Goal: Task Accomplishment & Management: Manage account settings

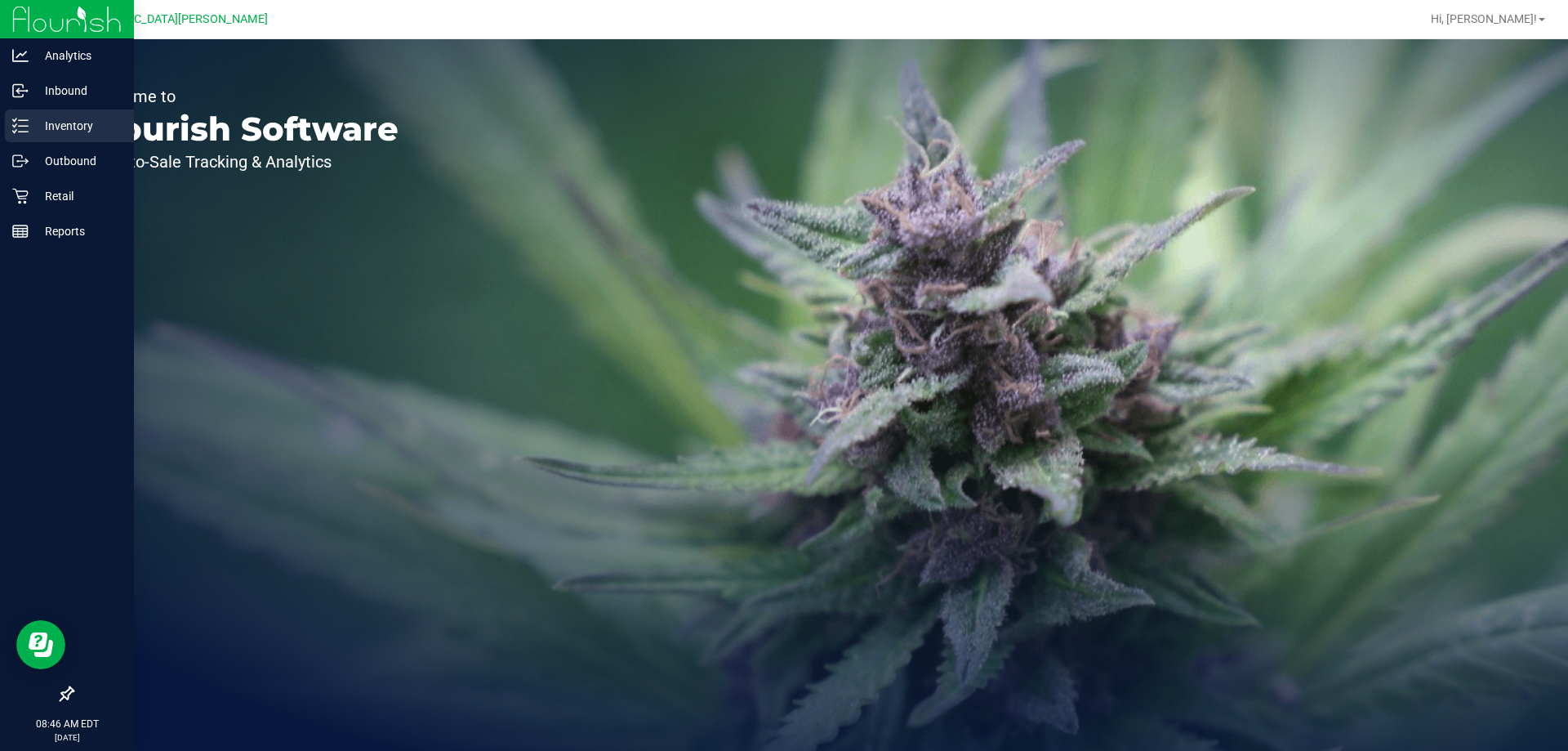
drag, startPoint x: 74, startPoint y: 135, endPoint x: 313, endPoint y: 281, distance: 280.1
click at [74, 135] on p "Inventory" at bounding box center [78, 125] width 98 height 19
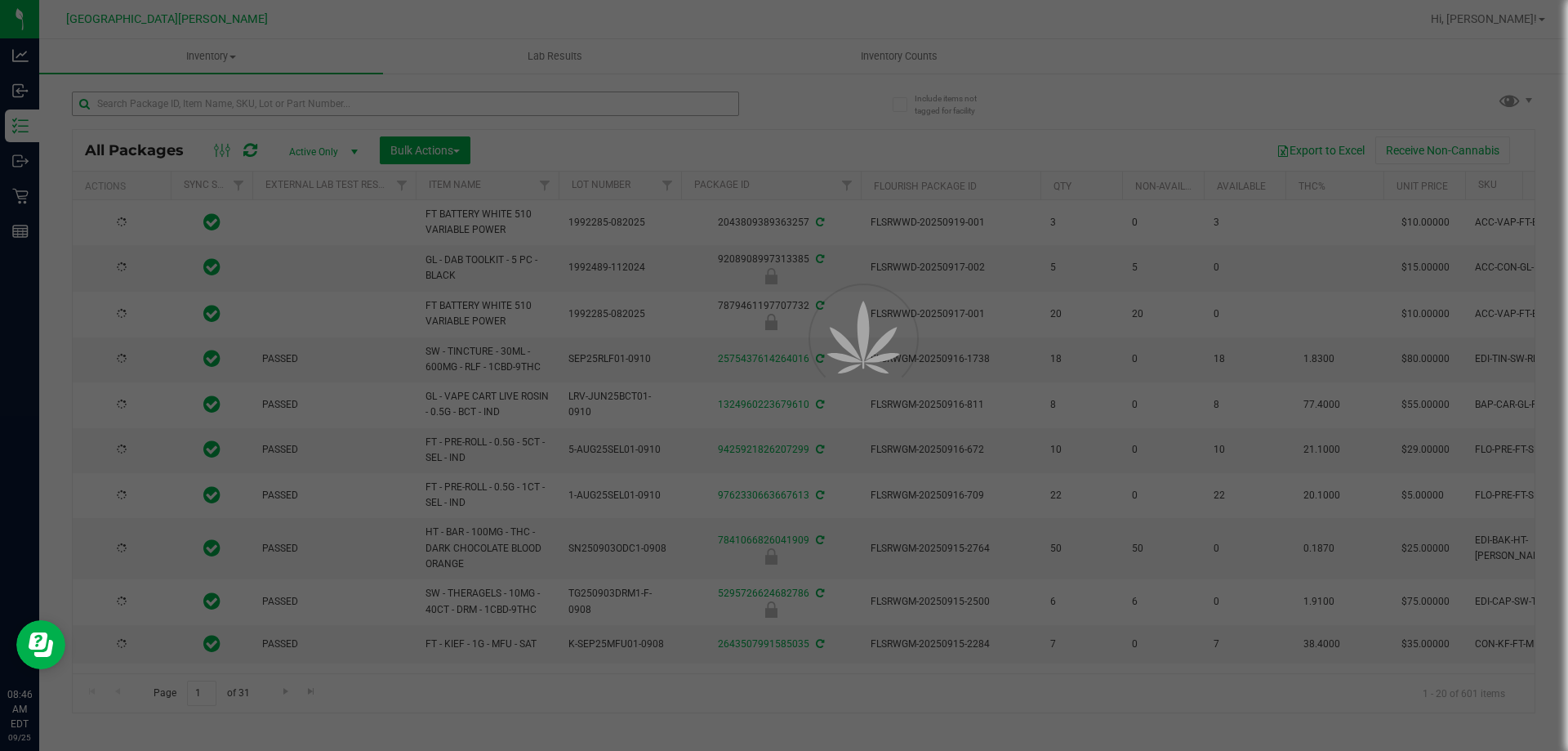
click at [182, 109] on div at bounding box center [784, 376] width 1568 height 751
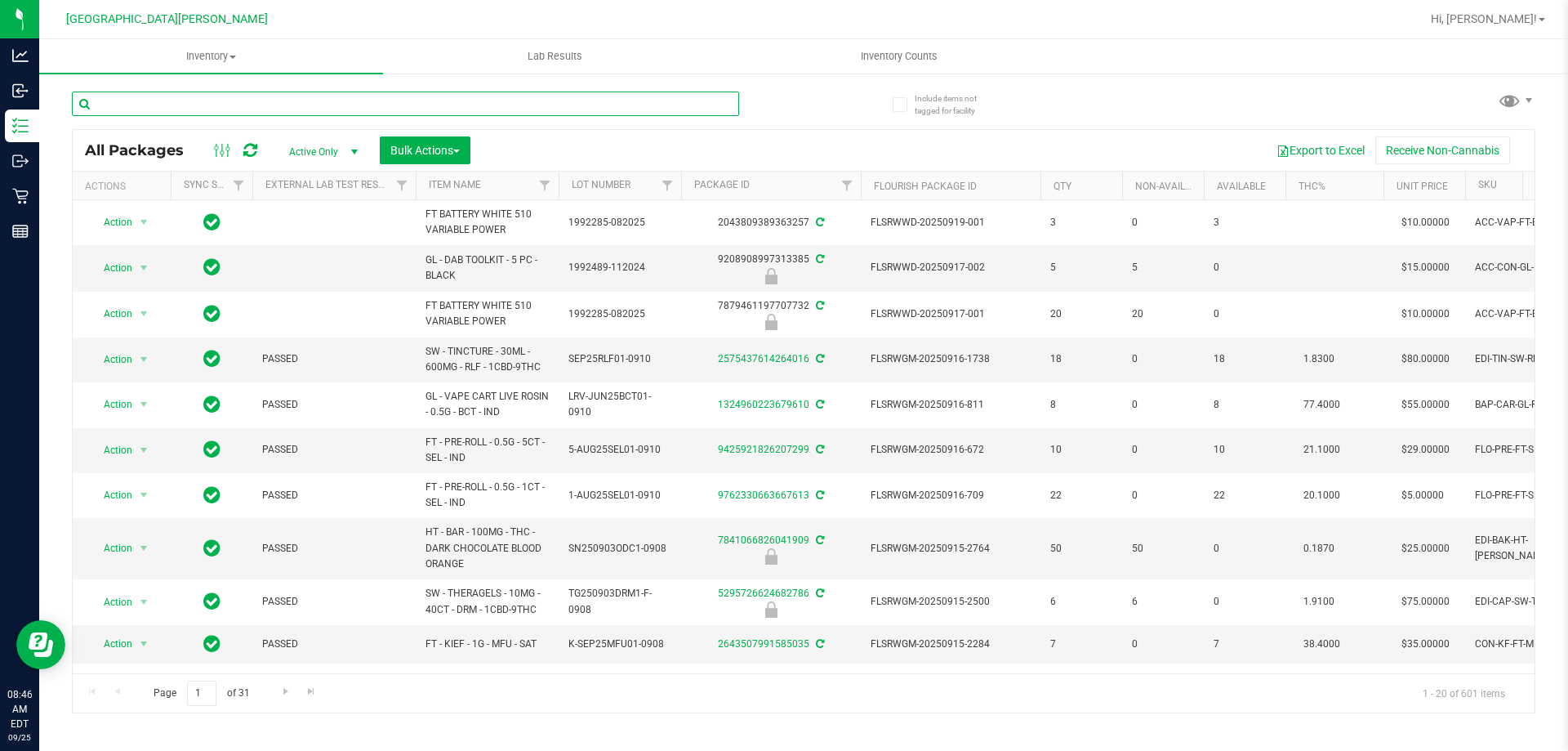
click at [182, 109] on input "text" at bounding box center [405, 103] width 667 height 25
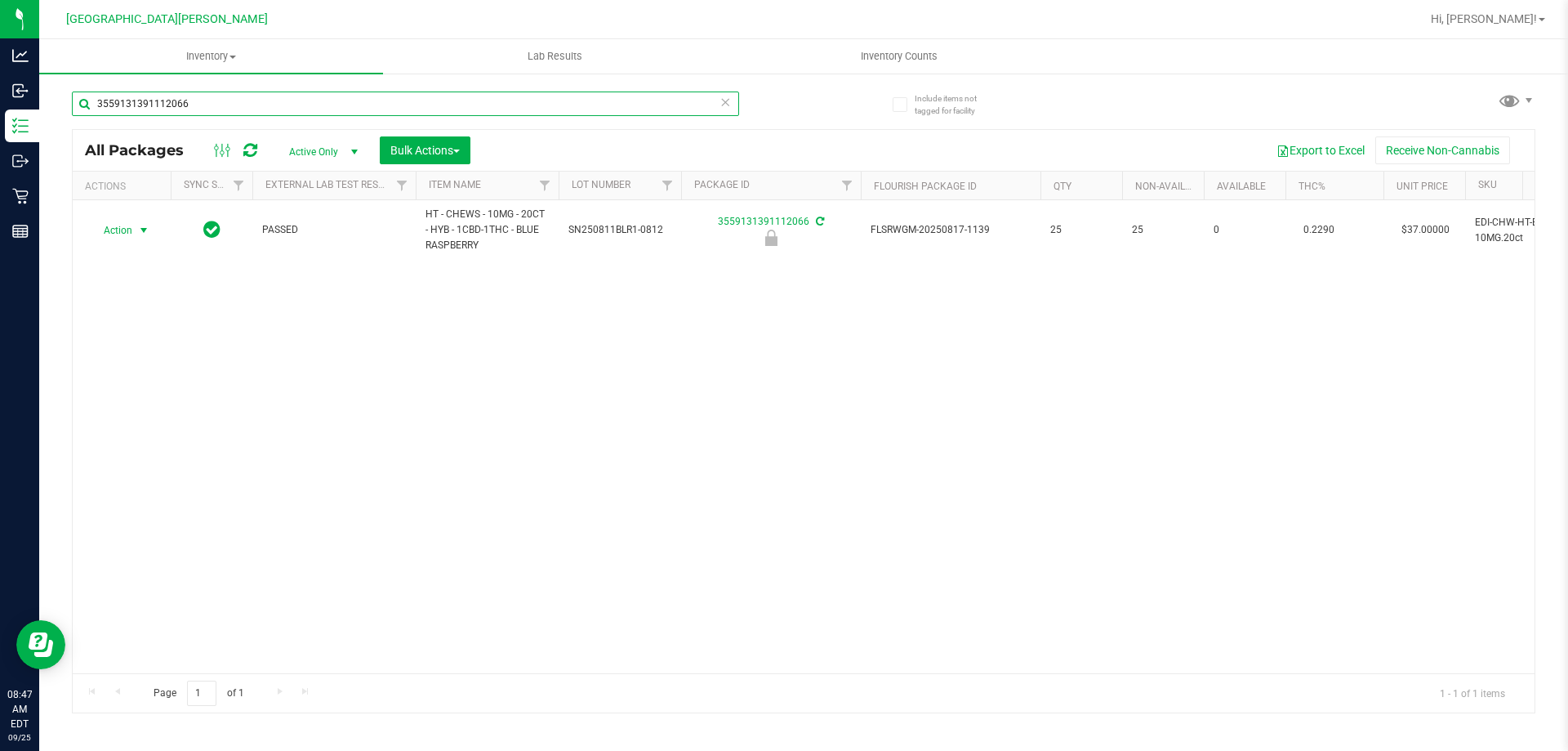
type input "3559131391112066"
drag, startPoint x: 127, startPoint y: 233, endPoint x: 127, endPoint y: 242, distance: 9.0
click at [127, 233] on span "Action" at bounding box center [111, 230] width 44 height 23
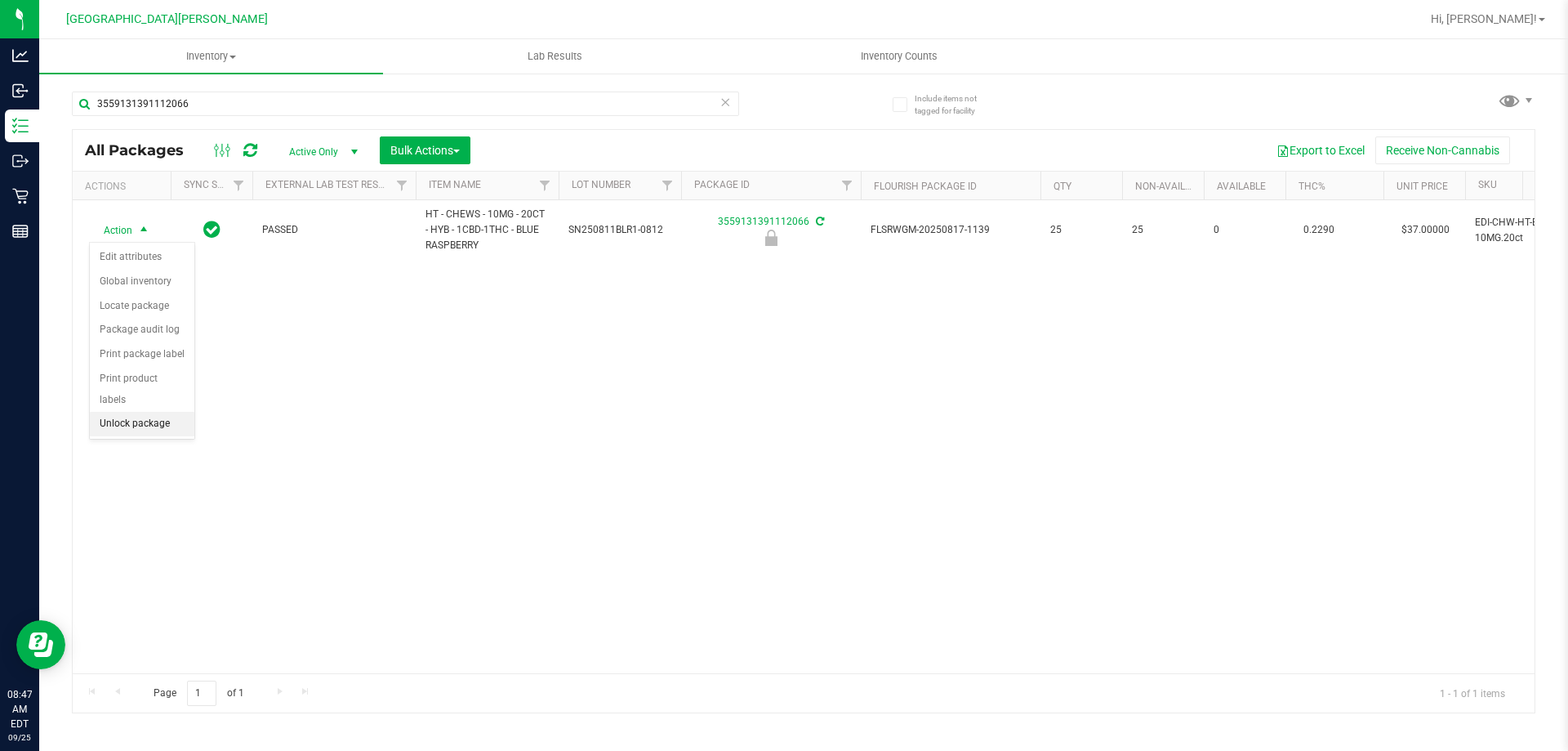
click at [136, 412] on li "Unlock package" at bounding box center [142, 424] width 104 height 25
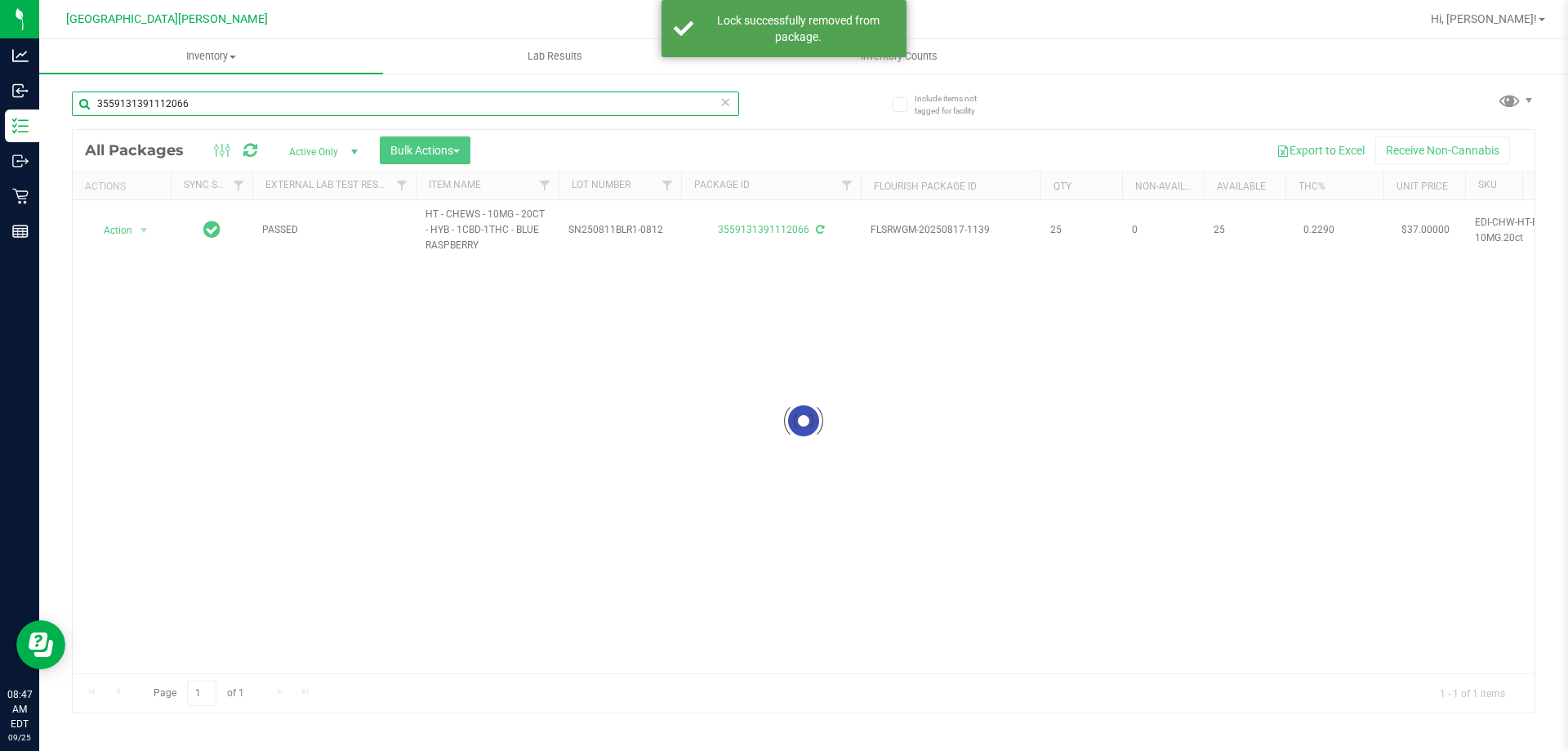
click at [221, 109] on input "3559131391112066" at bounding box center [405, 103] width 667 height 25
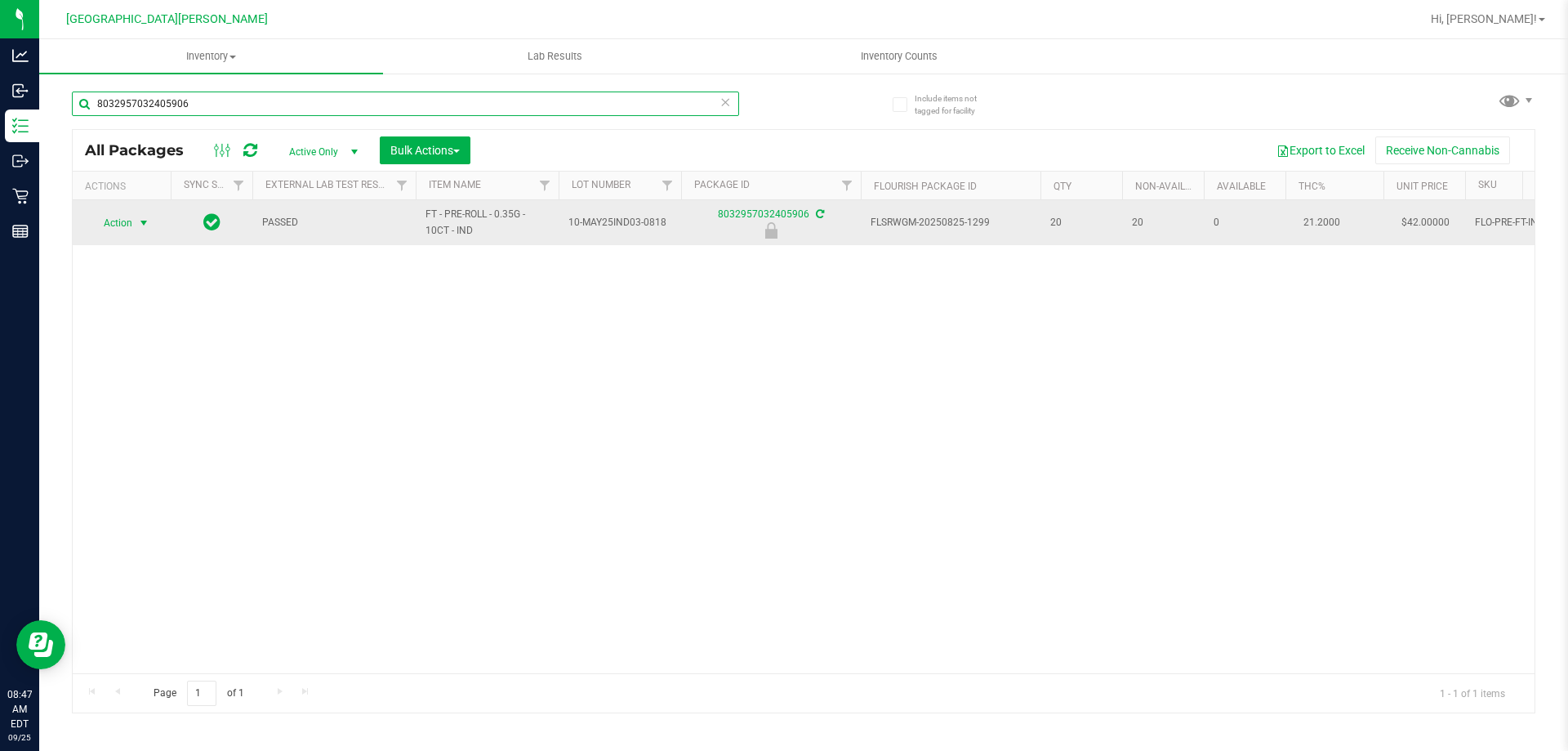
type input "8032957032405906"
click at [137, 222] on span "select" at bounding box center [143, 222] width 13 height 13
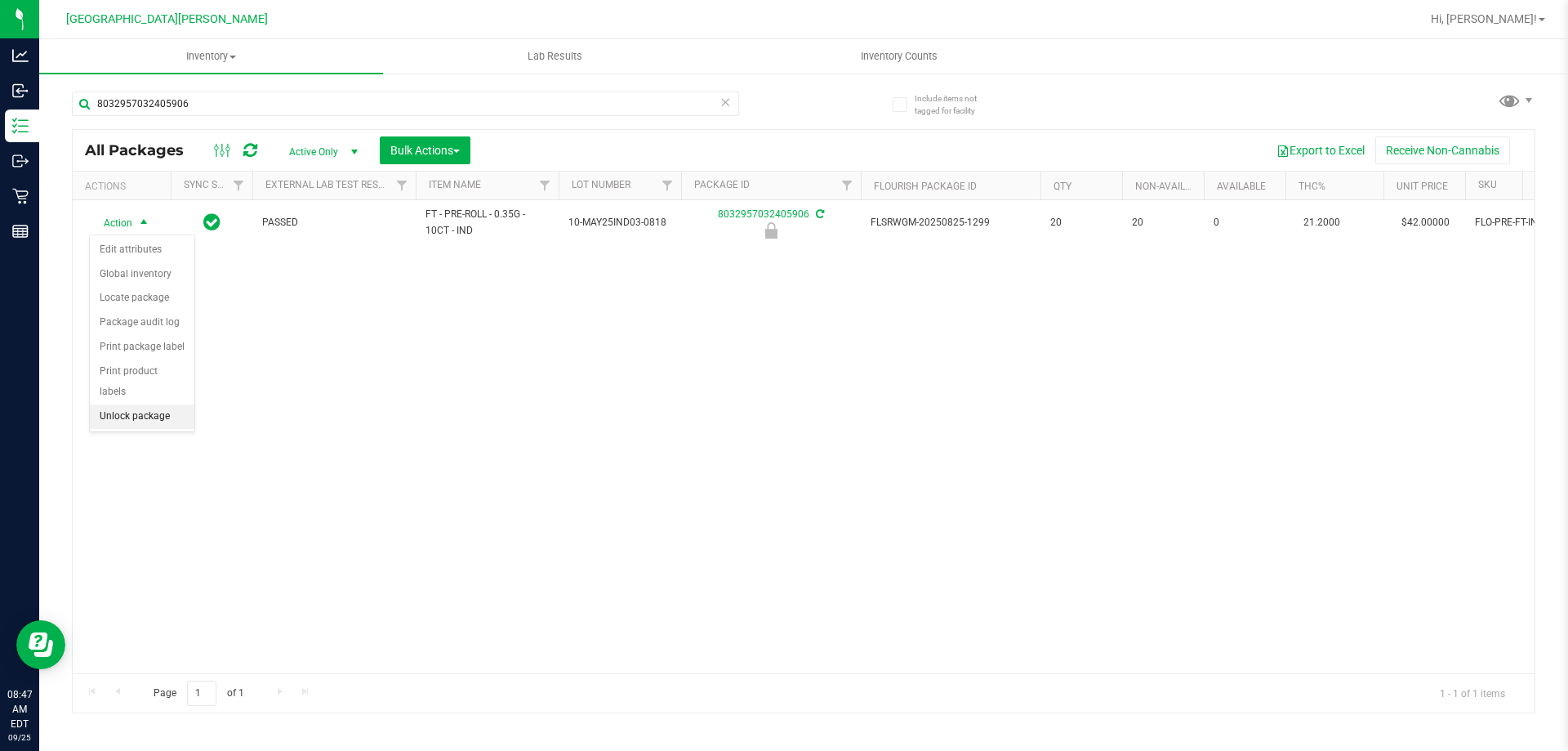
click at [142, 404] on li "Unlock package" at bounding box center [142, 416] width 104 height 25
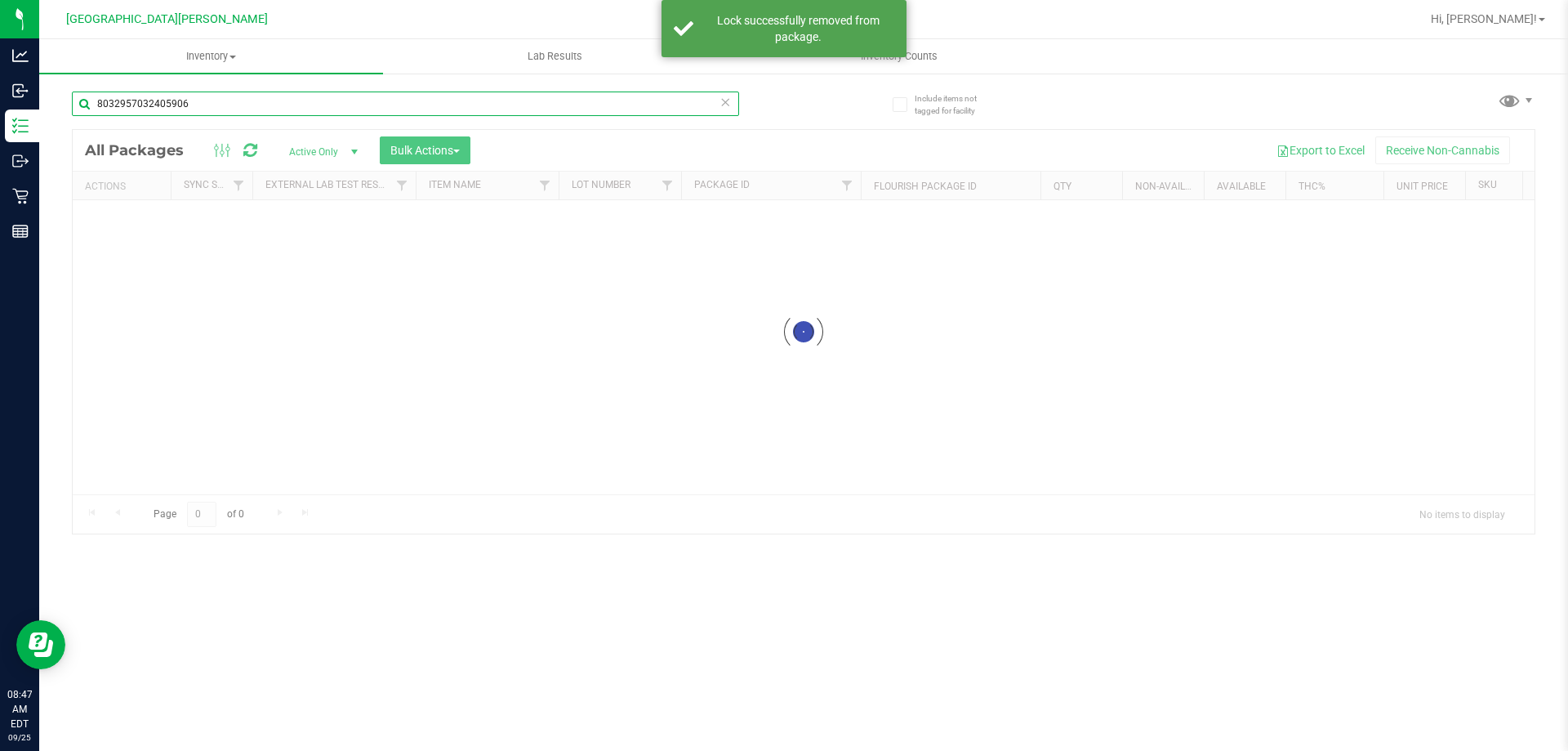
click at [245, 102] on input "8032957032405906" at bounding box center [405, 103] width 667 height 25
click at [242, 103] on input "8032957032405906" at bounding box center [405, 103] width 667 height 25
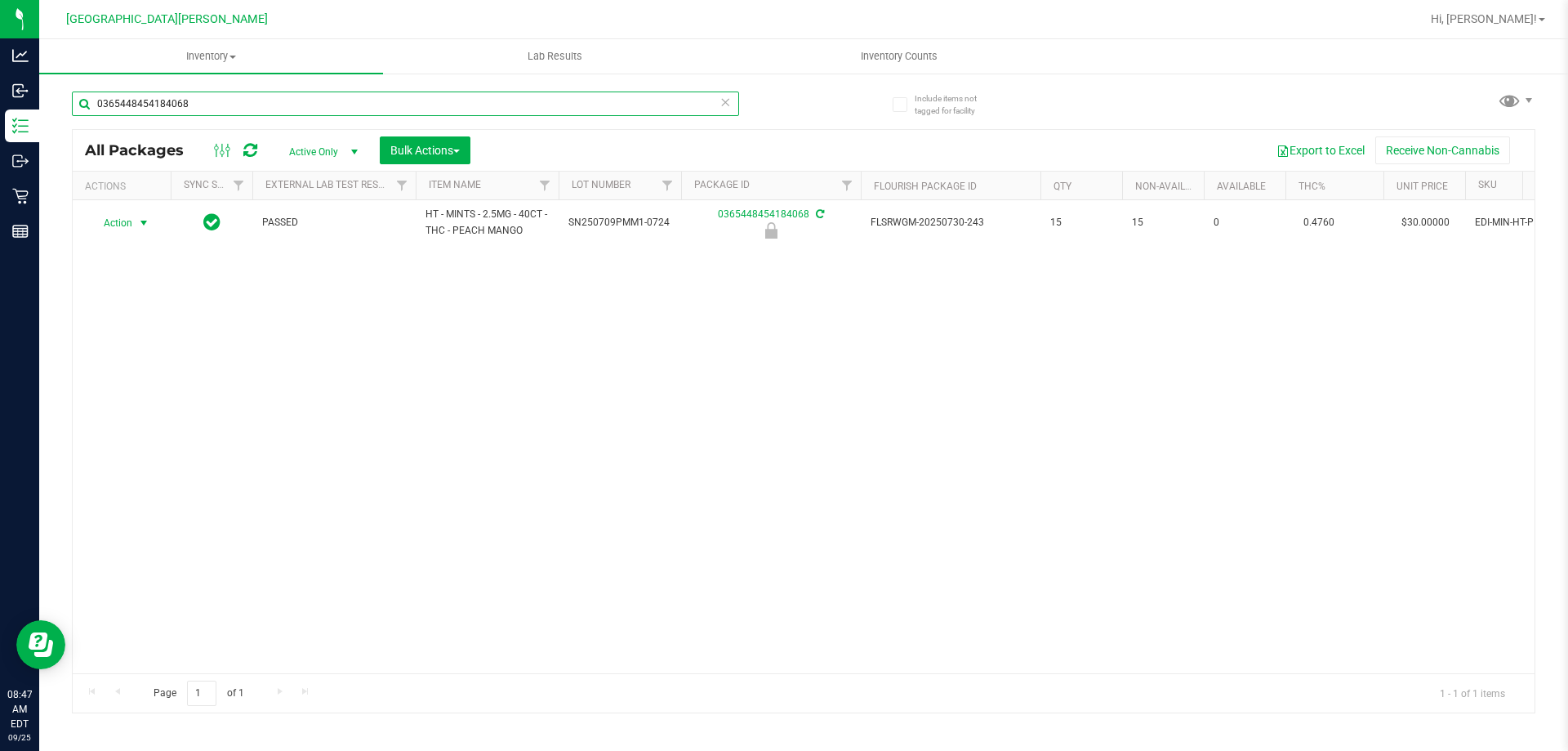
type input "0365448454184068"
click at [124, 225] on span "Action" at bounding box center [111, 223] width 44 height 23
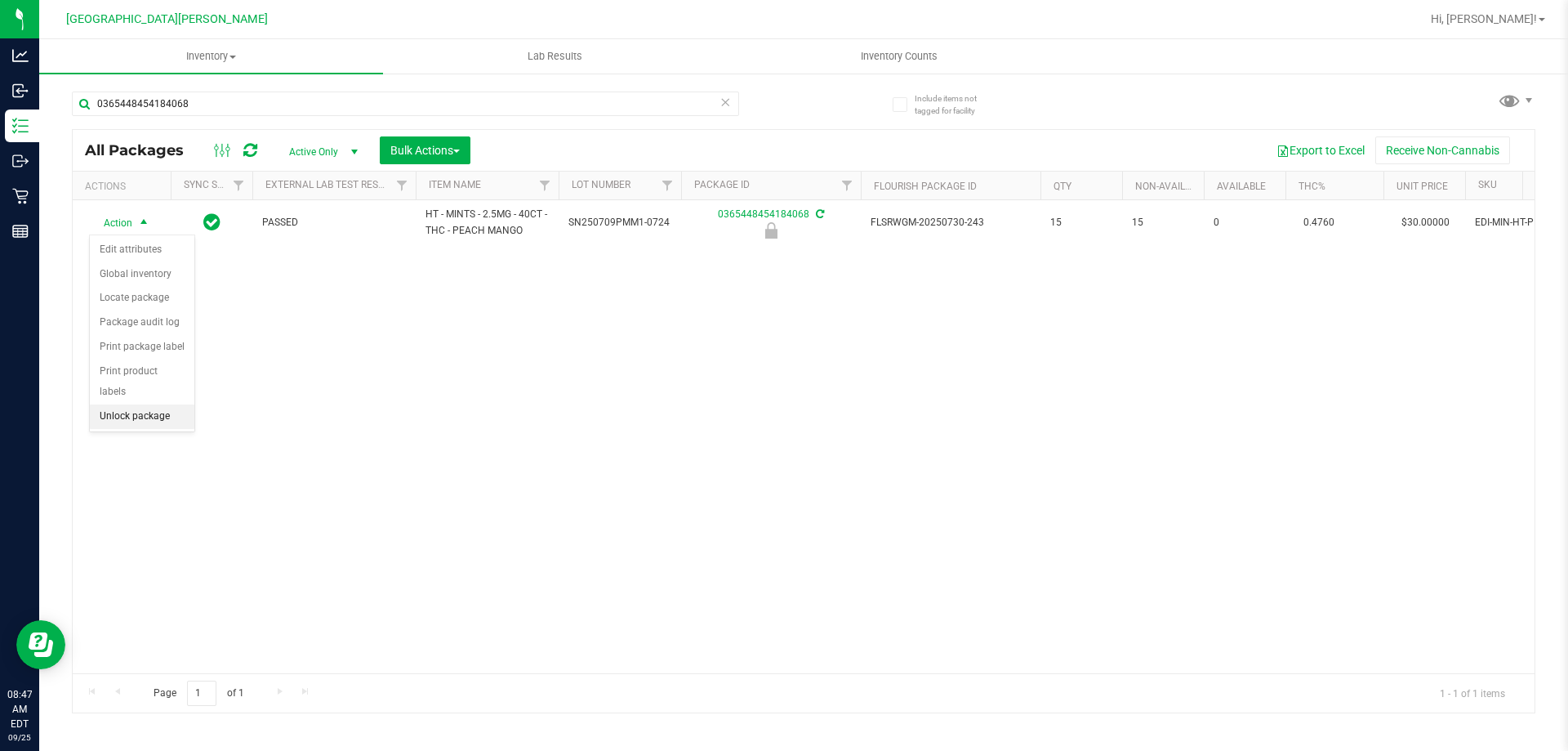
click at [145, 404] on li "Unlock package" at bounding box center [142, 416] width 104 height 25
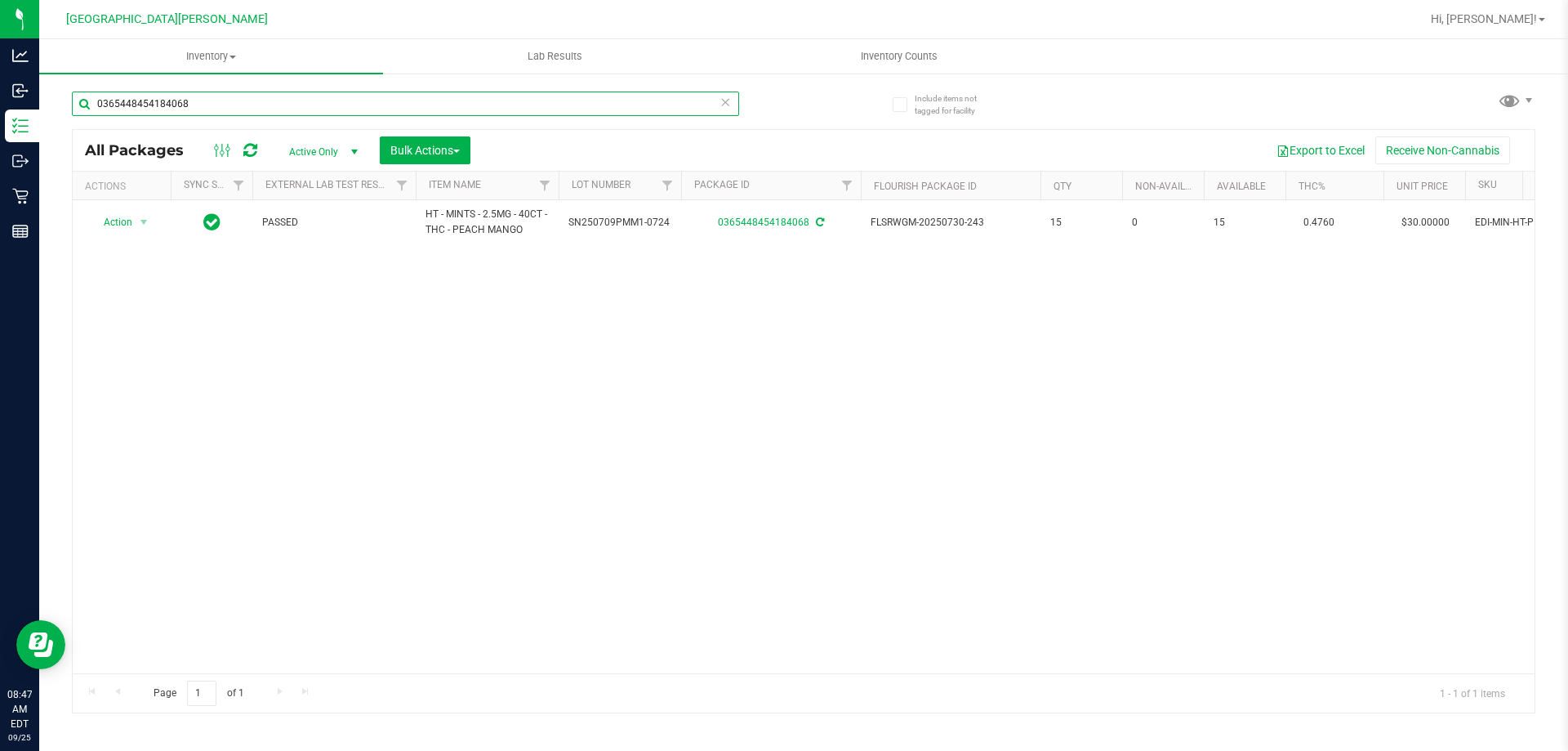
click at [232, 107] on input "0365448454184068" at bounding box center [405, 103] width 667 height 25
type input "4404435735520085"
click at [121, 225] on span "Action" at bounding box center [111, 223] width 44 height 23
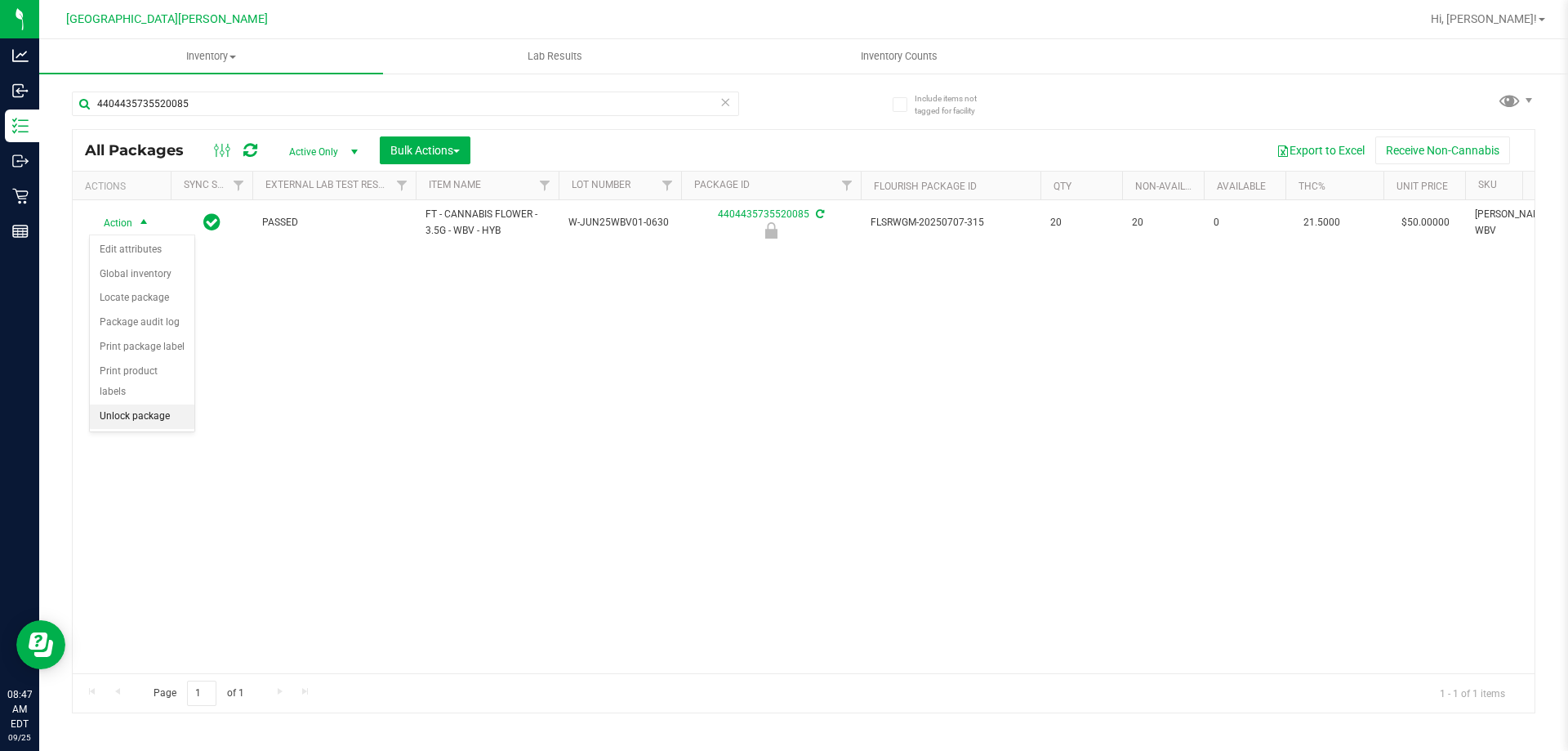
click at [157, 404] on li "Unlock package" at bounding box center [142, 416] width 104 height 25
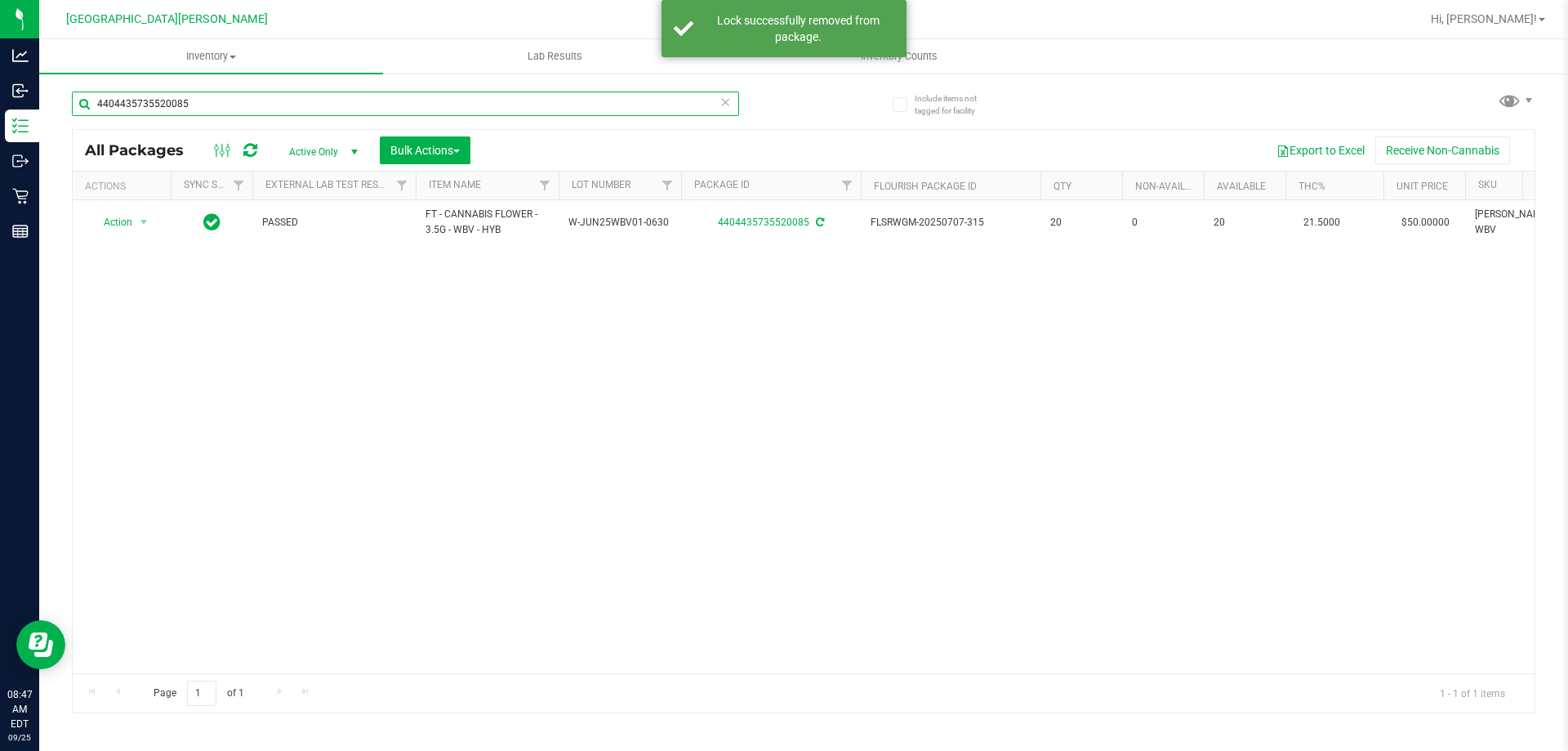
click at [135, 110] on input "4404435735520085" at bounding box center [405, 103] width 667 height 25
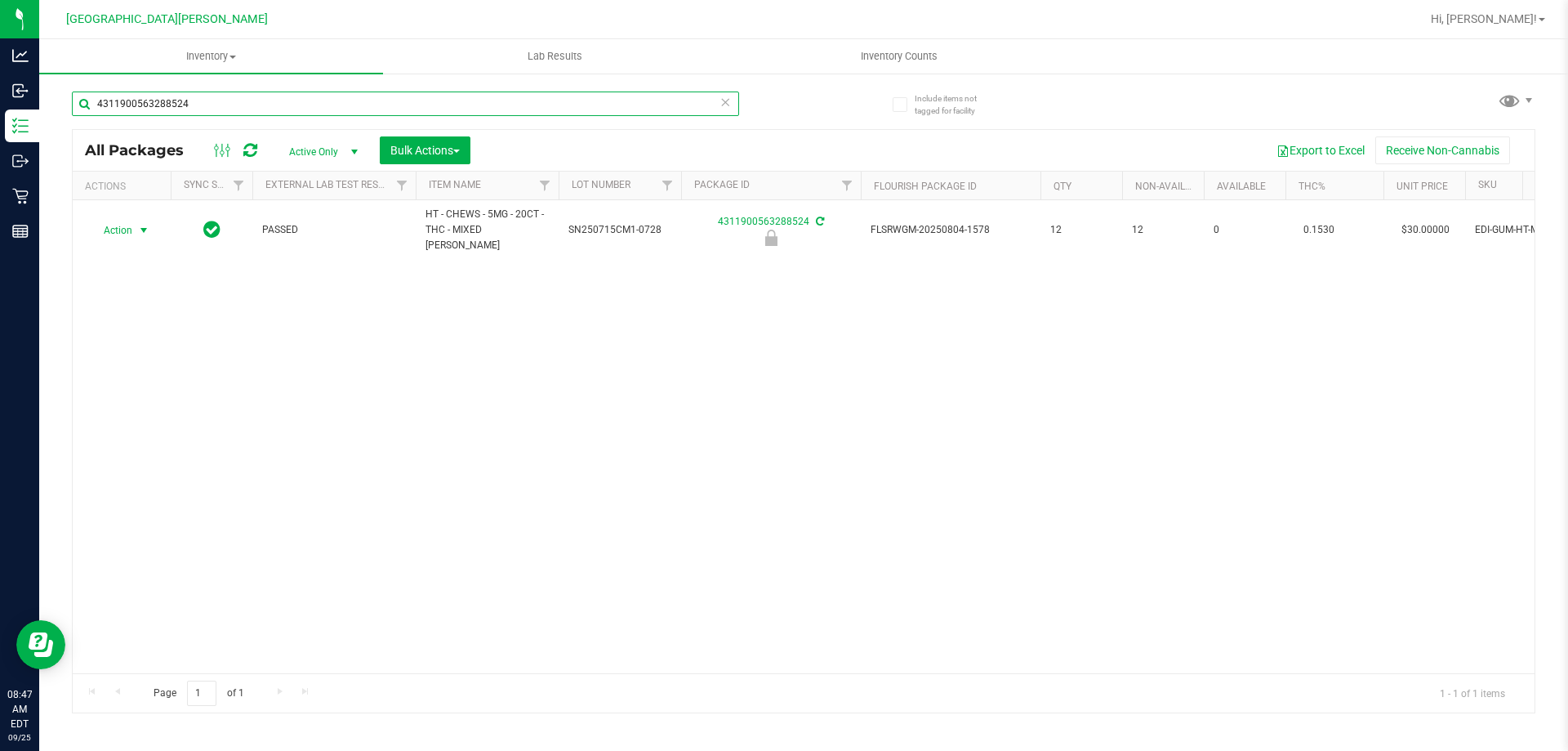
type input "4311900563288524"
drag, startPoint x: 129, startPoint y: 225, endPoint x: 121, endPoint y: 257, distance: 33.0
click at [126, 225] on span "Action" at bounding box center [111, 230] width 44 height 23
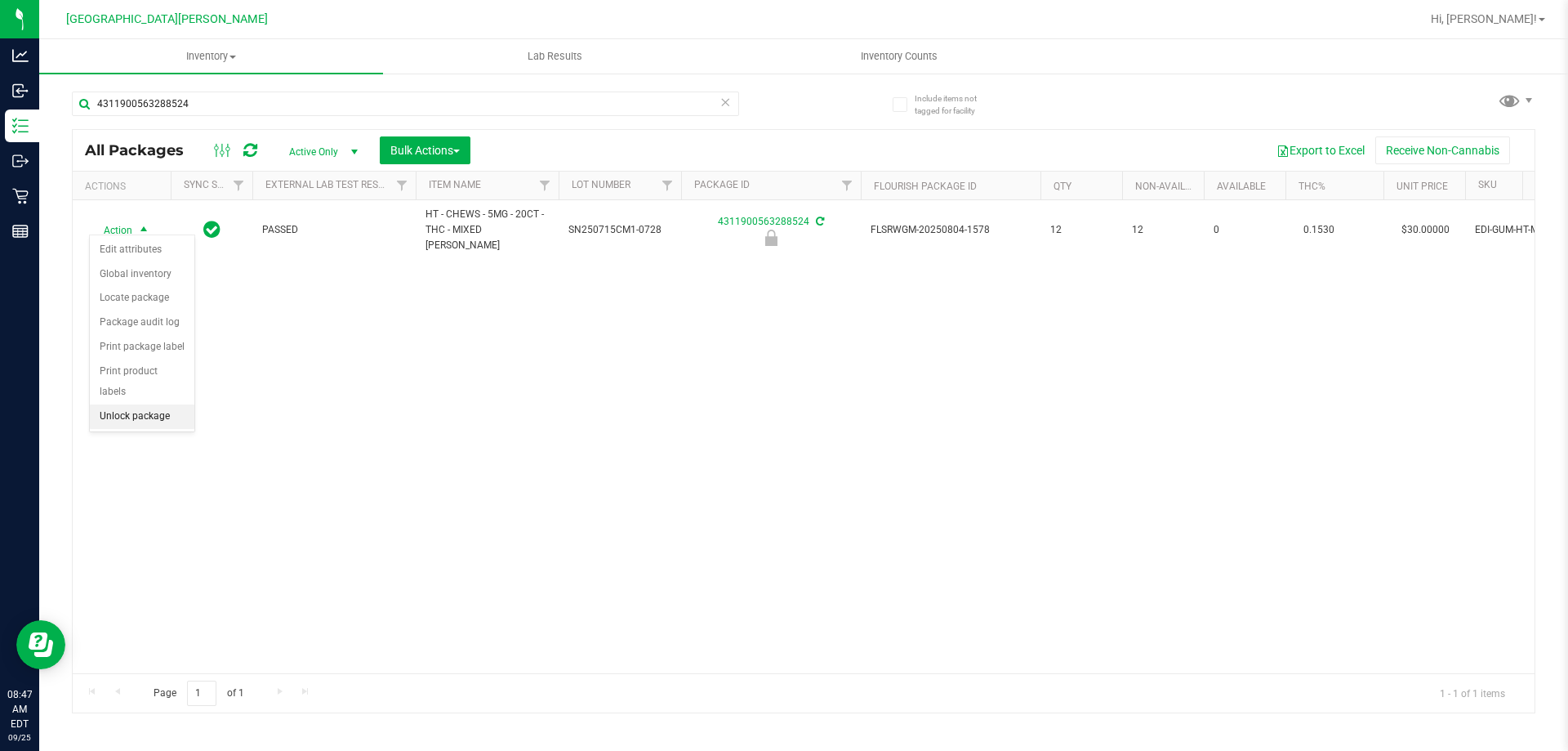
click at [143, 404] on li "Unlock package" at bounding box center [142, 416] width 104 height 25
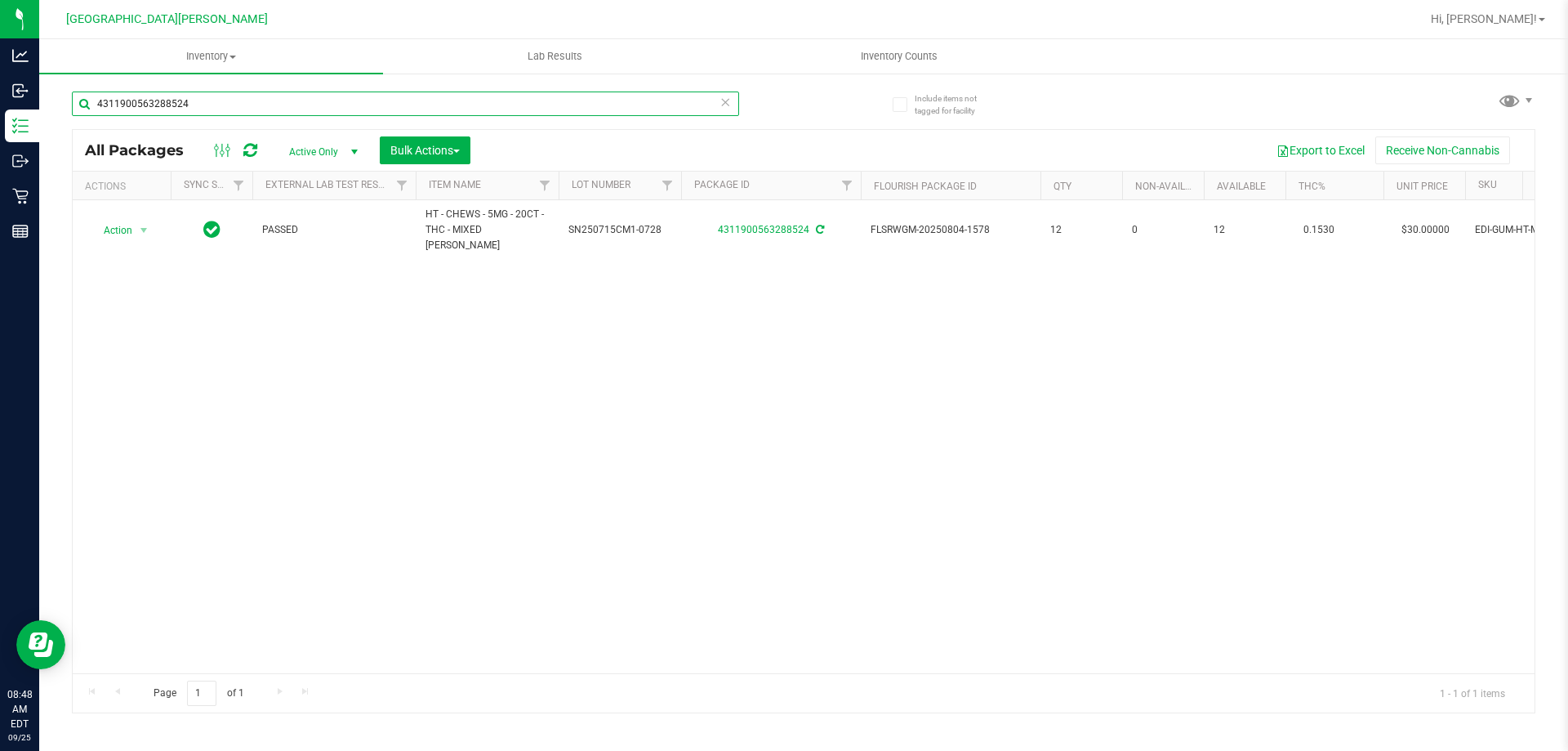
click at [227, 101] on input "4311900563288524" at bounding box center [405, 103] width 667 height 25
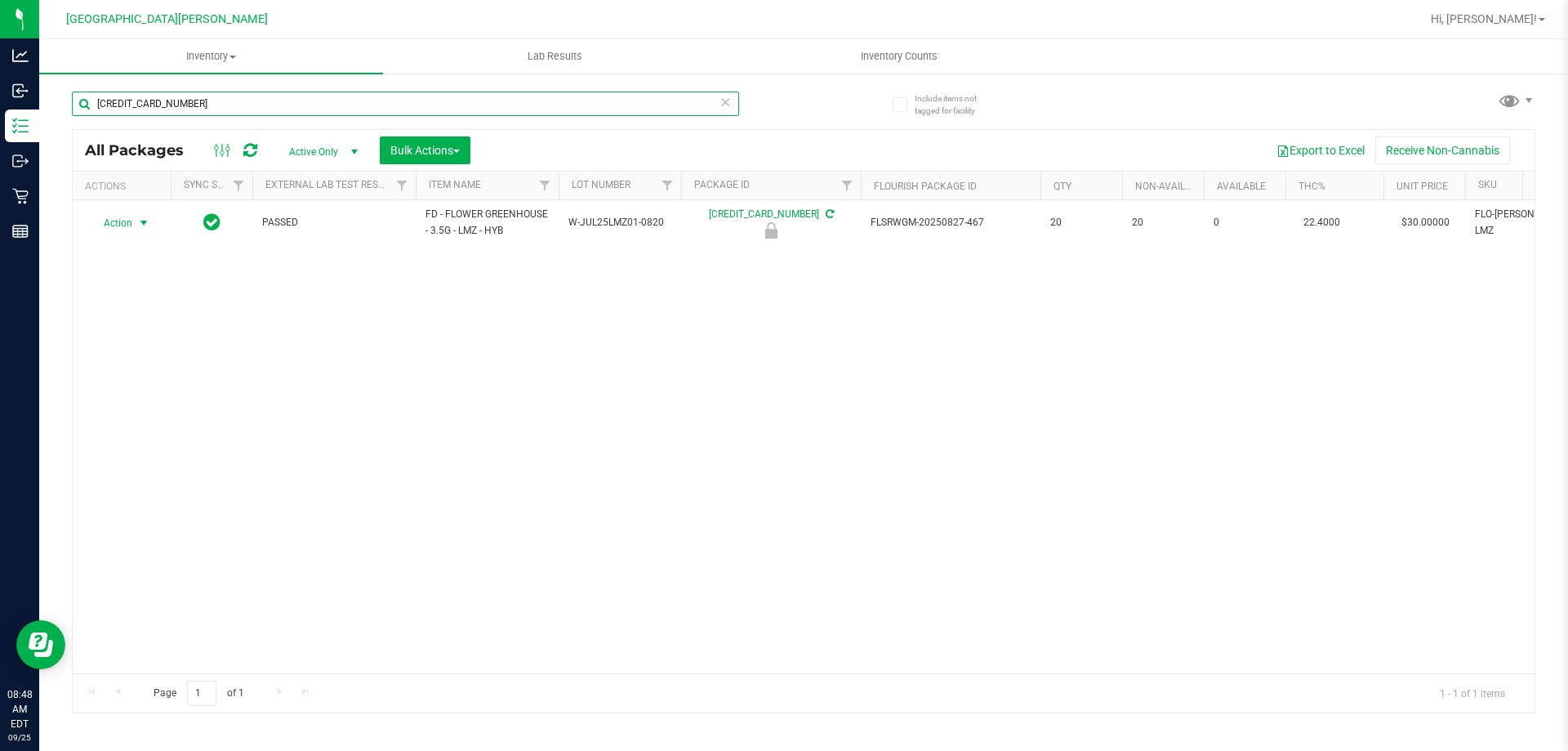
type input "[CREDIT_CARD_NUMBER]"
click at [121, 223] on span "Action" at bounding box center [111, 223] width 44 height 23
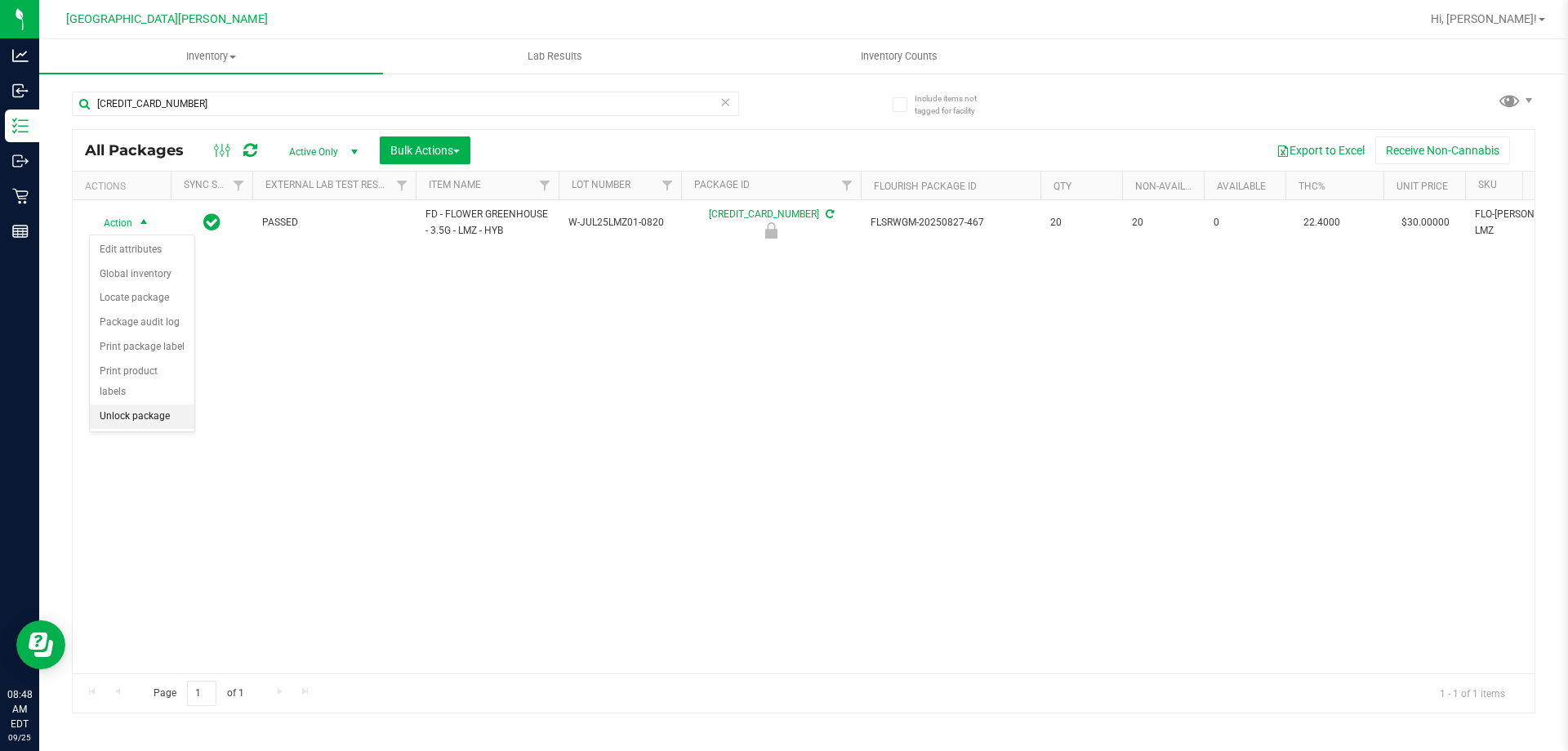
click at [138, 404] on li "Unlock package" at bounding box center [142, 416] width 104 height 25
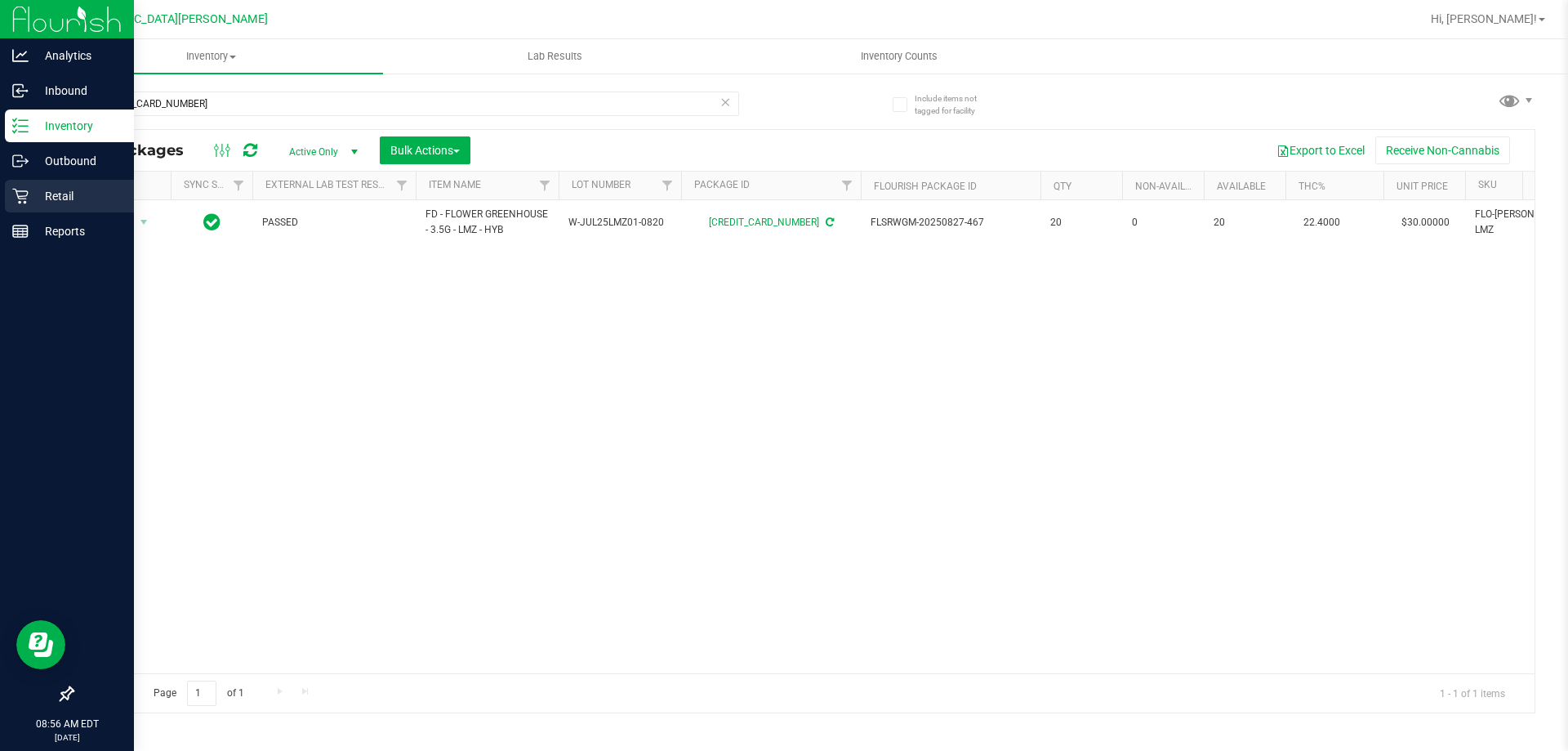
click at [40, 189] on p "Retail" at bounding box center [78, 196] width 98 height 19
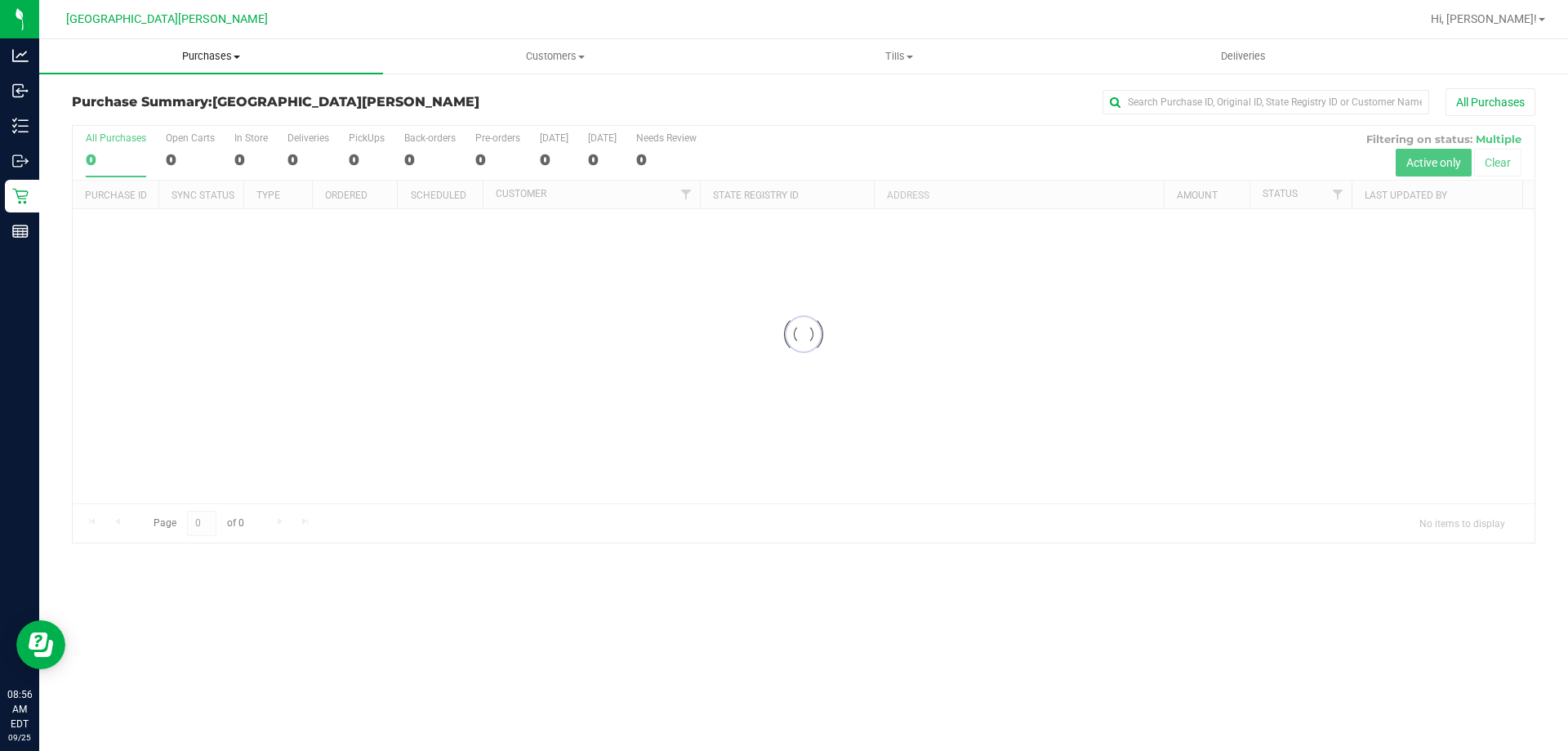
click at [219, 56] on span "Purchases" at bounding box center [211, 56] width 344 height 14
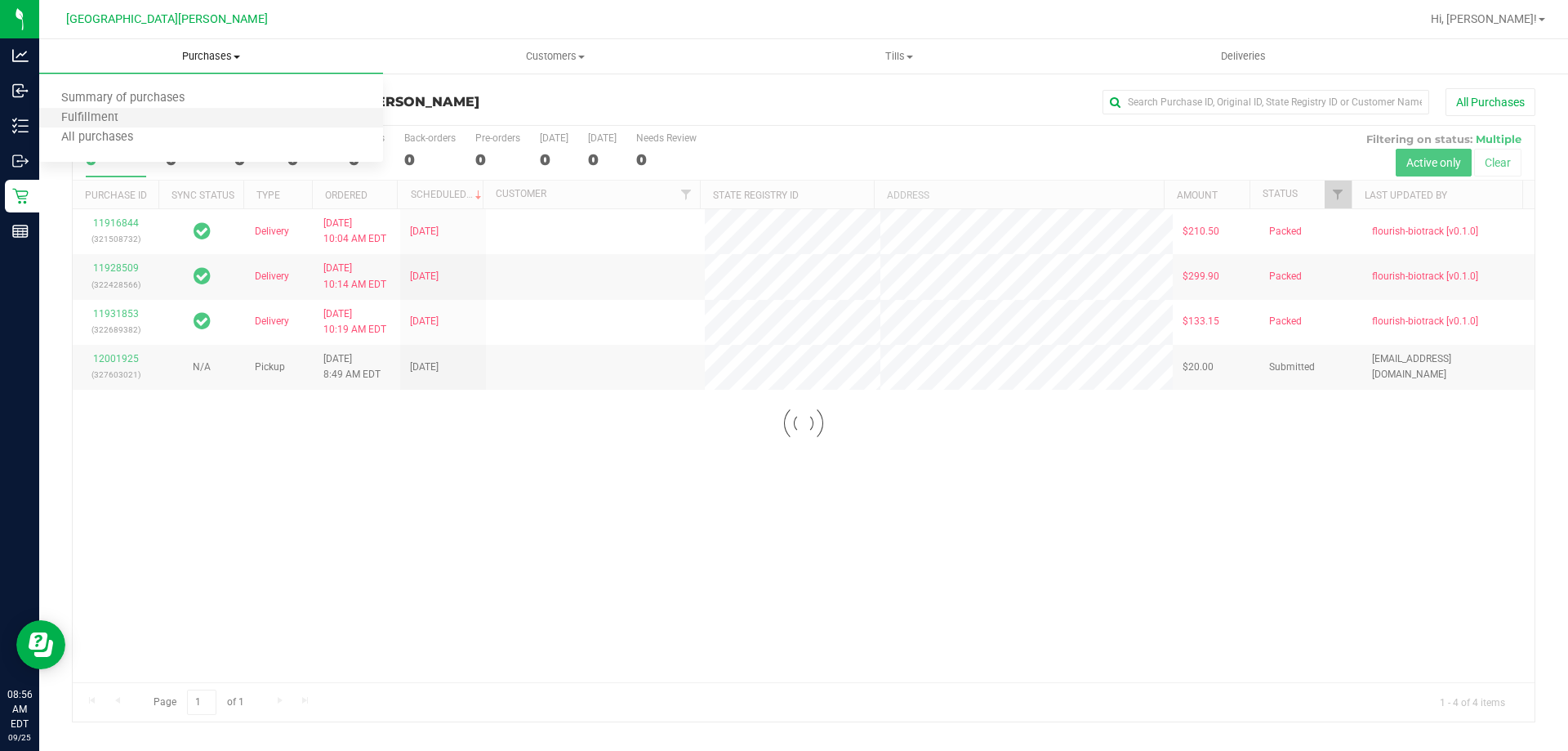
click at [149, 119] on li "Fulfillment" at bounding box center [211, 118] width 344 height 19
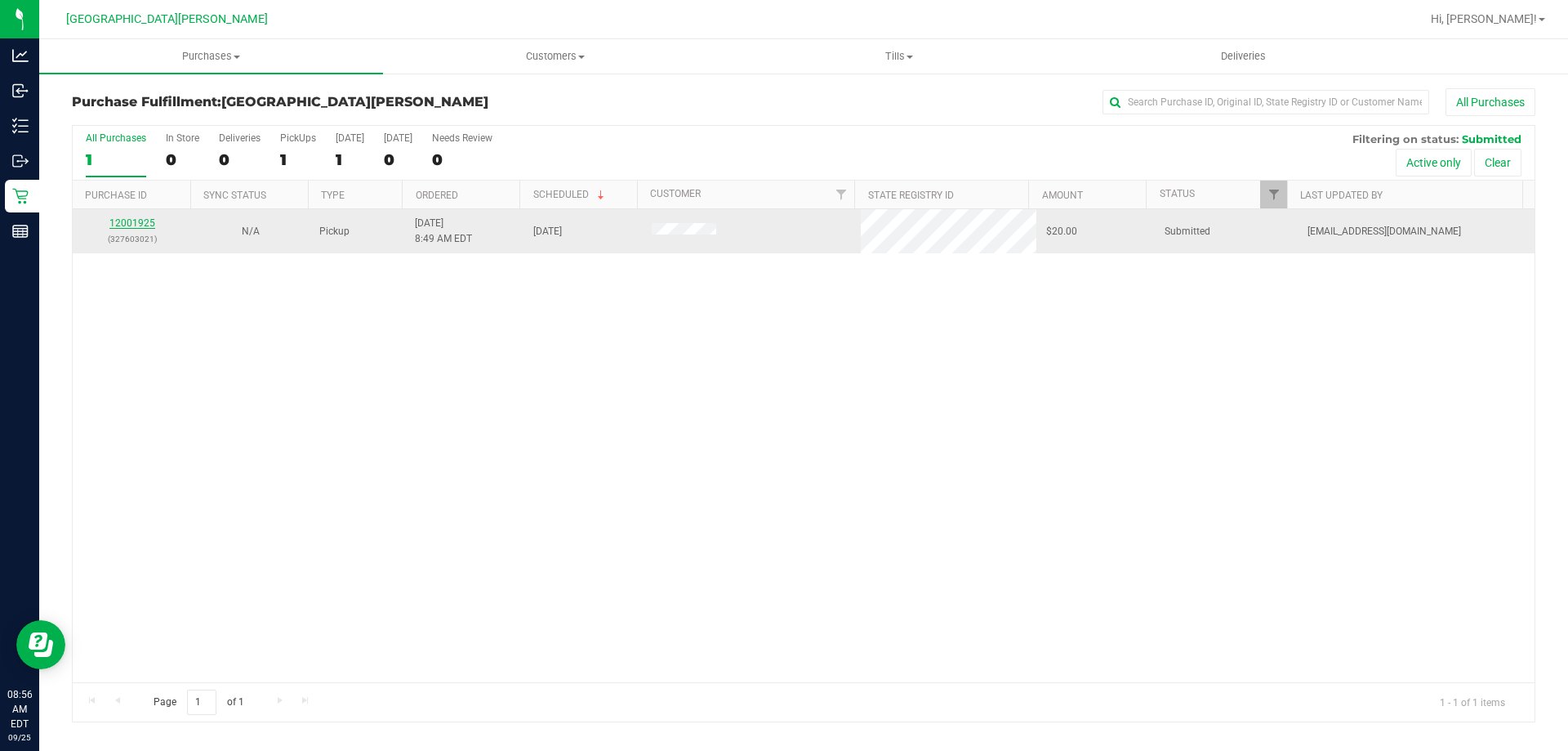
click at [137, 225] on link "12001925" at bounding box center [132, 222] width 46 height 11
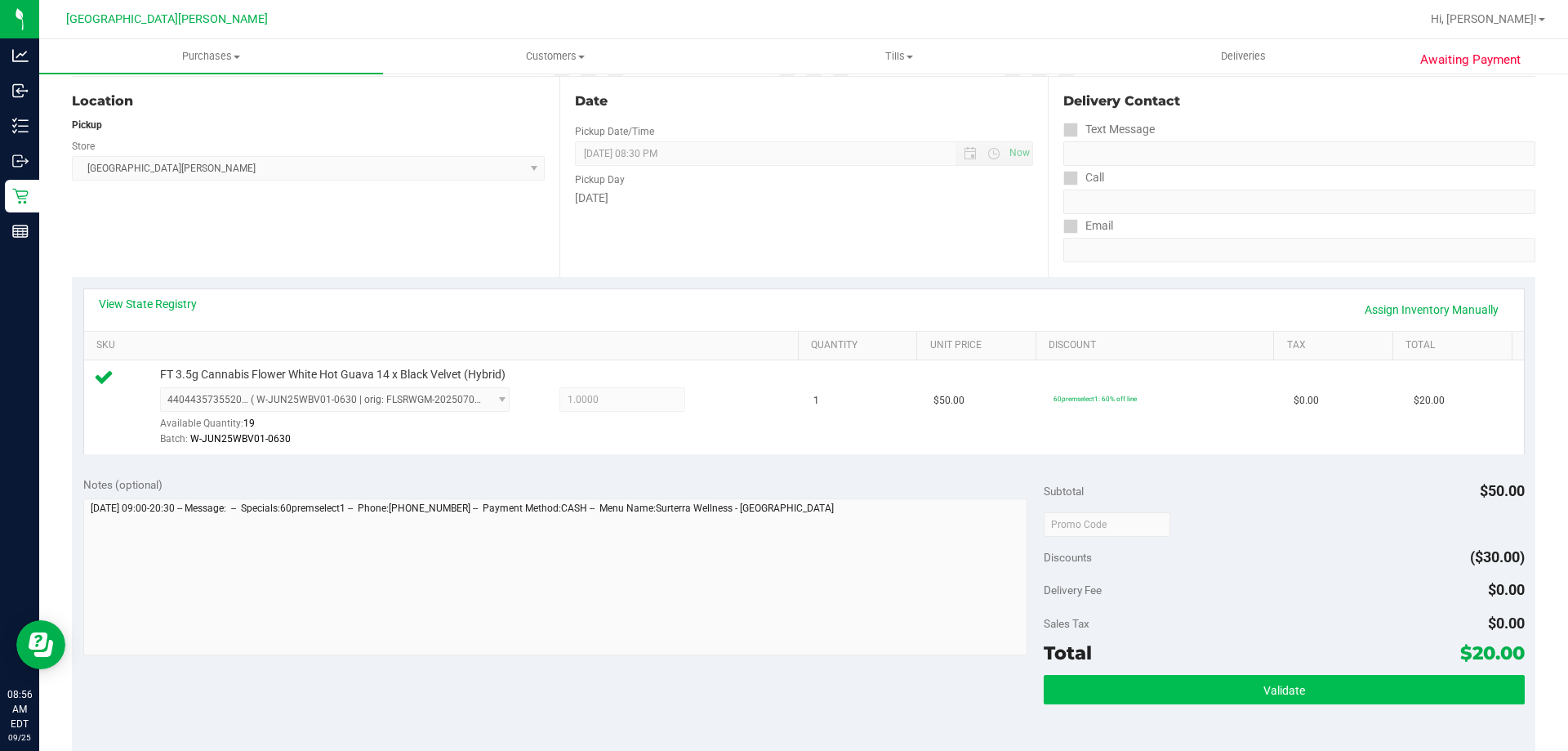
scroll to position [245, 0]
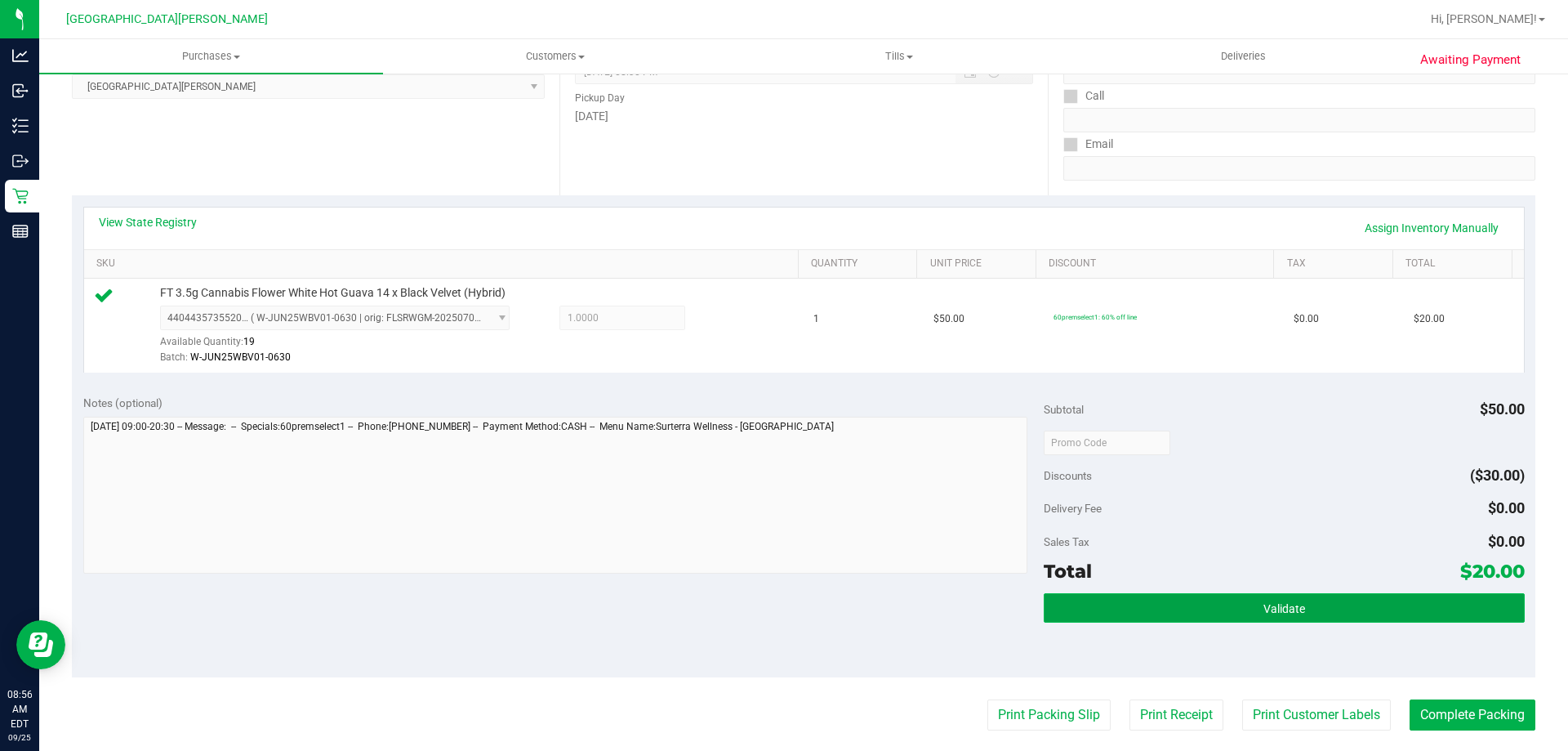
click at [1248, 612] on button "Validate" at bounding box center [1284, 608] width 481 height 30
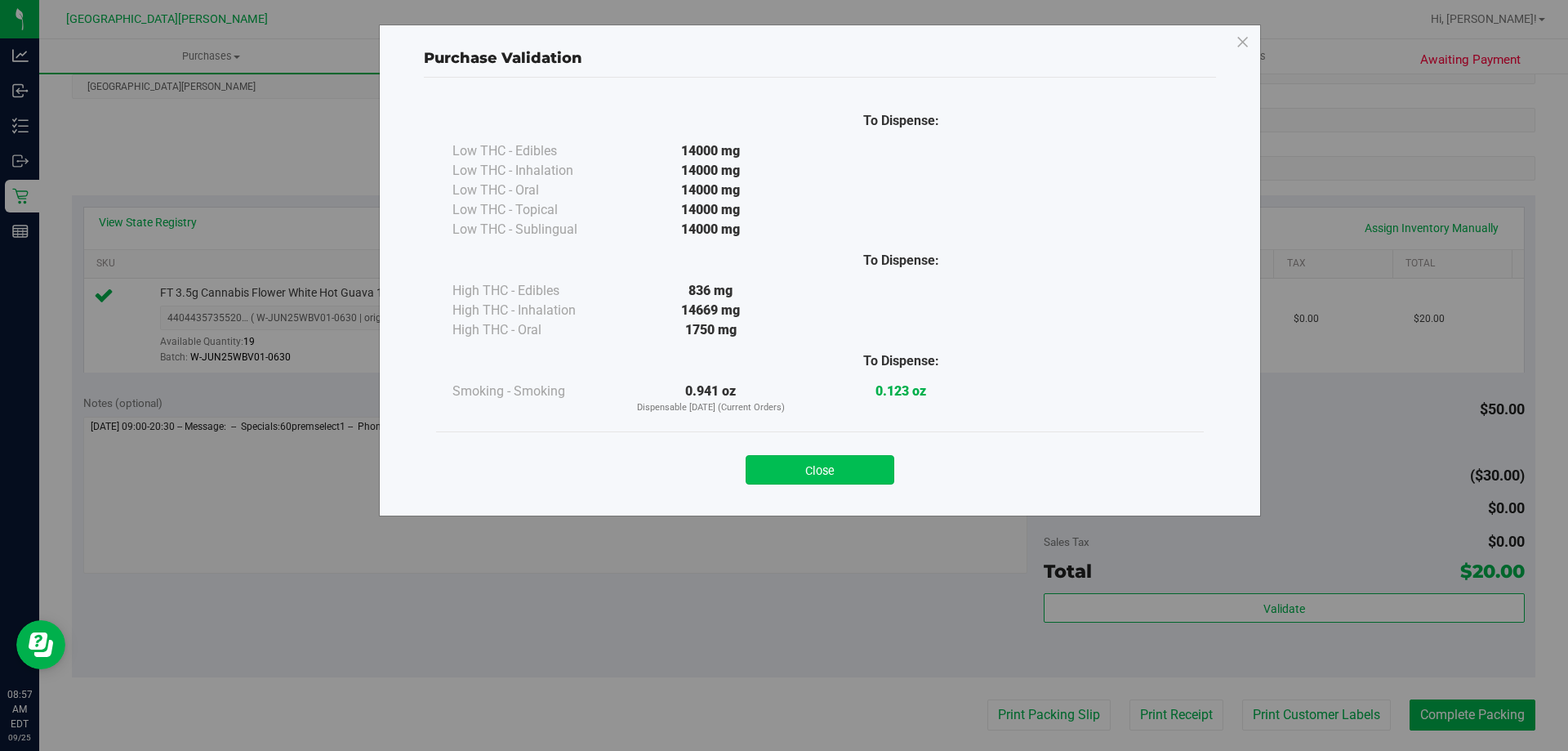
click at [776, 459] on button "Close" at bounding box center [820, 470] width 148 height 30
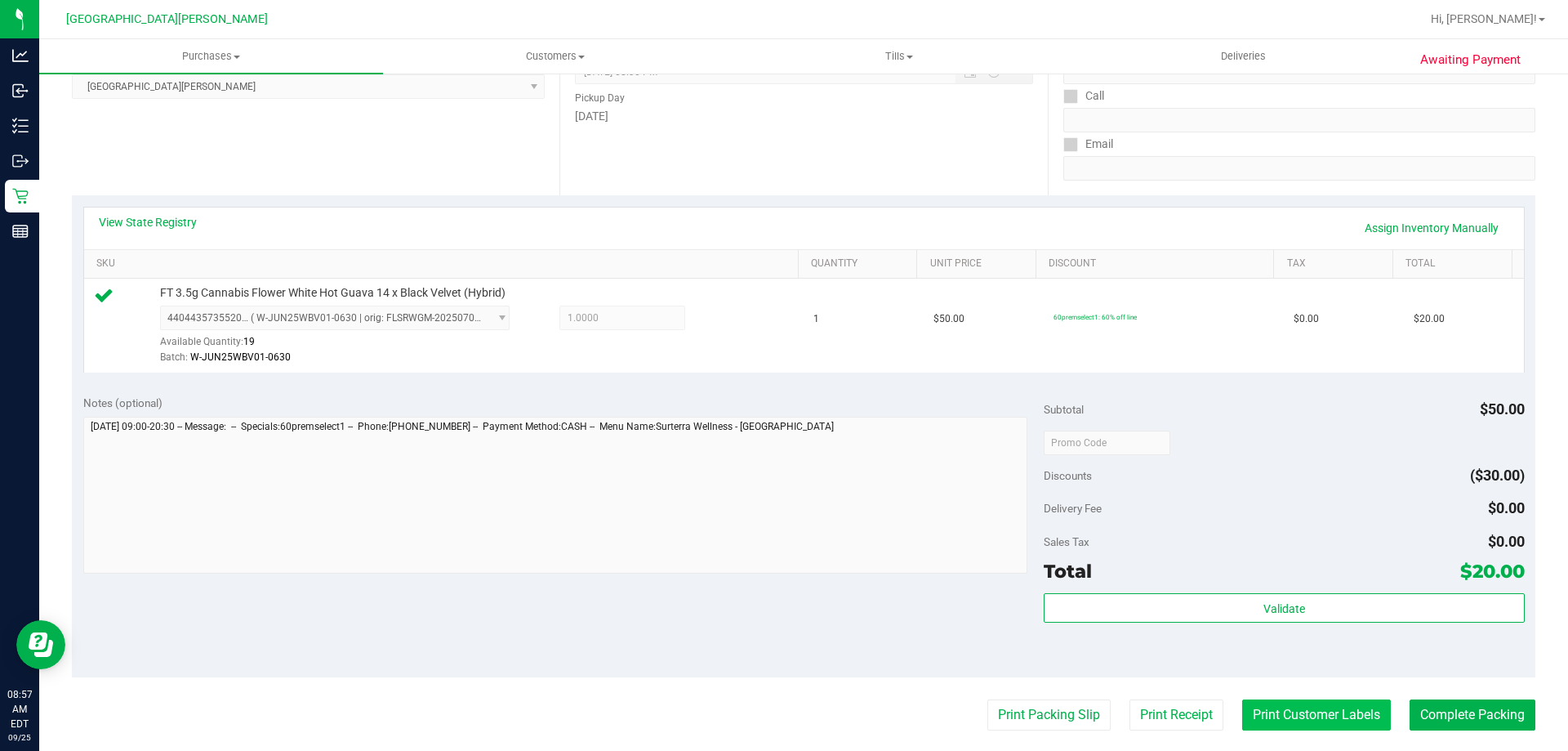
click at [1290, 709] on button "Print Customer Labels" at bounding box center [1316, 715] width 148 height 31
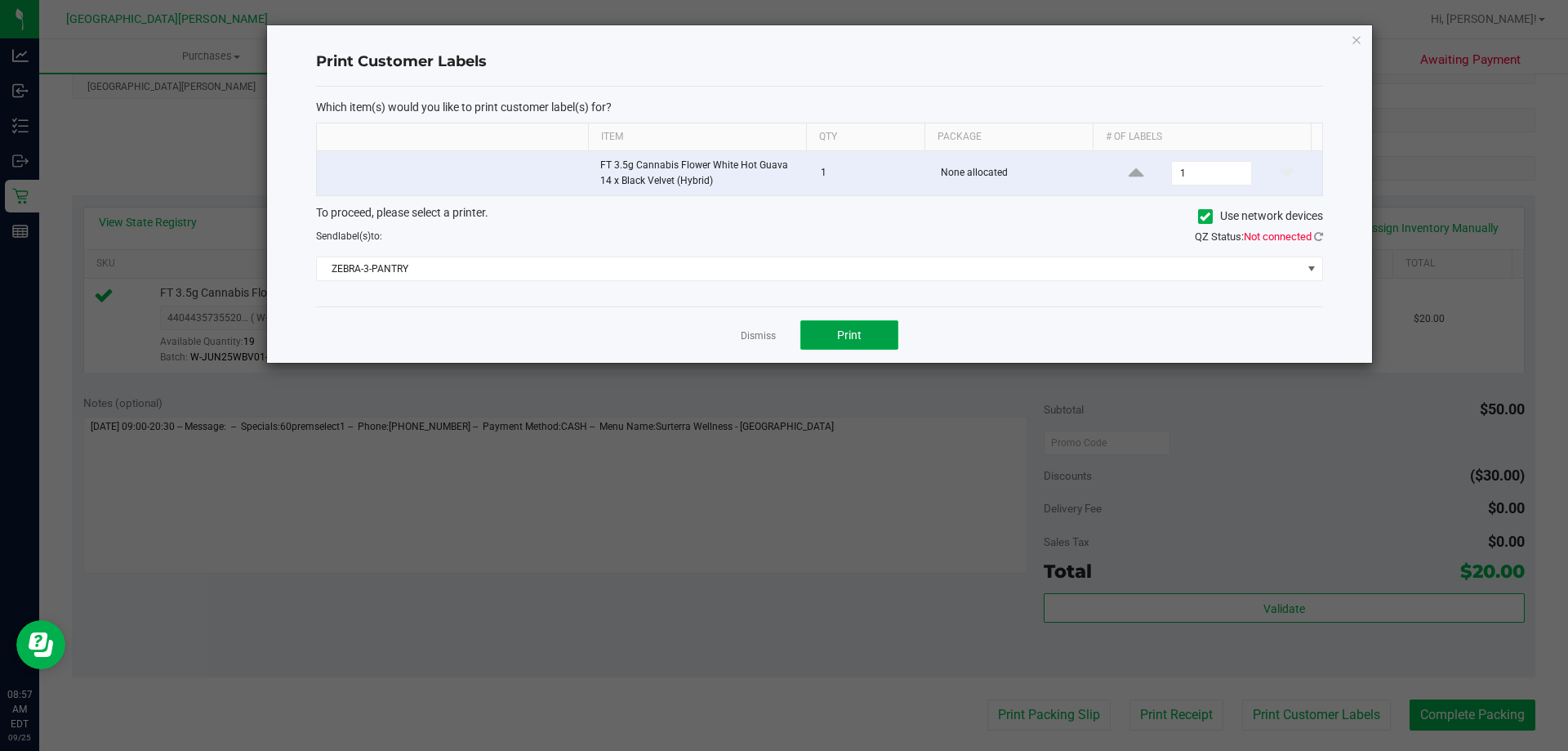
click at [834, 326] on button "Print" at bounding box center [849, 335] width 98 height 30
click at [753, 333] on link "Dismiss" at bounding box center [758, 336] width 35 height 14
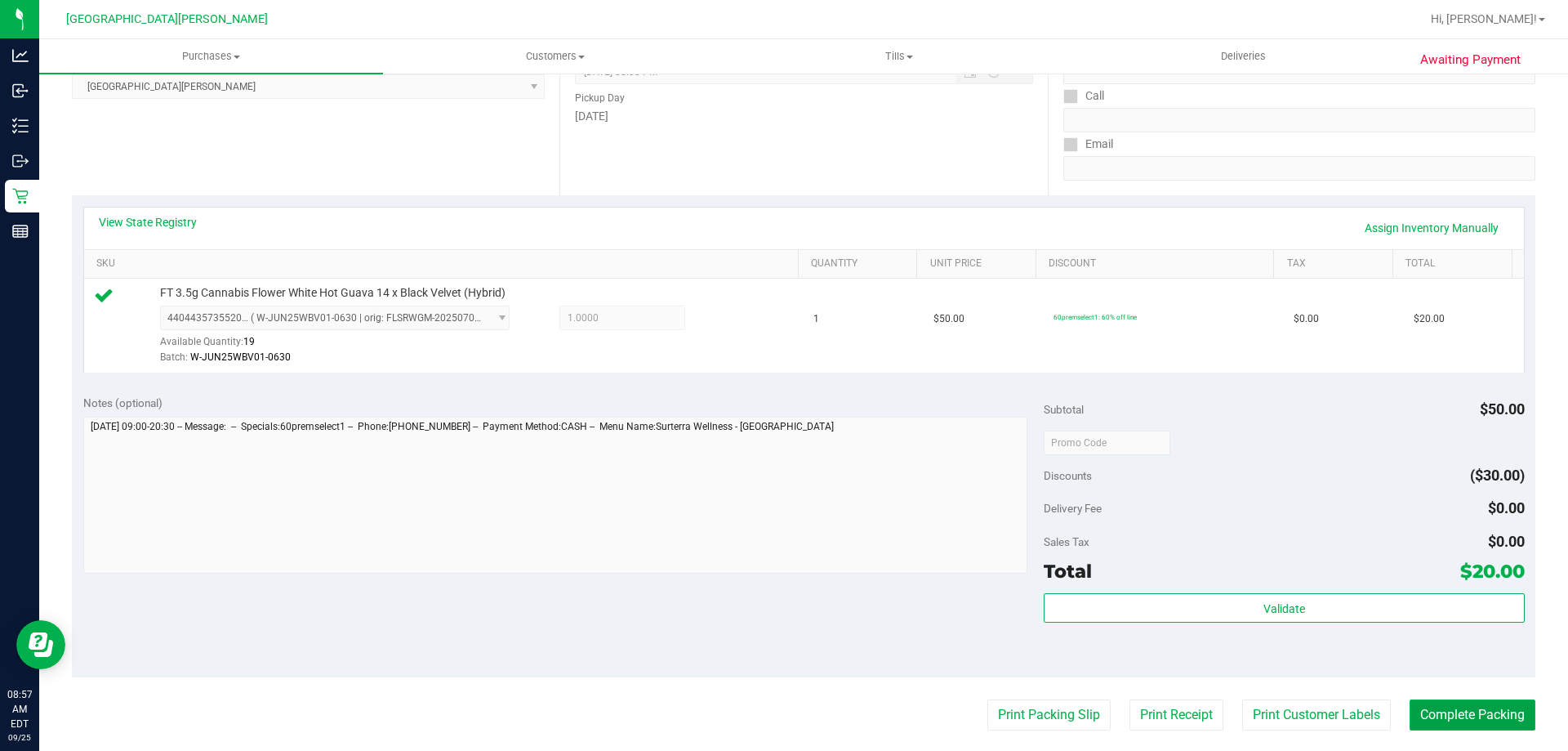
click at [1415, 705] on button "Complete Packing" at bounding box center [1472, 715] width 125 height 31
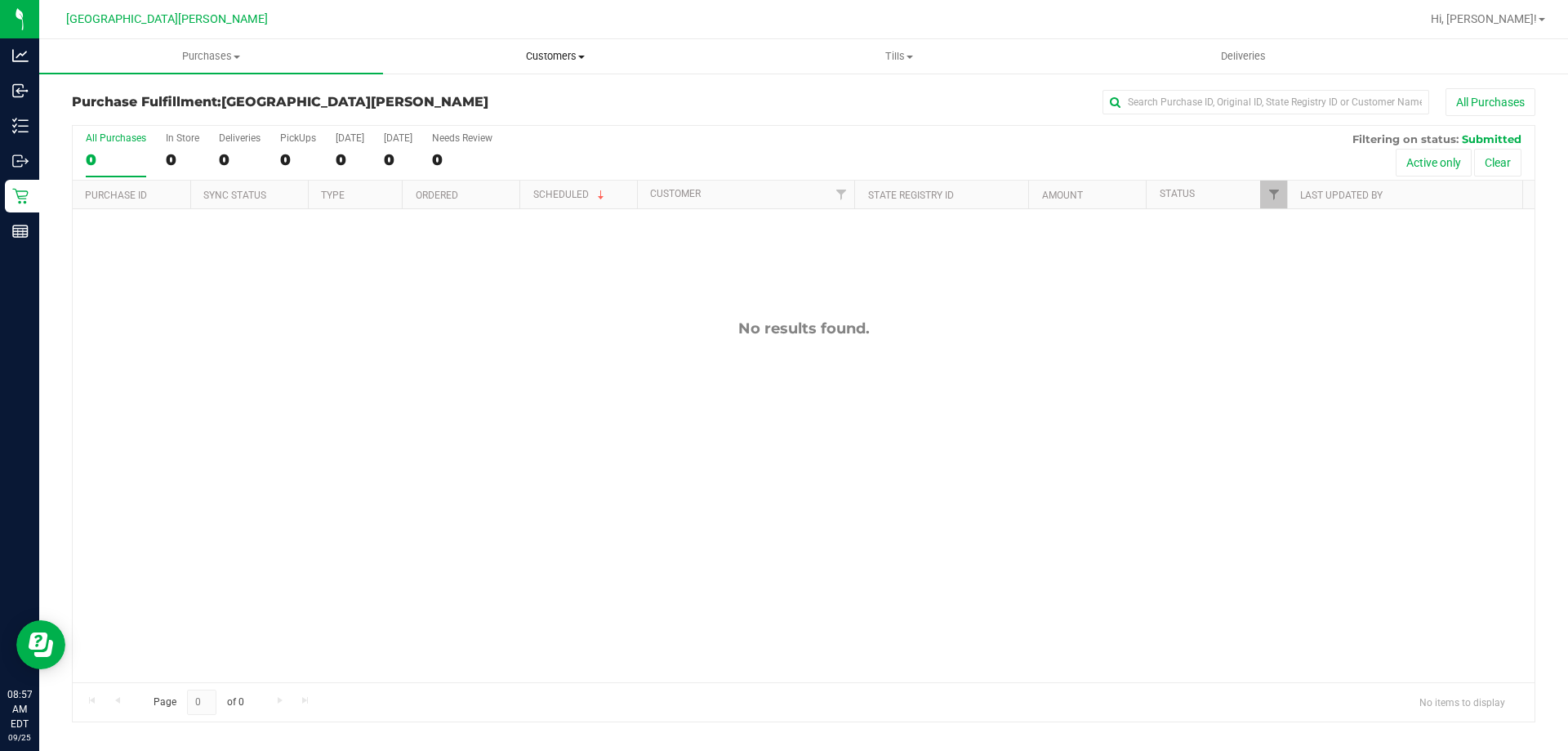
click at [574, 58] on span "Customers" at bounding box center [555, 56] width 342 height 14
click at [472, 96] on span "All customers" at bounding box center [442, 98] width 118 height 14
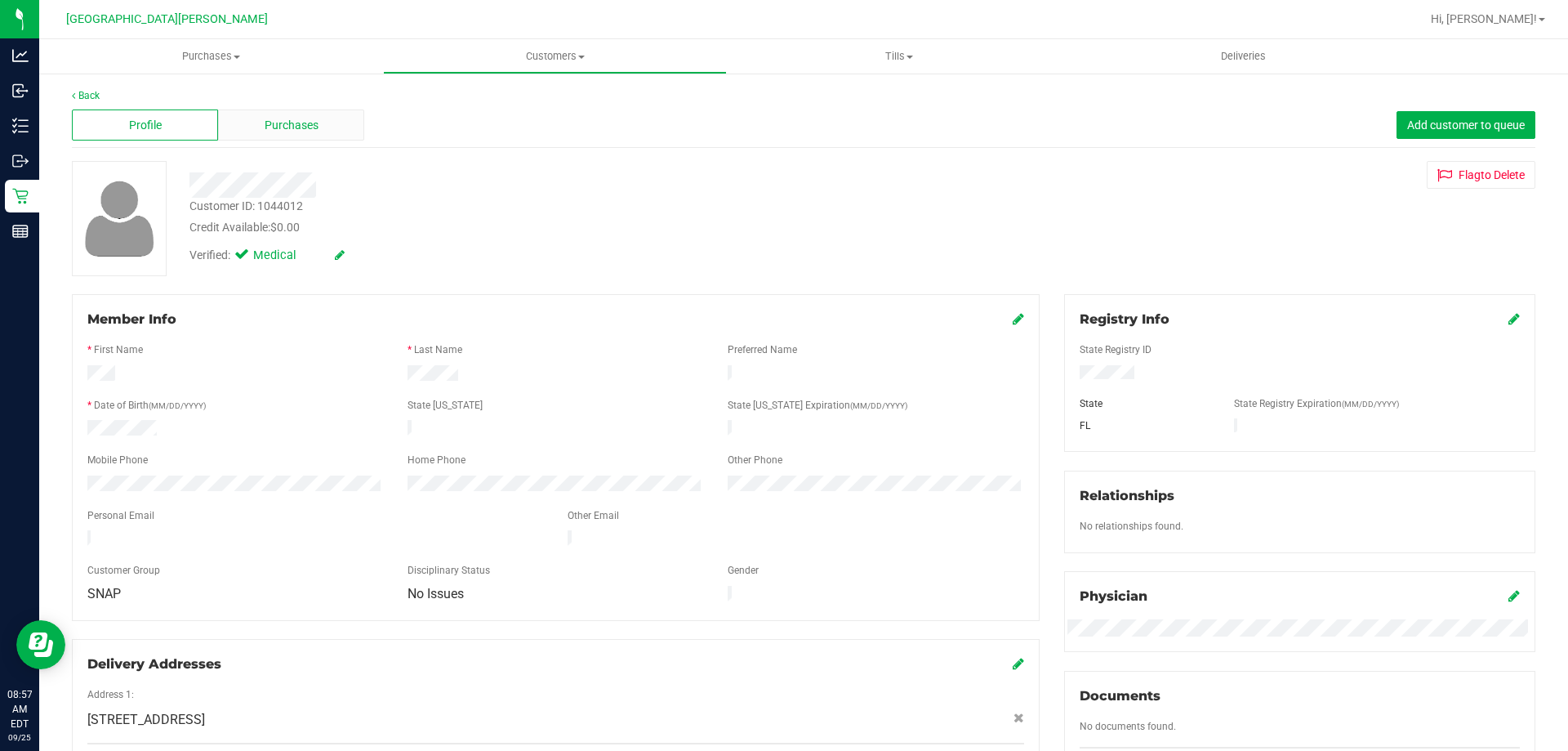
click at [303, 136] on div "Purchases" at bounding box center [291, 125] width 146 height 31
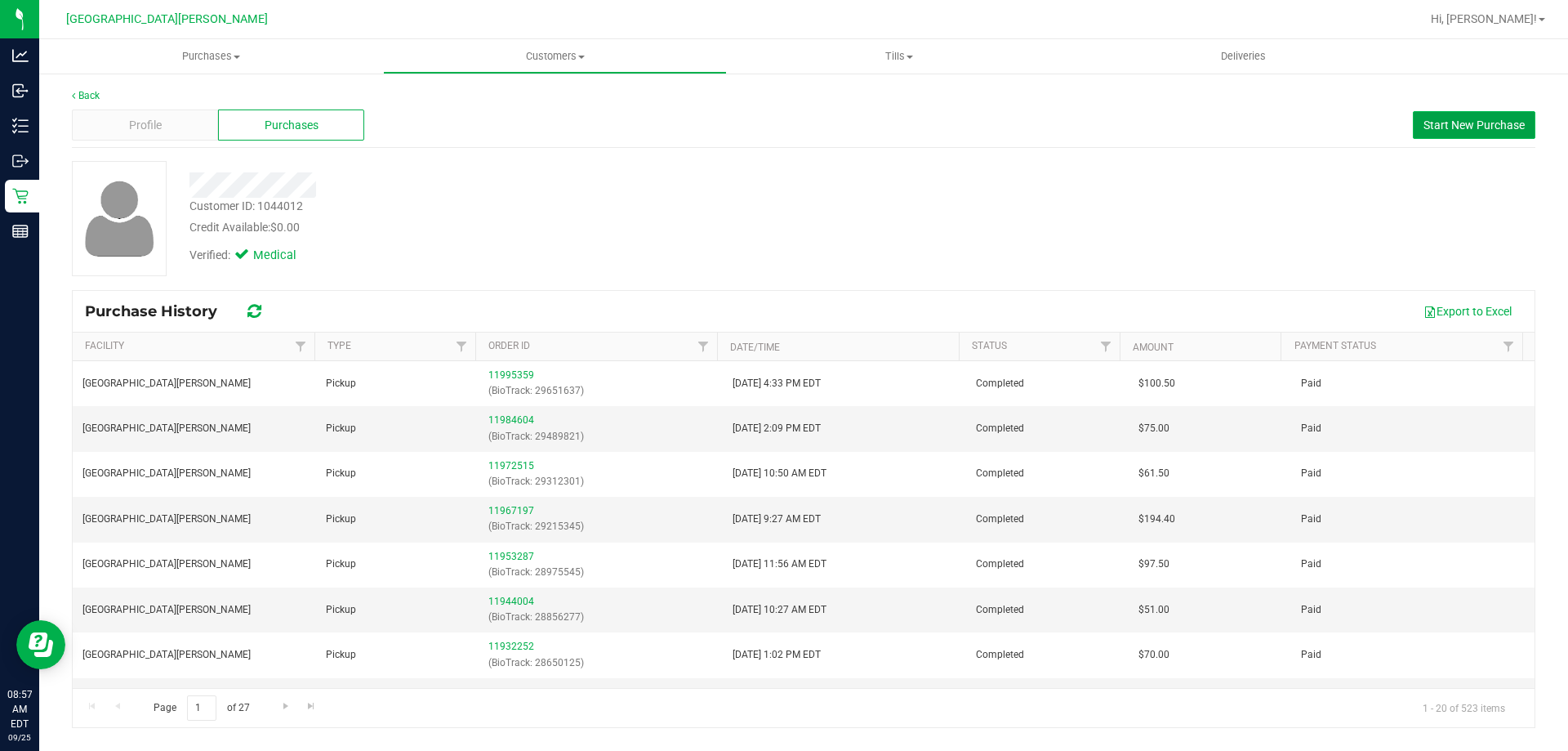
click at [1428, 119] on span "Start New Purchase" at bounding box center [1474, 125] width 101 height 13
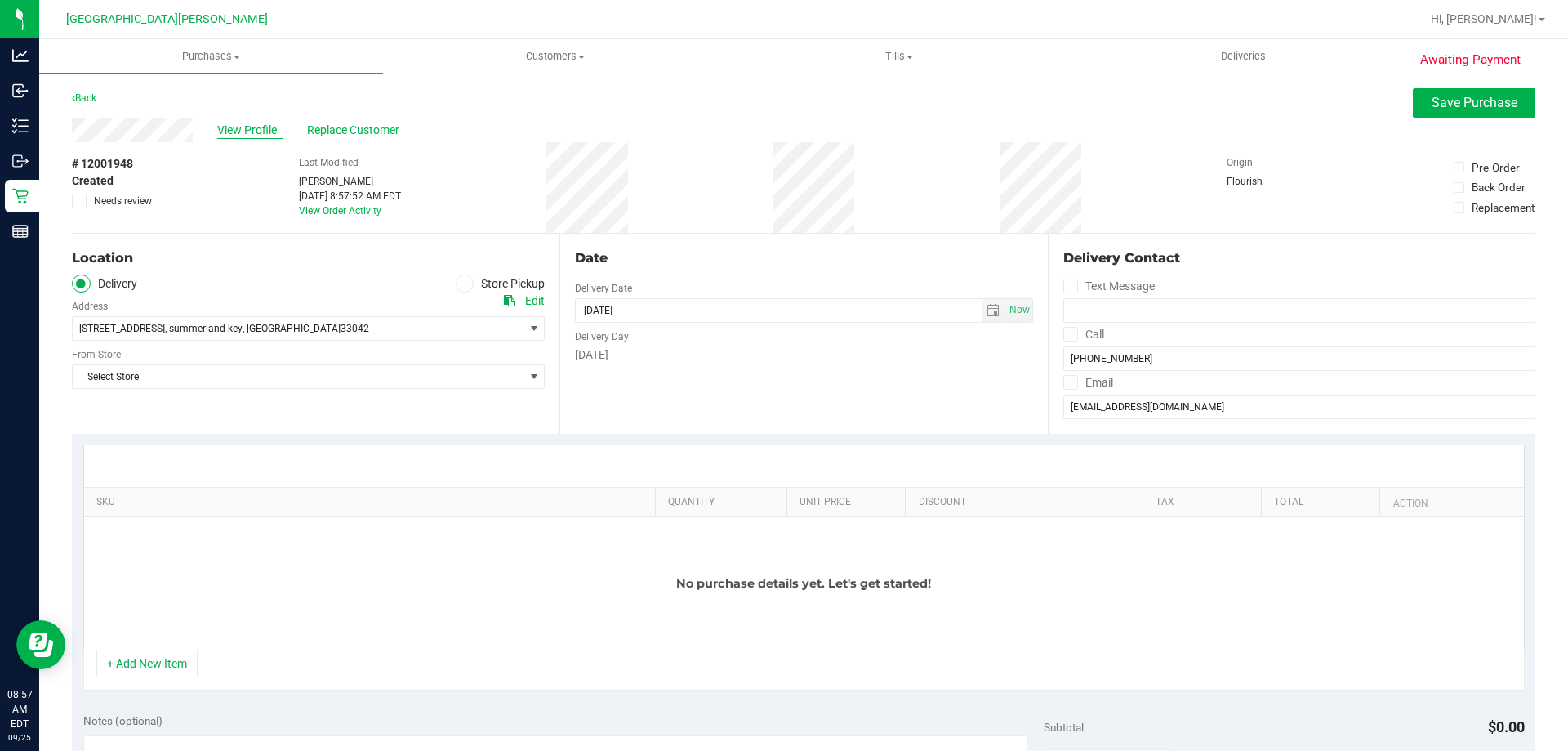
click at [255, 129] on span "View Profile" at bounding box center [249, 131] width 65 height 17
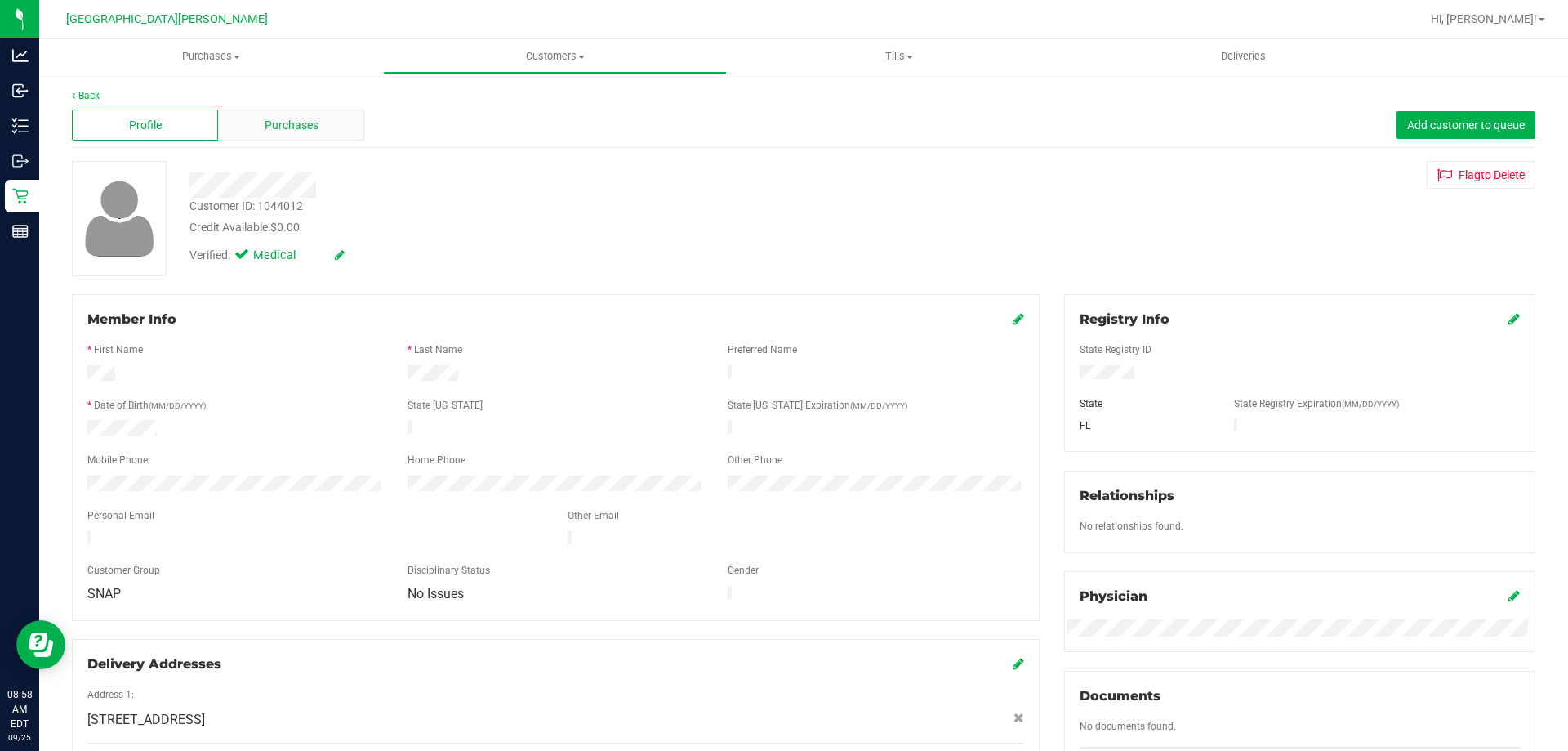
click at [303, 131] on span "Purchases" at bounding box center [292, 125] width 54 height 17
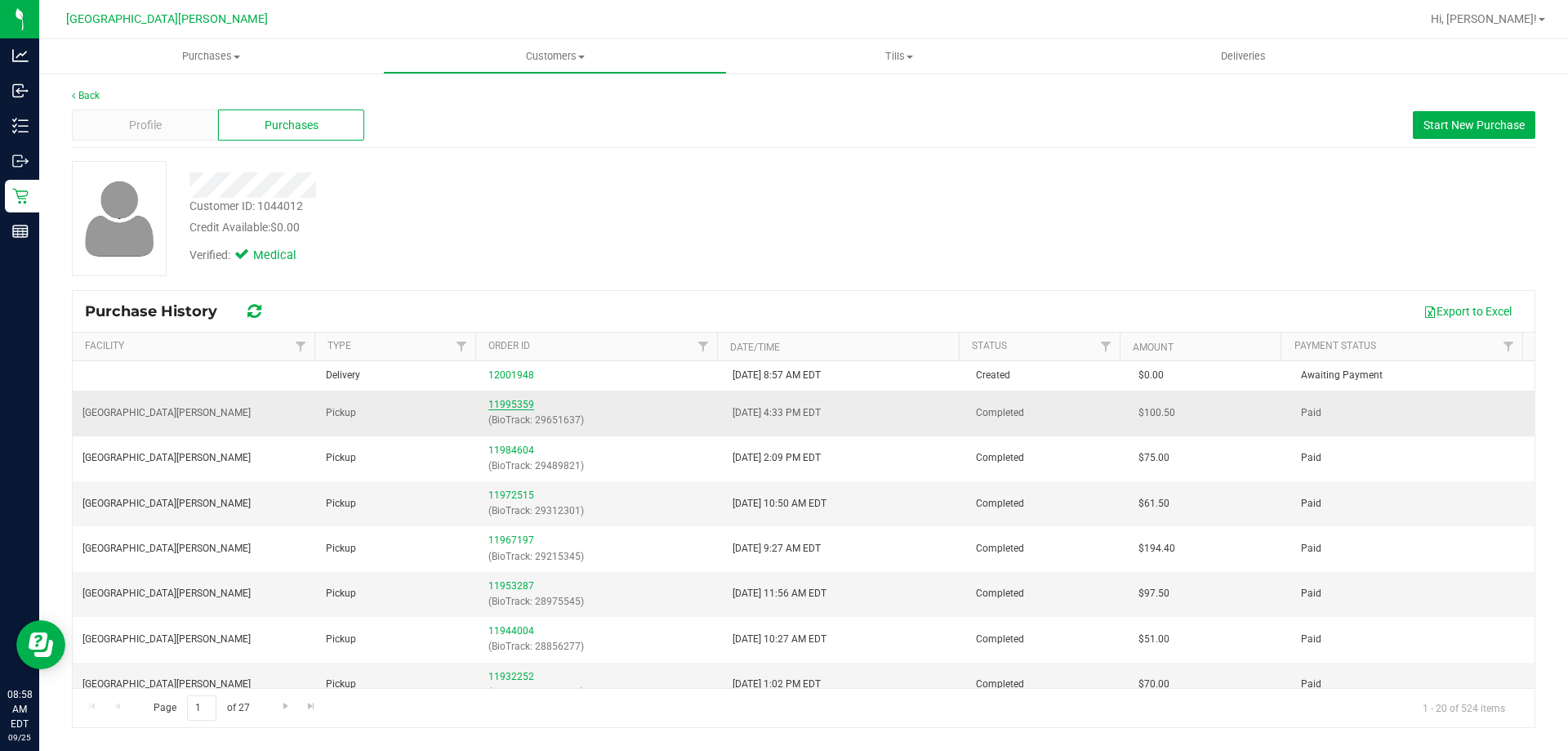
click at [503, 400] on link "11995359" at bounding box center [511, 403] width 46 height 11
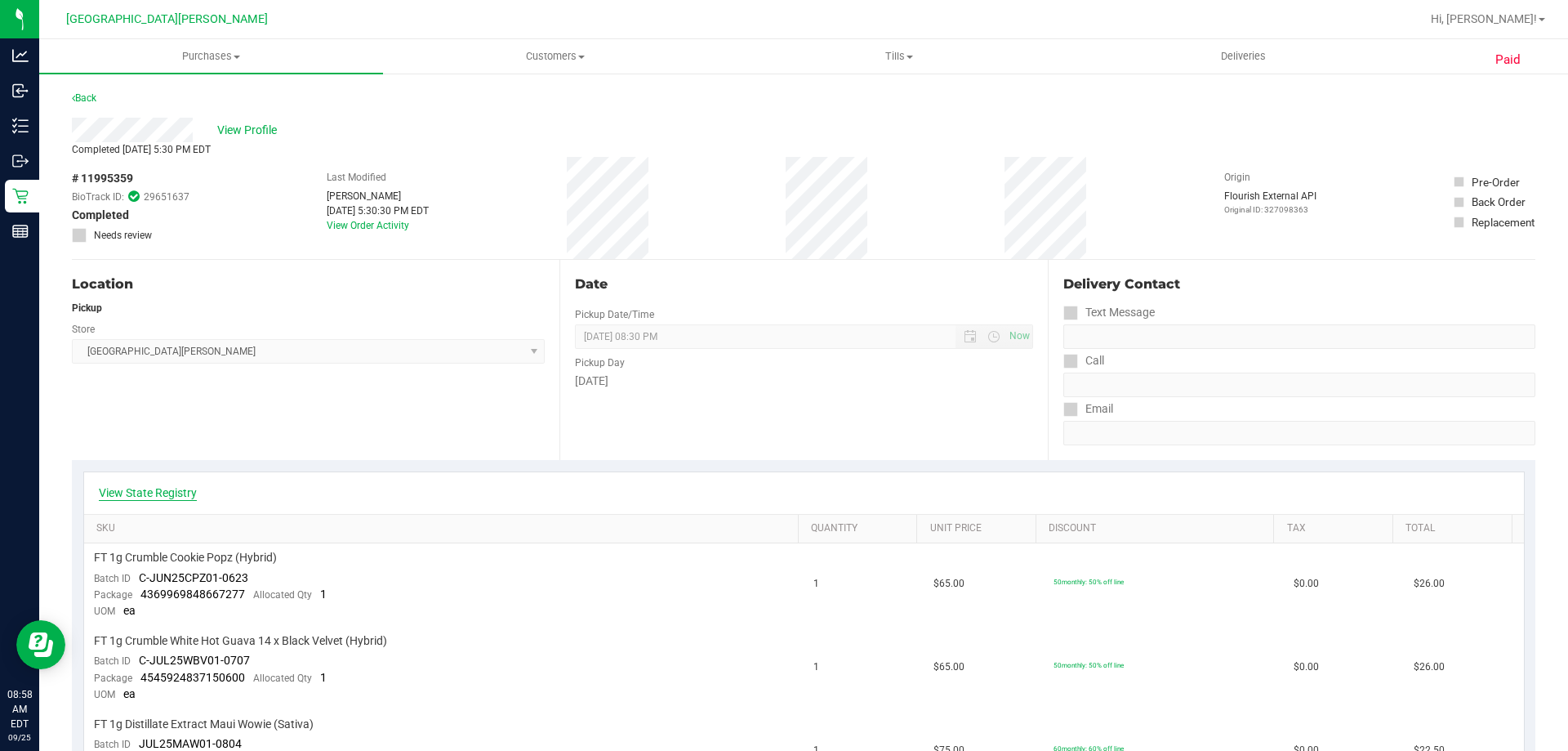
click at [163, 493] on link "View State Registry" at bounding box center [148, 492] width 98 height 16
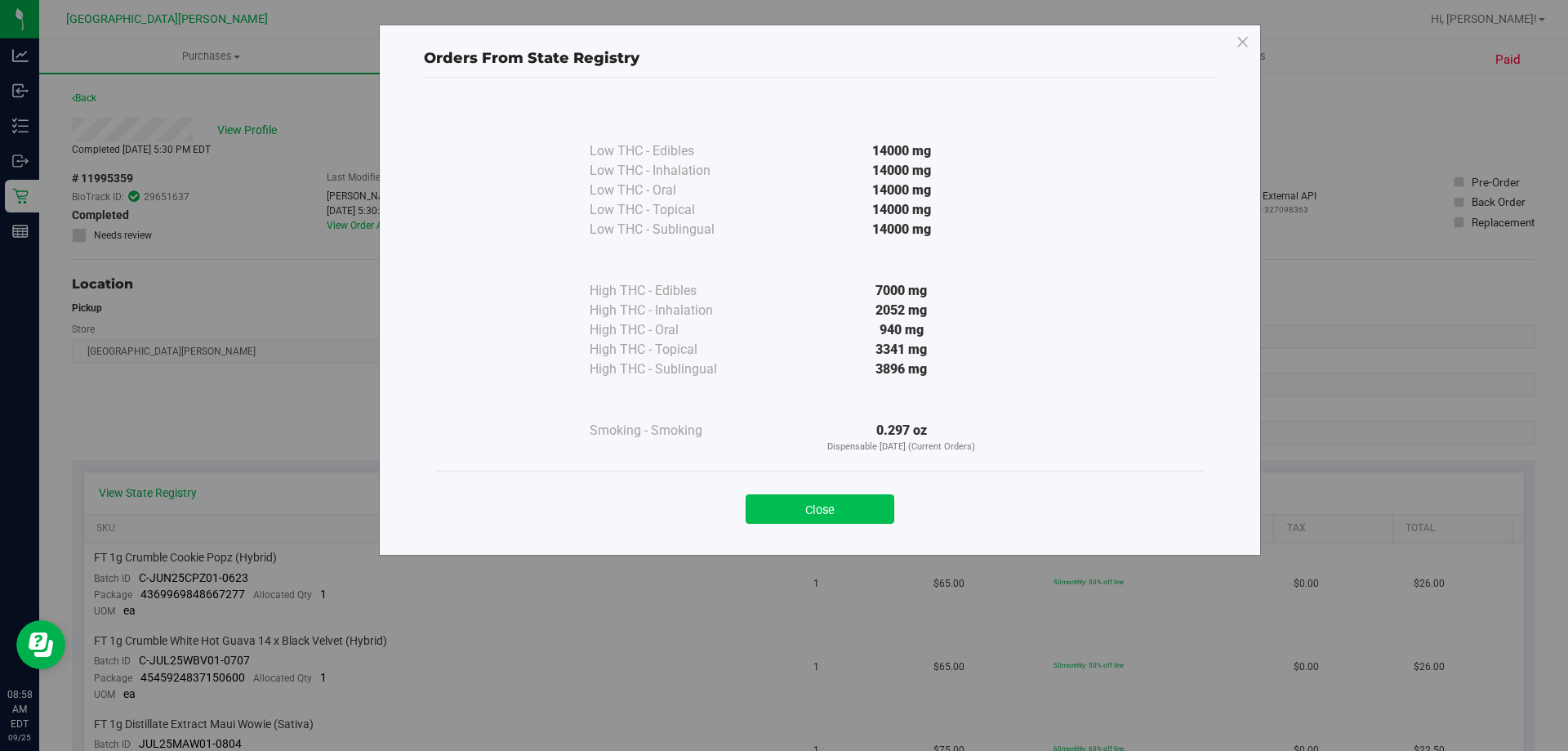
click at [776, 508] on button "Close" at bounding box center [820, 509] width 148 height 30
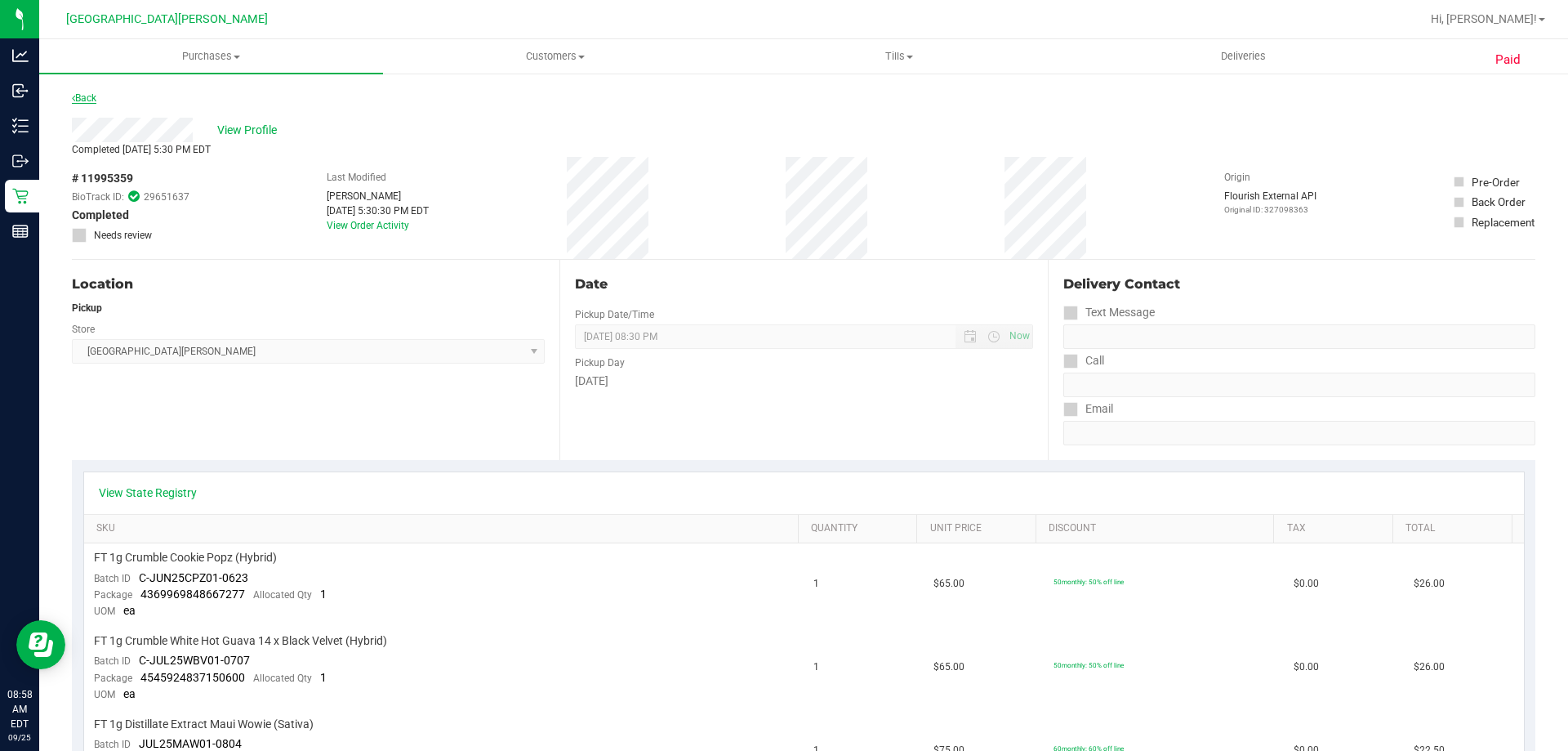
click at [75, 97] on link "Back" at bounding box center [84, 97] width 25 height 11
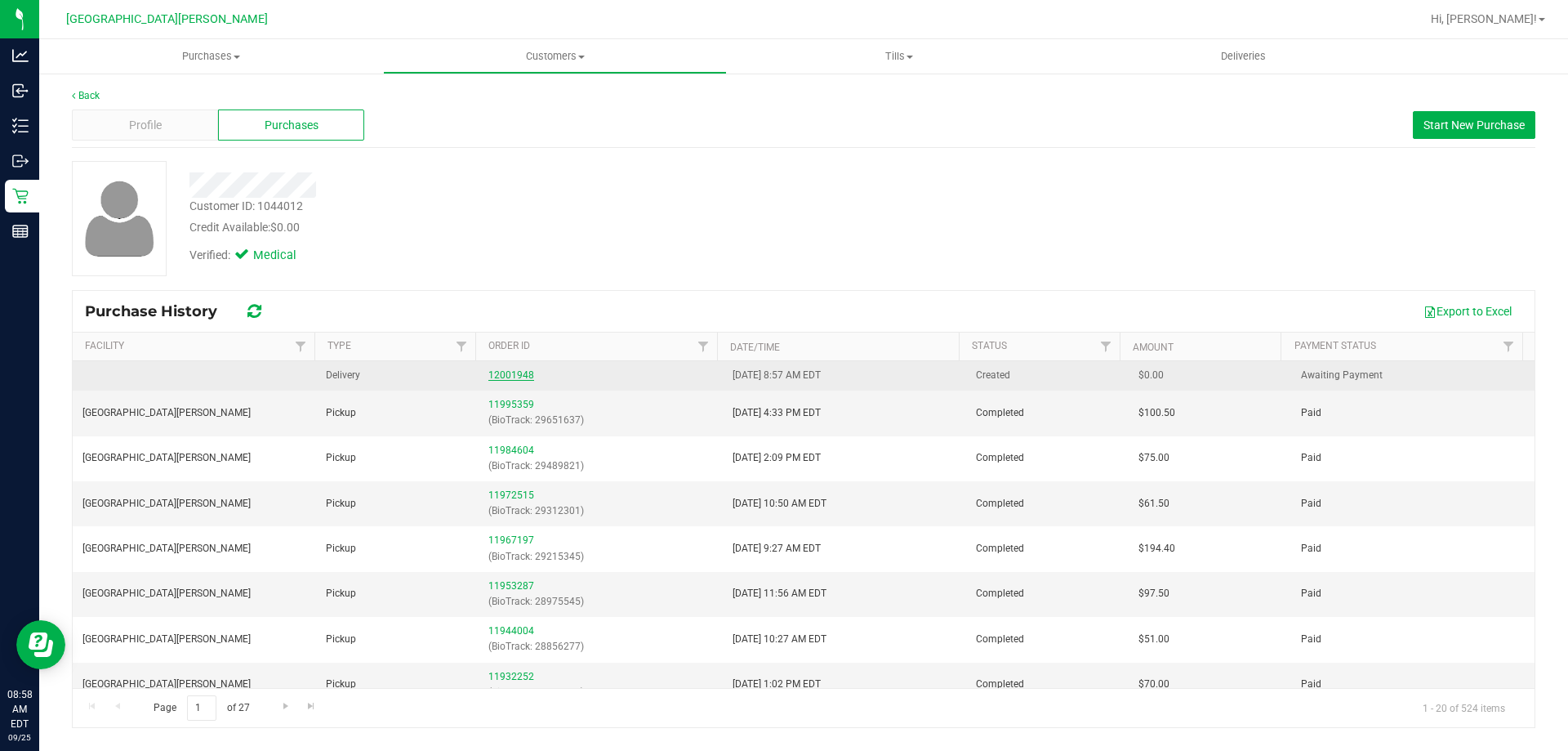
click at [504, 376] on link "12001948" at bounding box center [511, 375] width 46 height 11
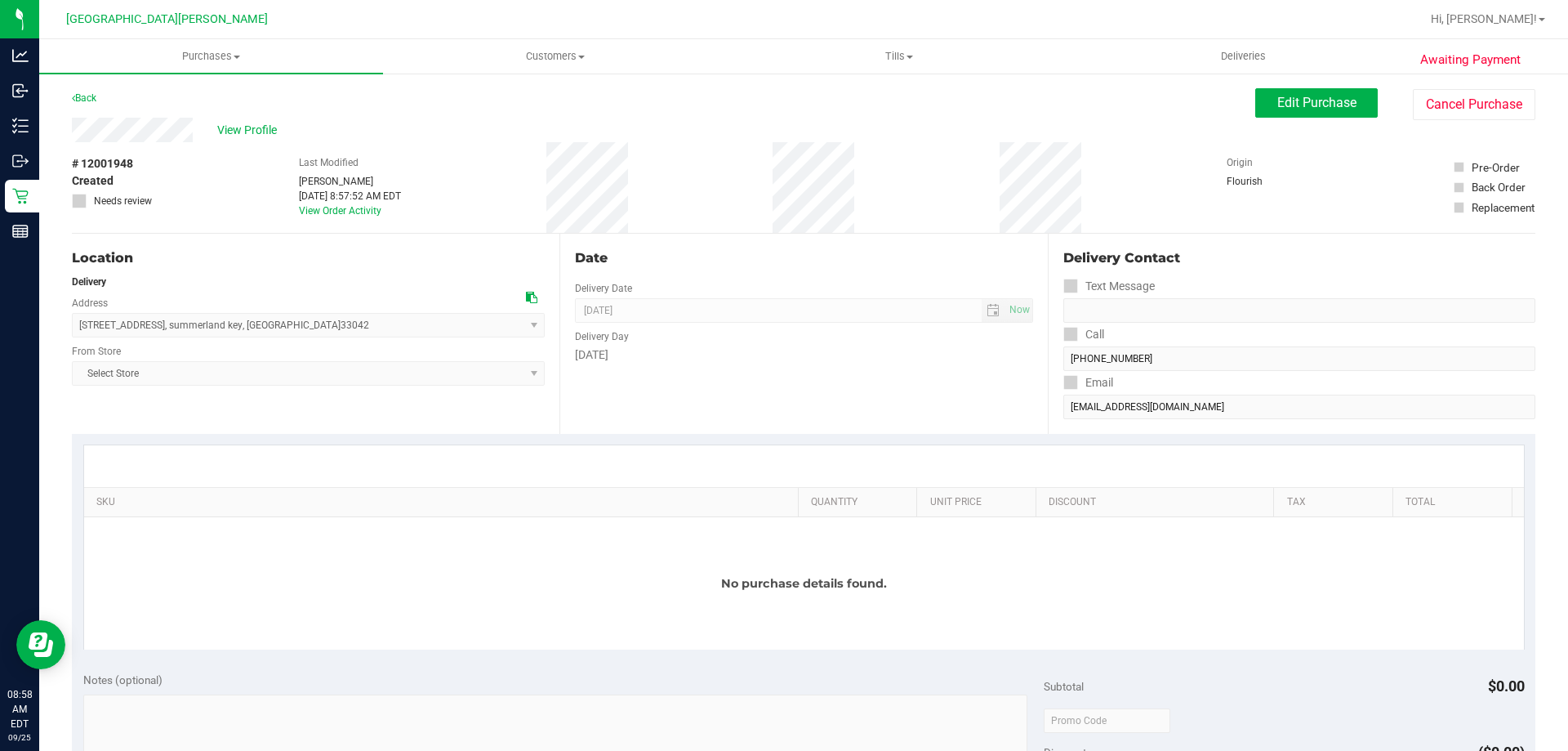
click at [1342, 118] on div "Edit Purchase Cancel Purchase" at bounding box center [1395, 104] width 281 height 32
click at [1318, 108] on span "Edit Purchase" at bounding box center [1316, 103] width 79 height 15
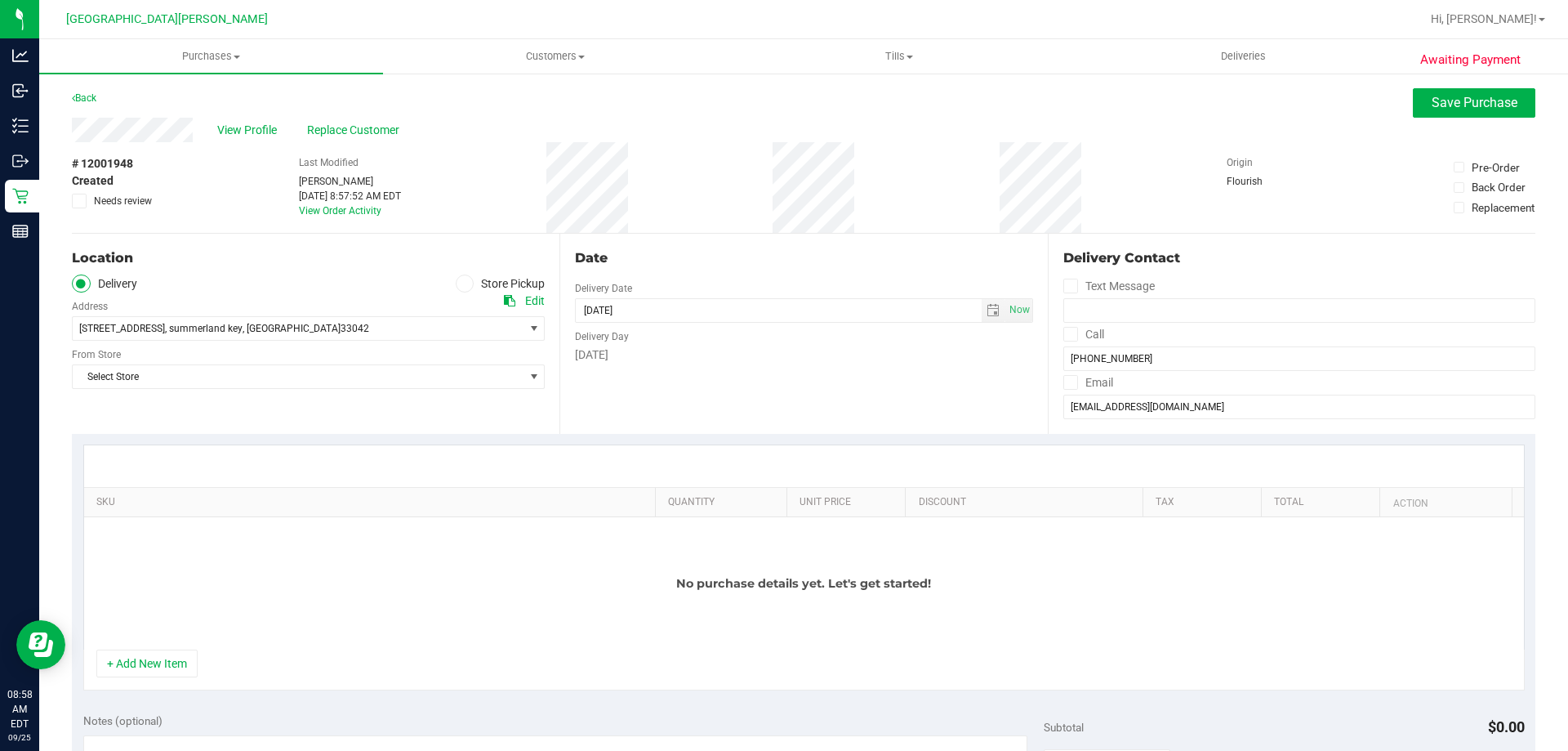
click at [466, 275] on label "Store Pickup" at bounding box center [501, 284] width 90 height 19
click at [0, 0] on input "Store Pickup" at bounding box center [0, 0] width 0 height 0
click at [388, 334] on span "Select Store" at bounding box center [298, 328] width 451 height 23
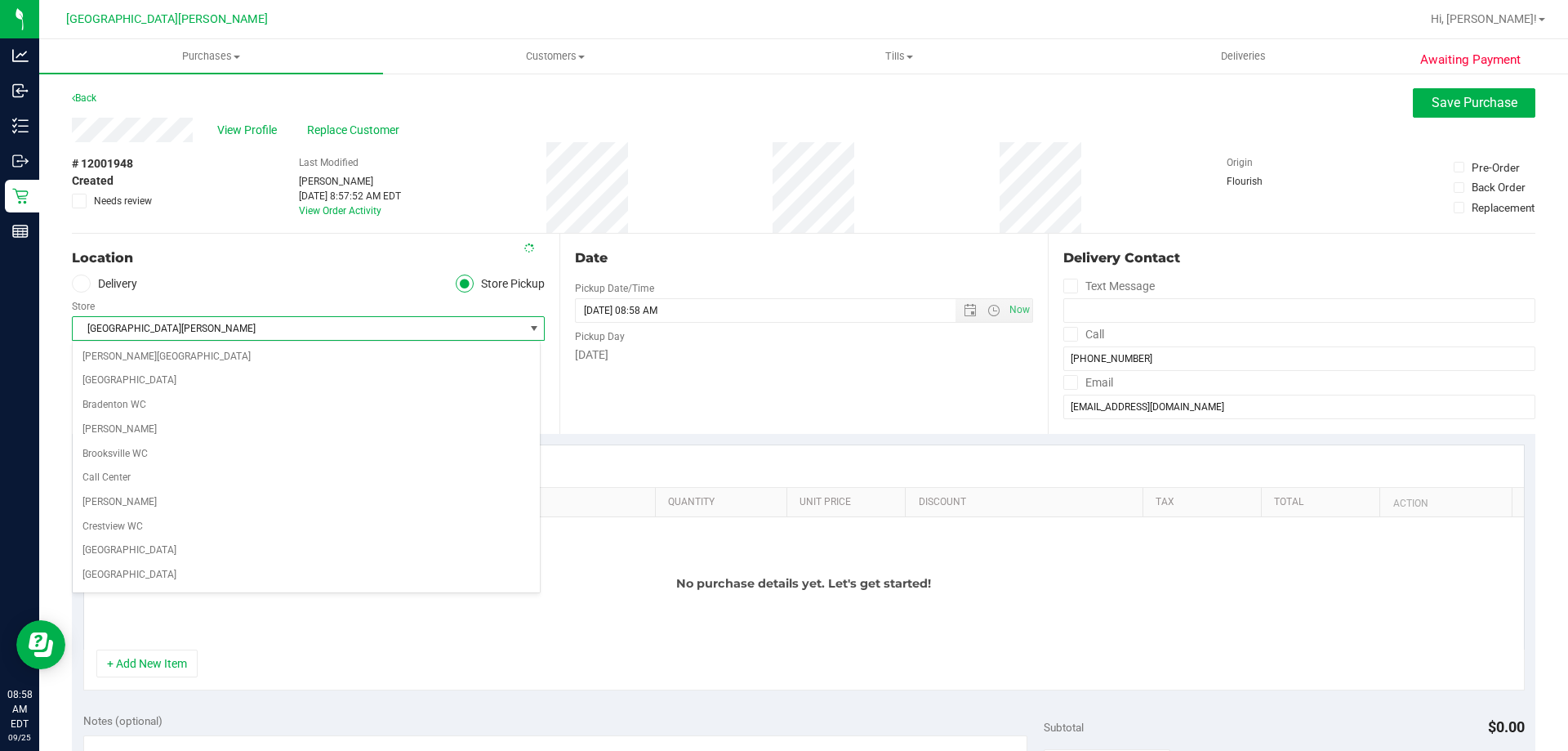
scroll to position [216, 0]
click at [309, 288] on ul "Delivery Store Pickup" at bounding box center [309, 284] width 473 height 19
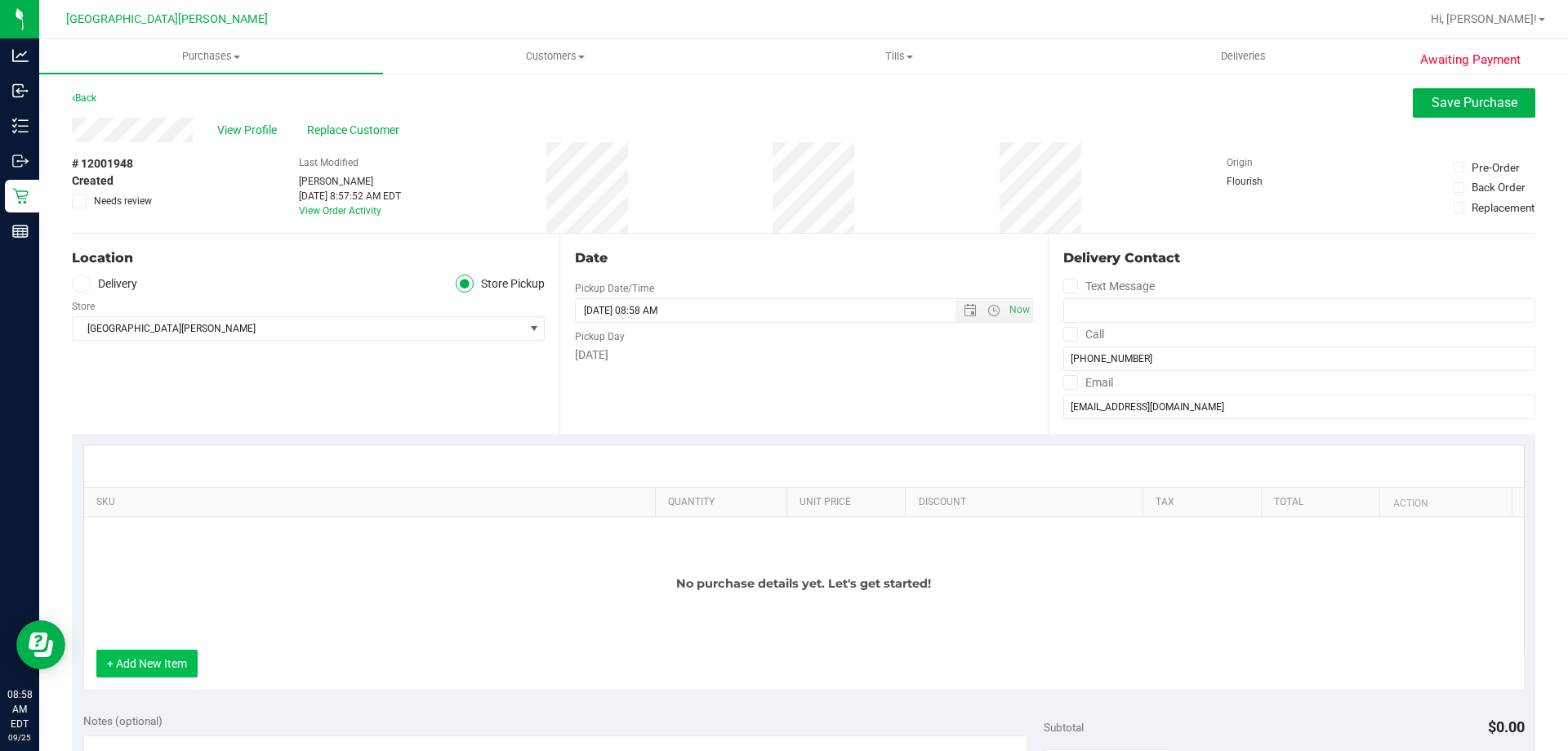
click at [164, 656] on button "+ Add New Item" at bounding box center [147, 663] width 101 height 28
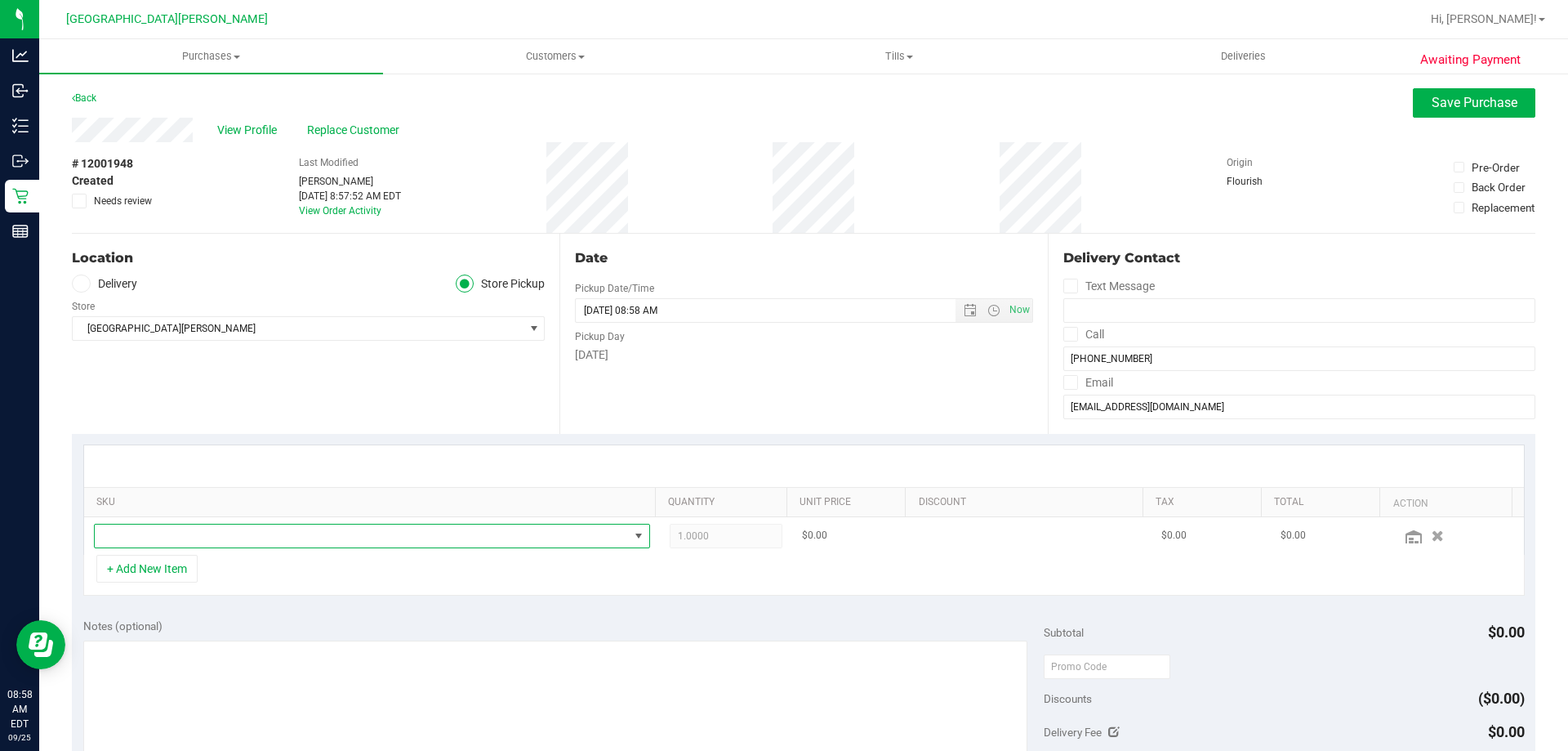
click at [211, 526] on span "NO DATA FOUND" at bounding box center [362, 536] width 534 height 23
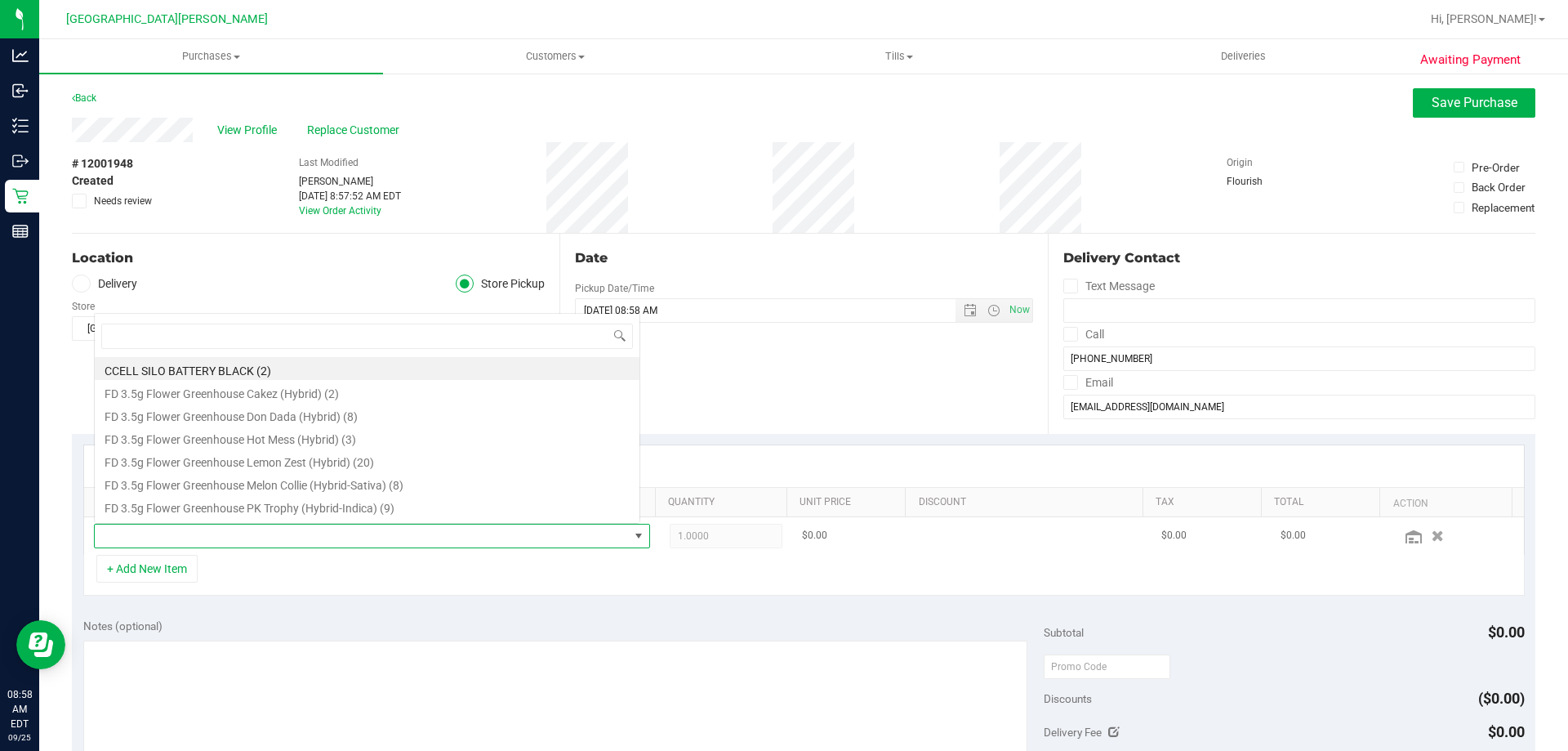
scroll to position [25, 542]
type input "chew"
click at [328, 369] on li "HT 10mg Blue Raspberry Chews Hybrid (1:1 CBD:THC) 20ct (25)" at bounding box center [367, 368] width 545 height 23
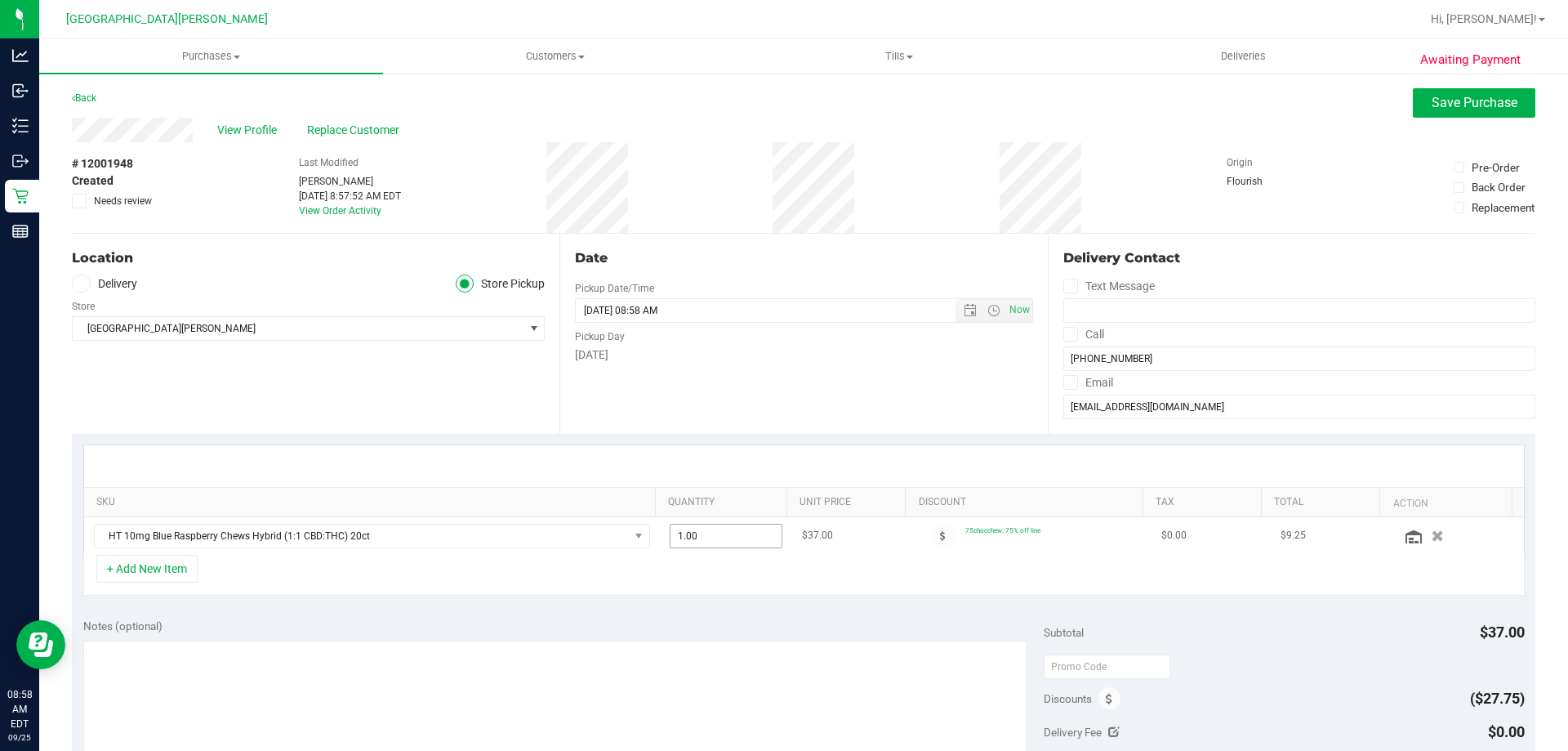
click at [708, 539] on span "1.00 1" at bounding box center [726, 536] width 114 height 25
click at [708, 539] on input "1" at bounding box center [726, 536] width 112 height 23
type input "2"
type input "2.00"
click at [691, 555] on div "+ Add New Item" at bounding box center [803, 575] width 1442 height 41
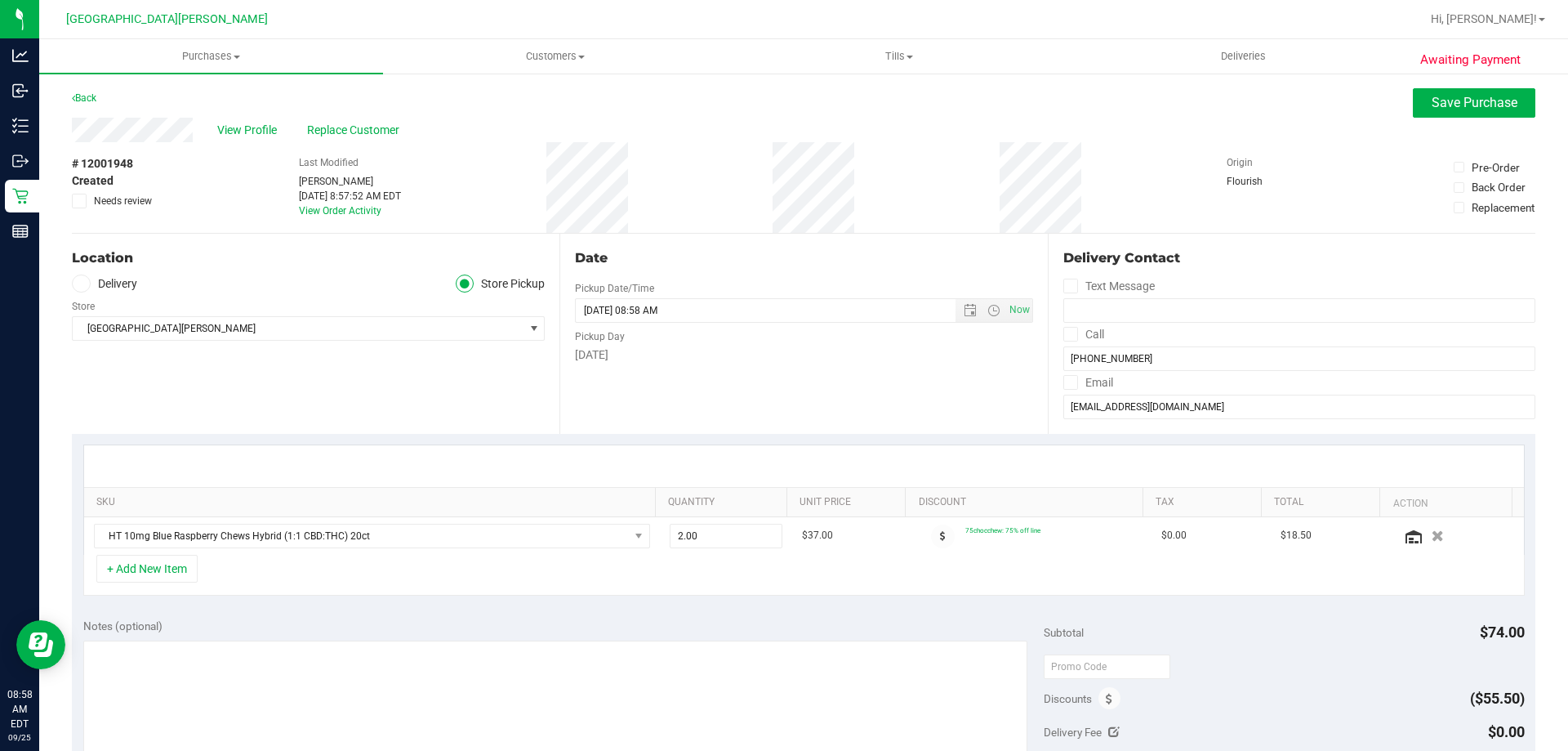
click at [262, 575] on div "+ Add New Item" at bounding box center [803, 575] width 1442 height 41
click at [236, 567] on div "+ Add New Item" at bounding box center [803, 575] width 1442 height 41
click at [177, 571] on button "+ Add New Item" at bounding box center [147, 568] width 101 height 28
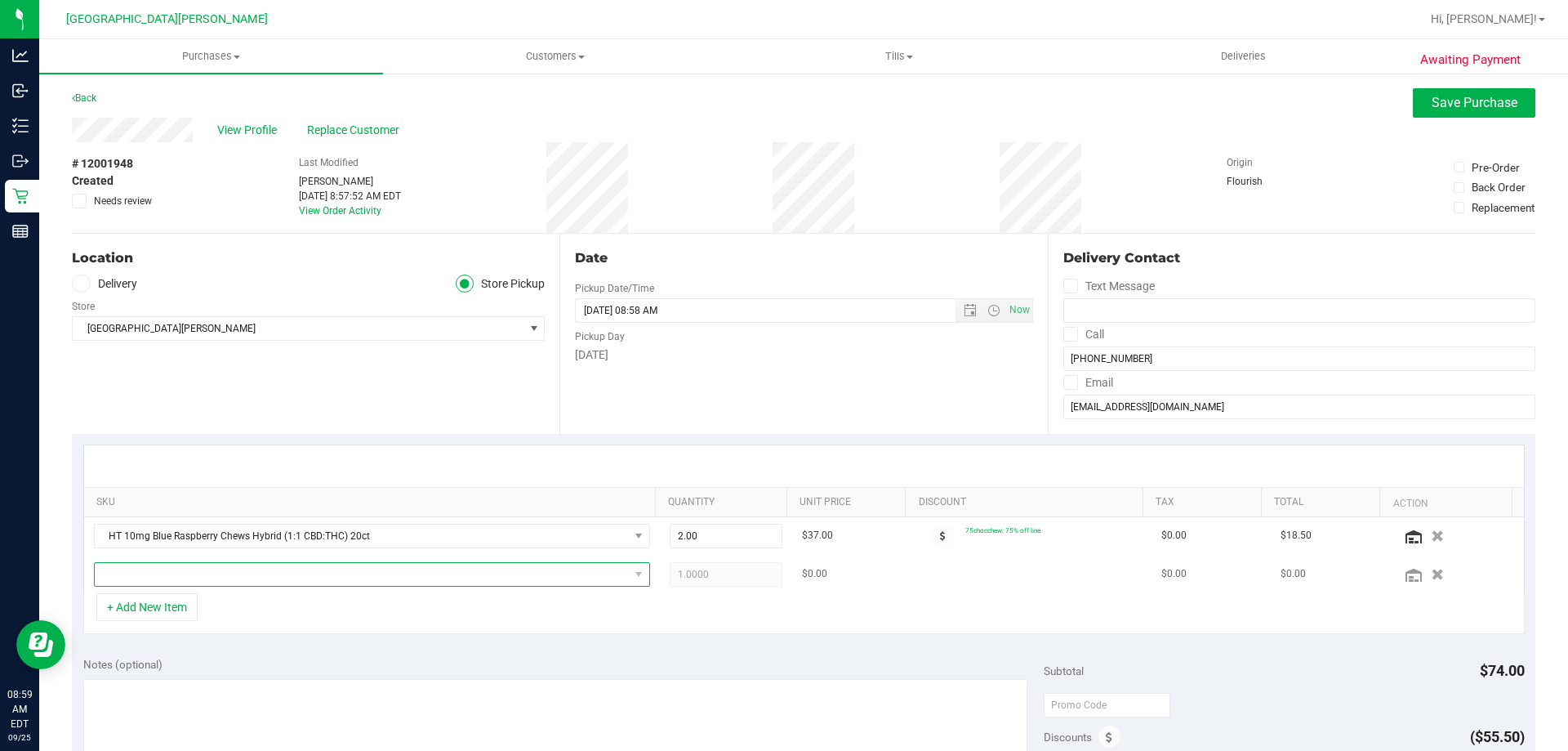
click at [196, 577] on span "NO DATA FOUND" at bounding box center [362, 574] width 534 height 23
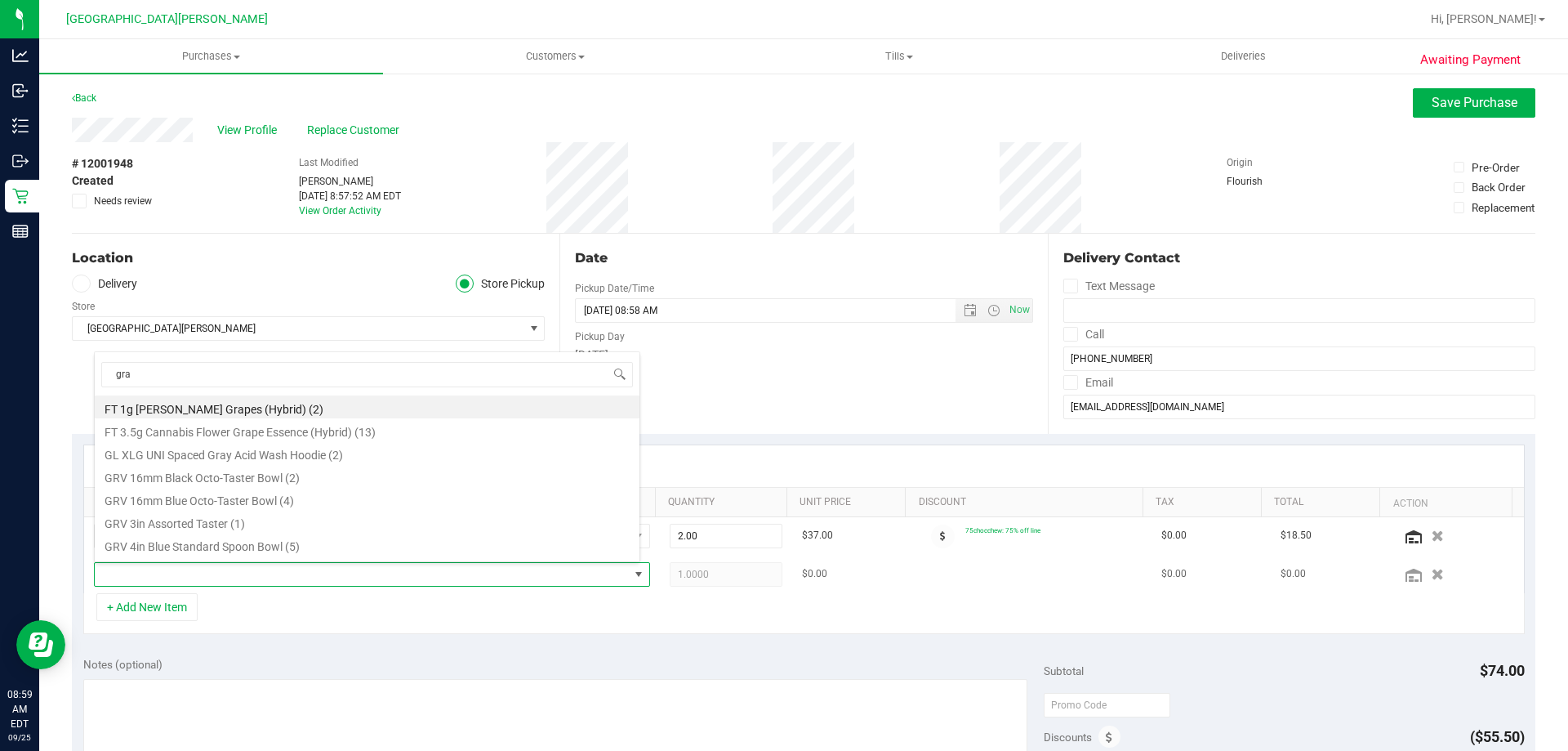
type input "gra"
click at [241, 569] on span at bounding box center [362, 574] width 534 height 23
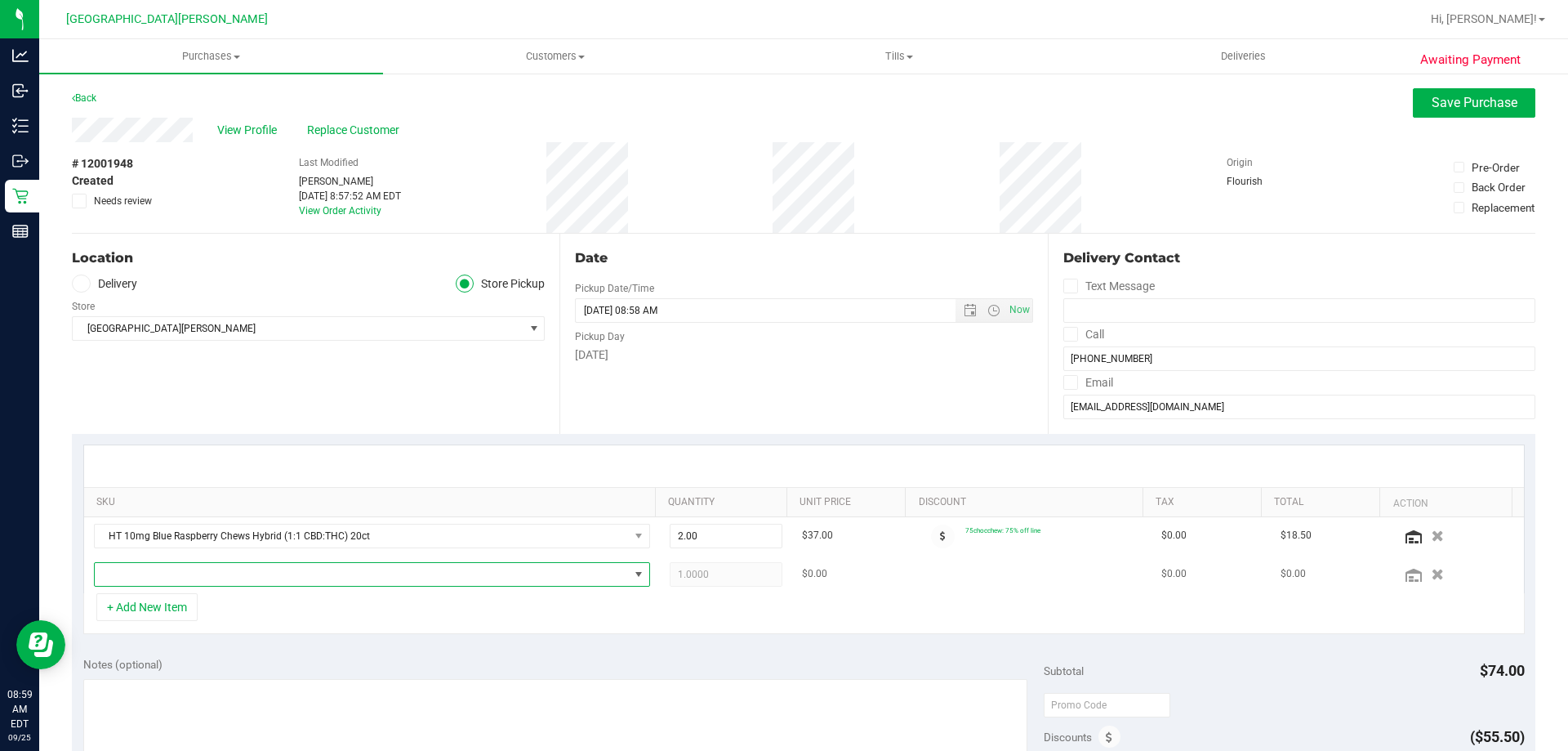
click at [241, 569] on span "NO DATA FOUND" at bounding box center [362, 574] width 534 height 23
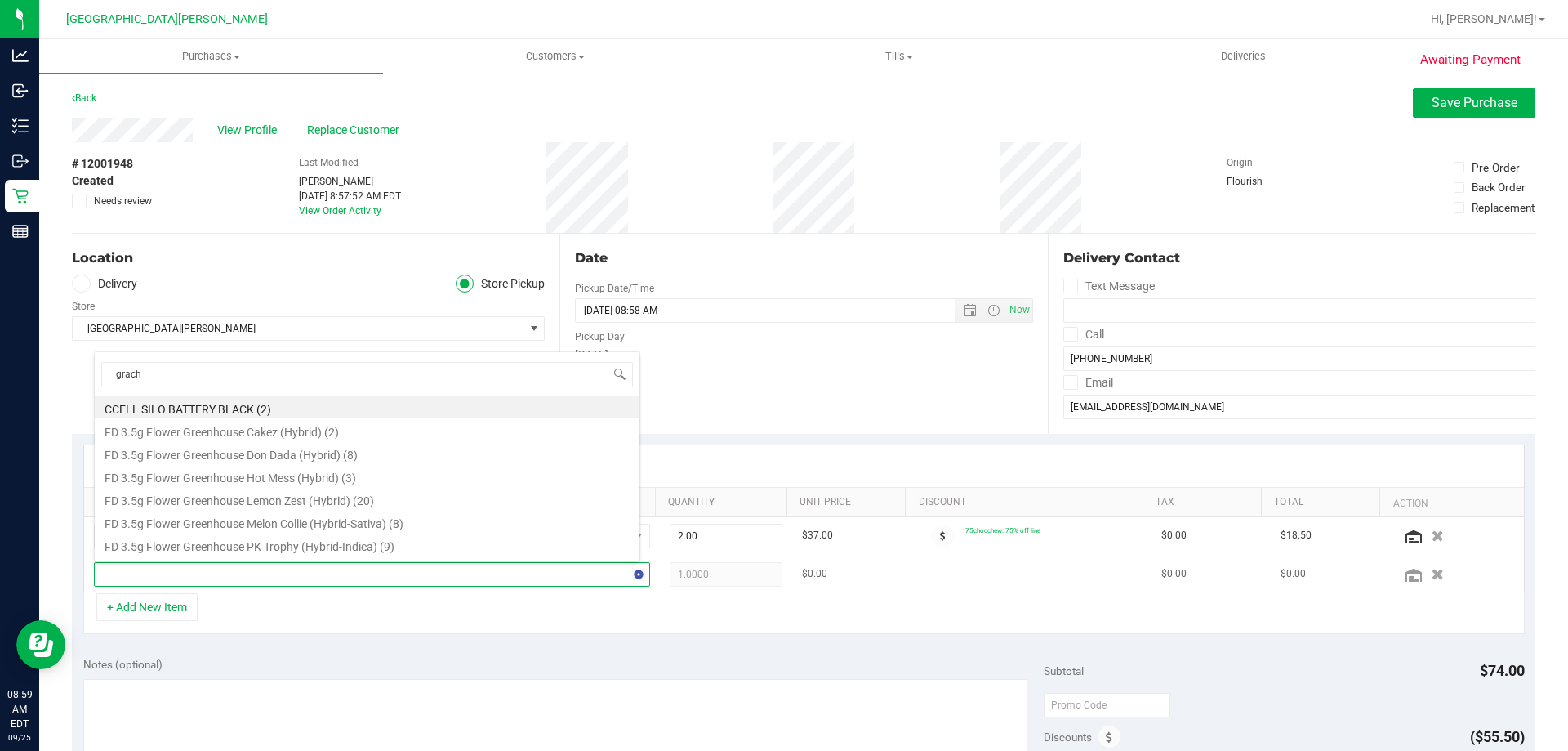
type input "grach"
click at [238, 574] on span at bounding box center [362, 574] width 534 height 23
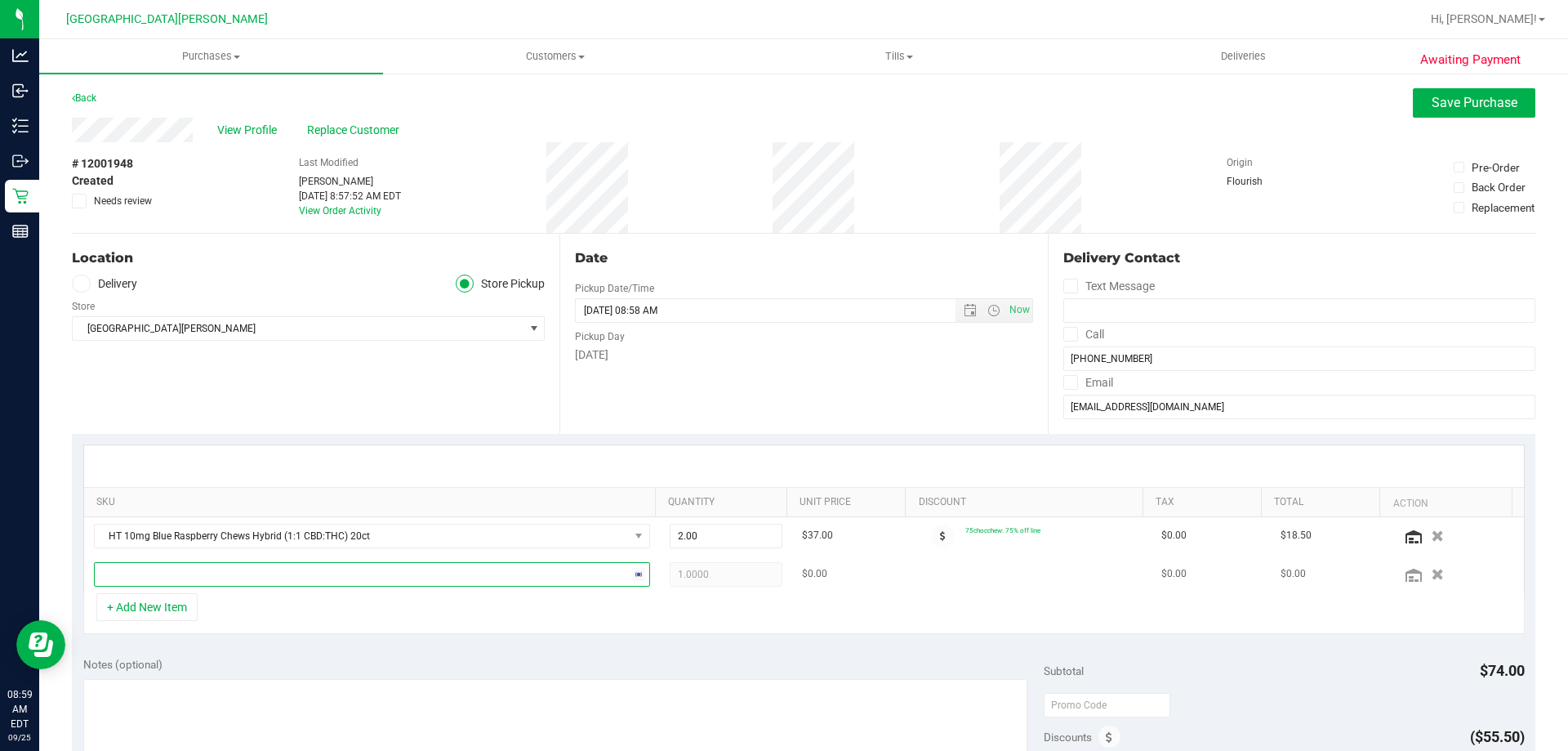
click at [238, 574] on span "NO DATA FOUND" at bounding box center [362, 574] width 534 height 23
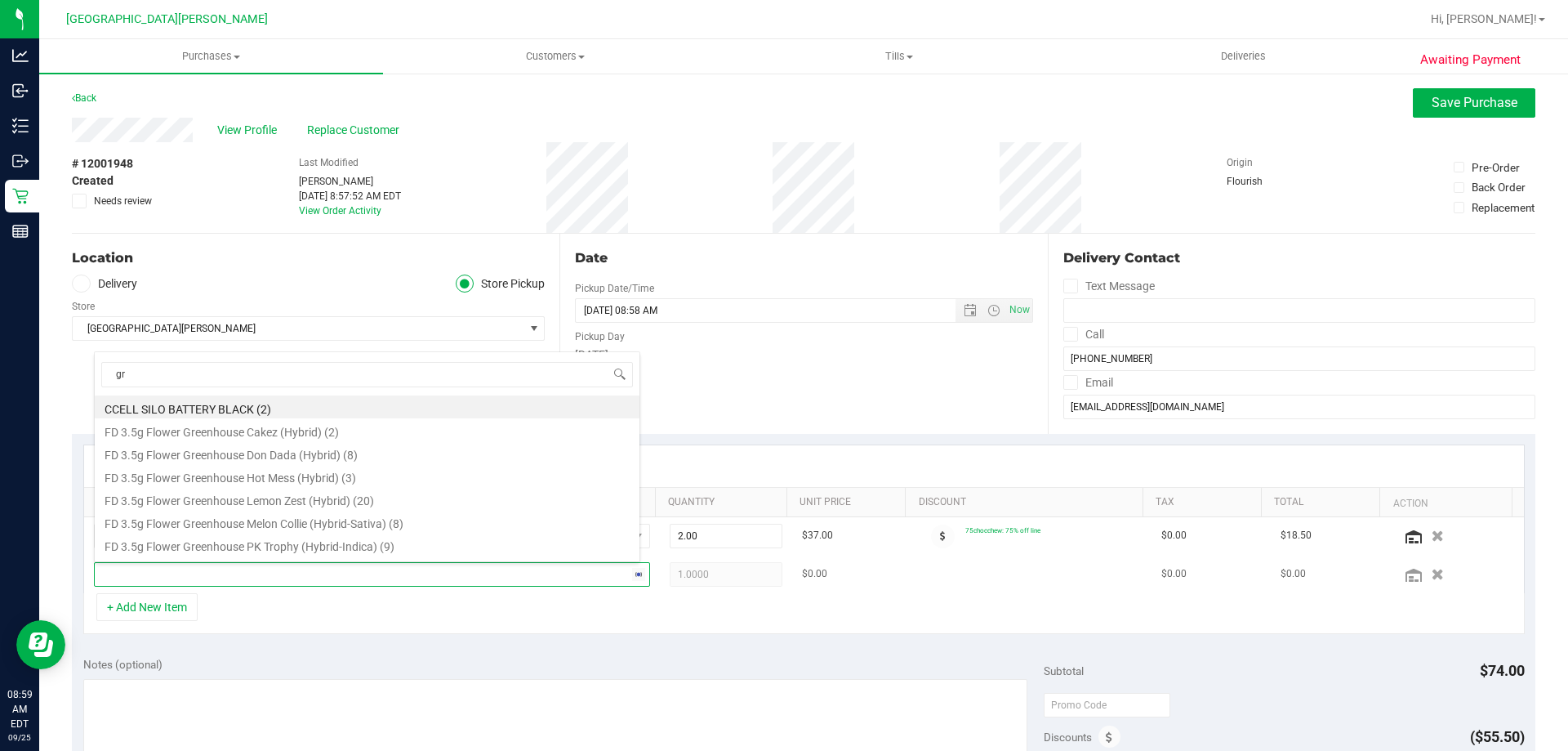
type input "g"
type input "chew"
click at [262, 434] on li "HT 5mg Grape Chews (Indica) 20ct (5)" at bounding box center [367, 429] width 545 height 23
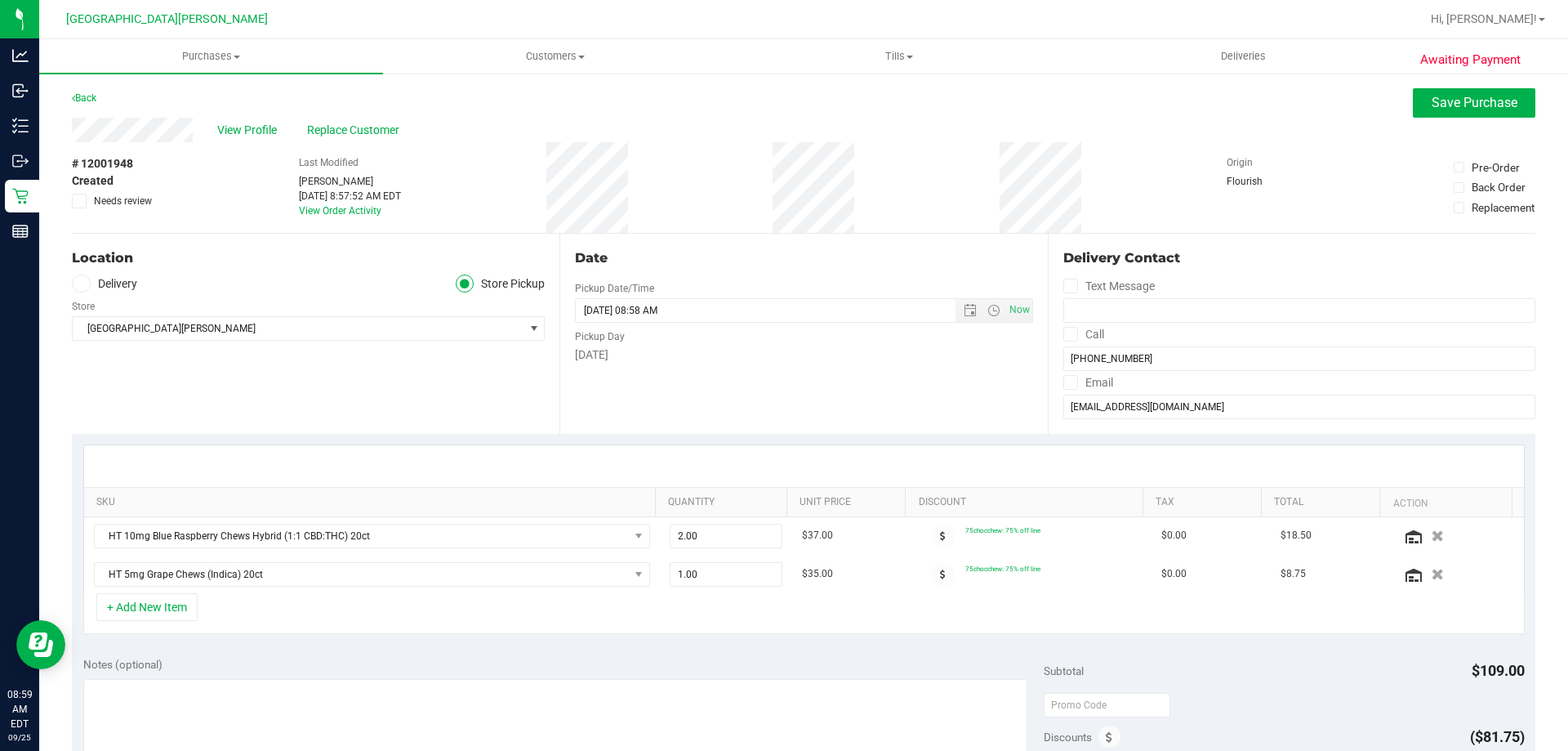
click at [458, 620] on div "+ Add New Item" at bounding box center [803, 614] width 1442 height 41
click at [652, 612] on div "+ Add New Item" at bounding box center [803, 614] width 1442 height 41
click at [480, 448] on div at bounding box center [803, 465] width 1440 height 42
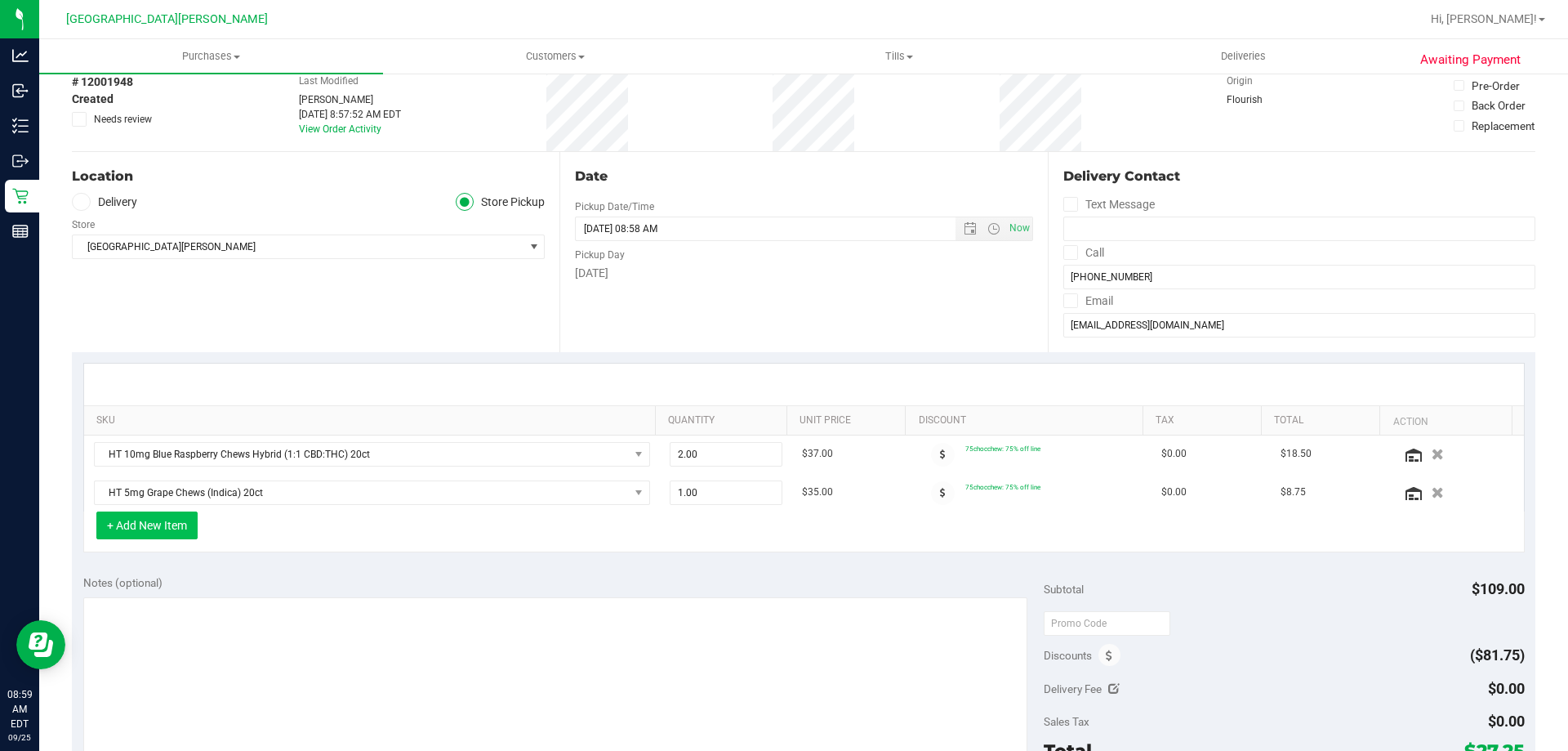
click at [161, 524] on button "+ Add New Item" at bounding box center [147, 525] width 101 height 28
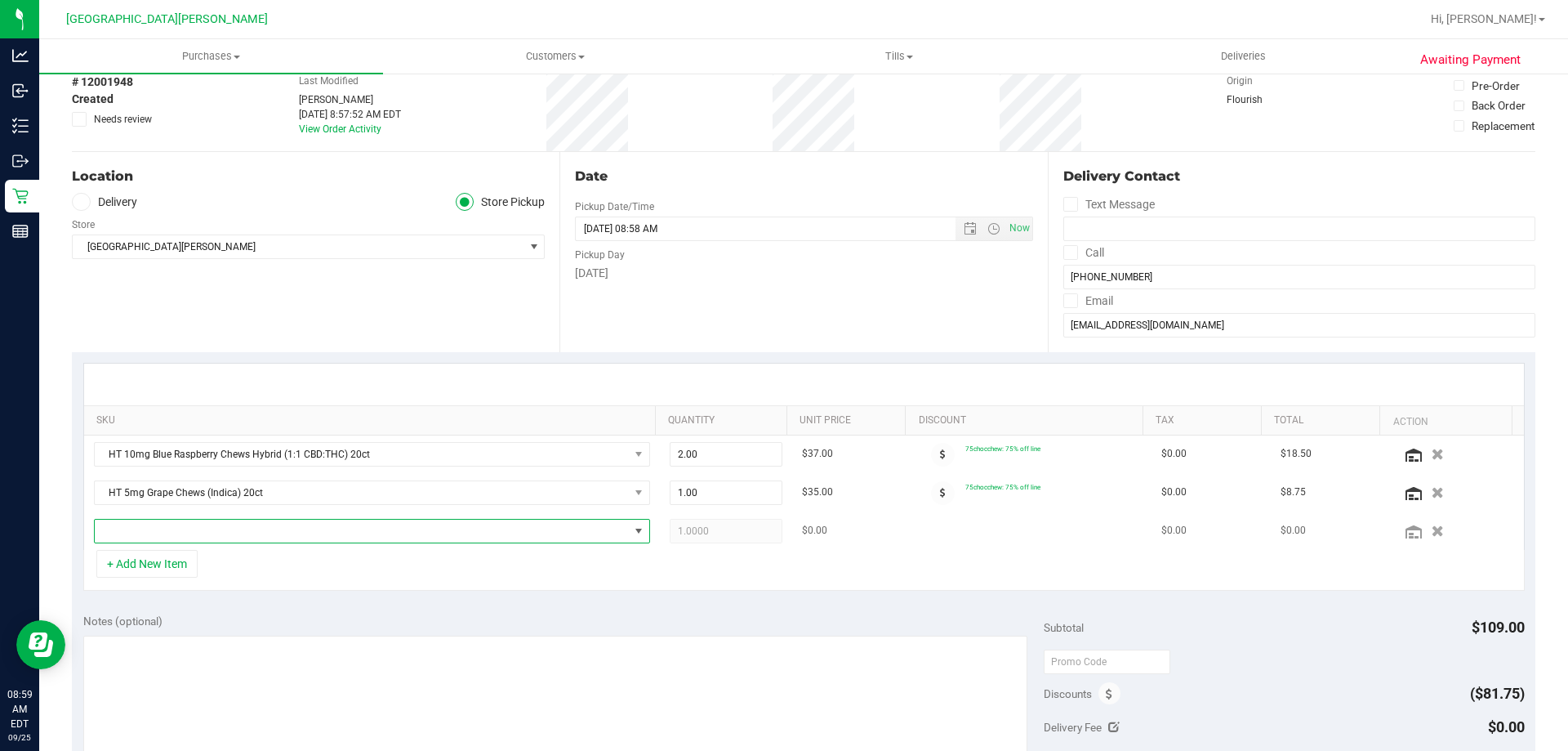
click at [214, 531] on span "NO DATA FOUND" at bounding box center [362, 531] width 534 height 23
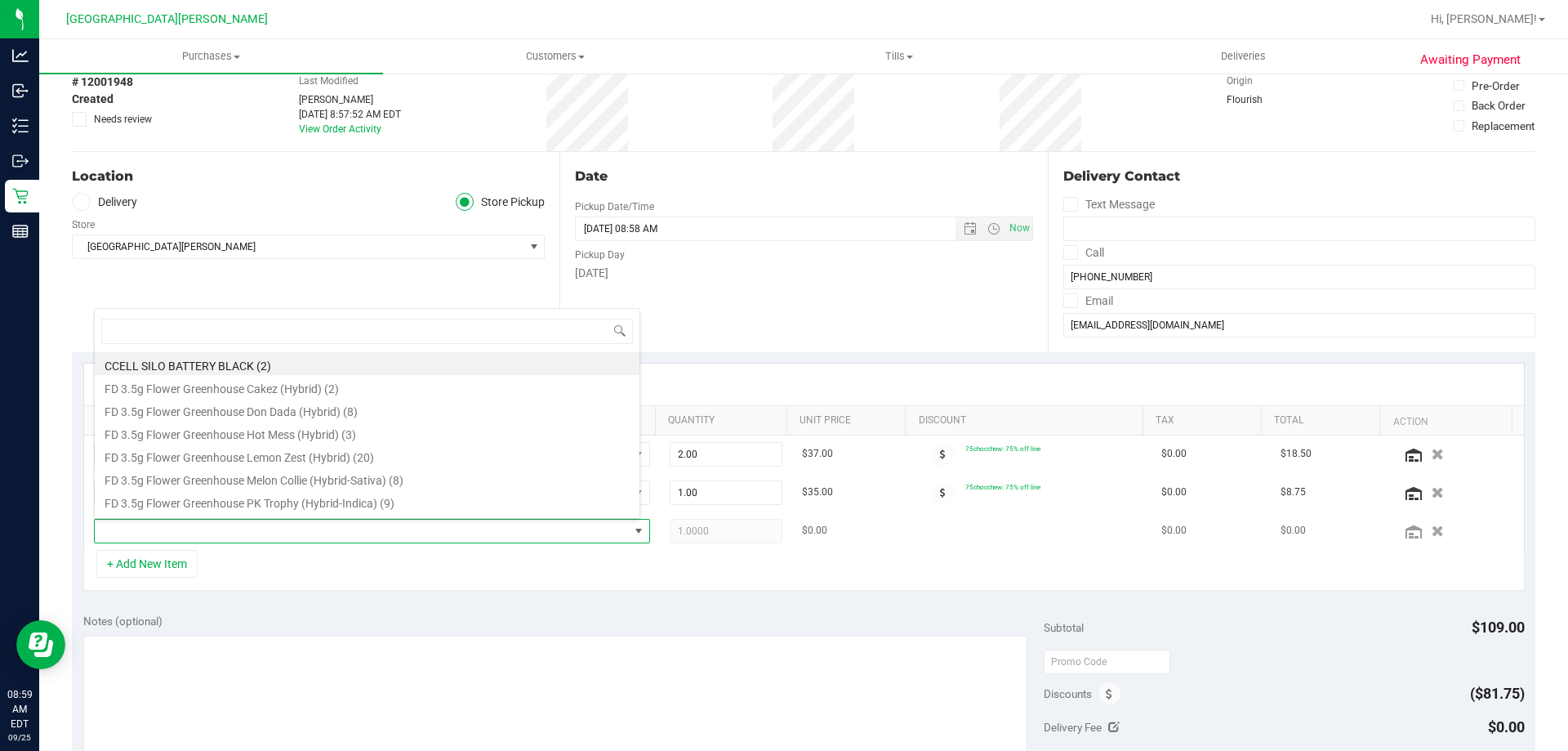
scroll to position [25, 542]
click at [240, 583] on div "+ Add New Item" at bounding box center [803, 570] width 1442 height 41
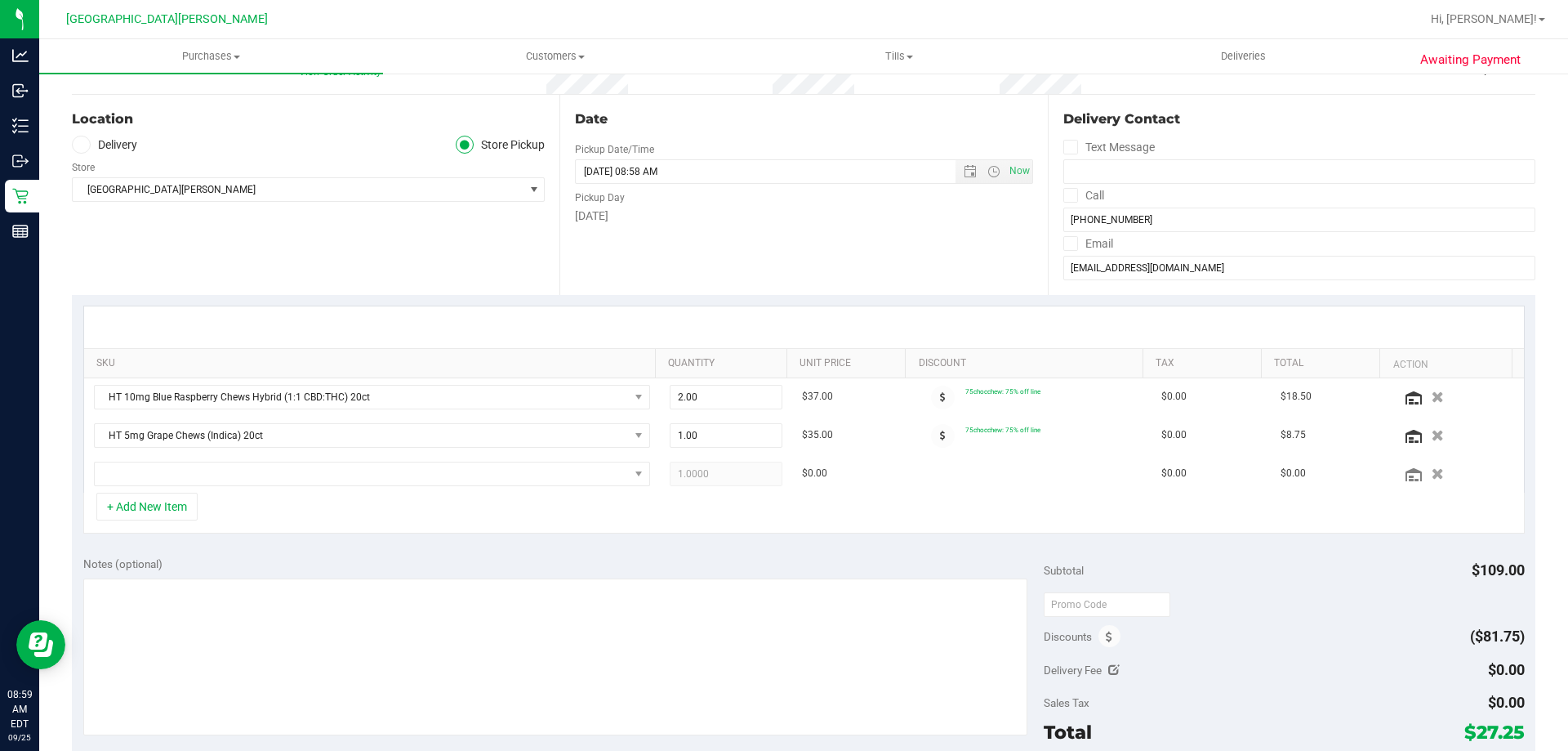
scroll to position [326, 0]
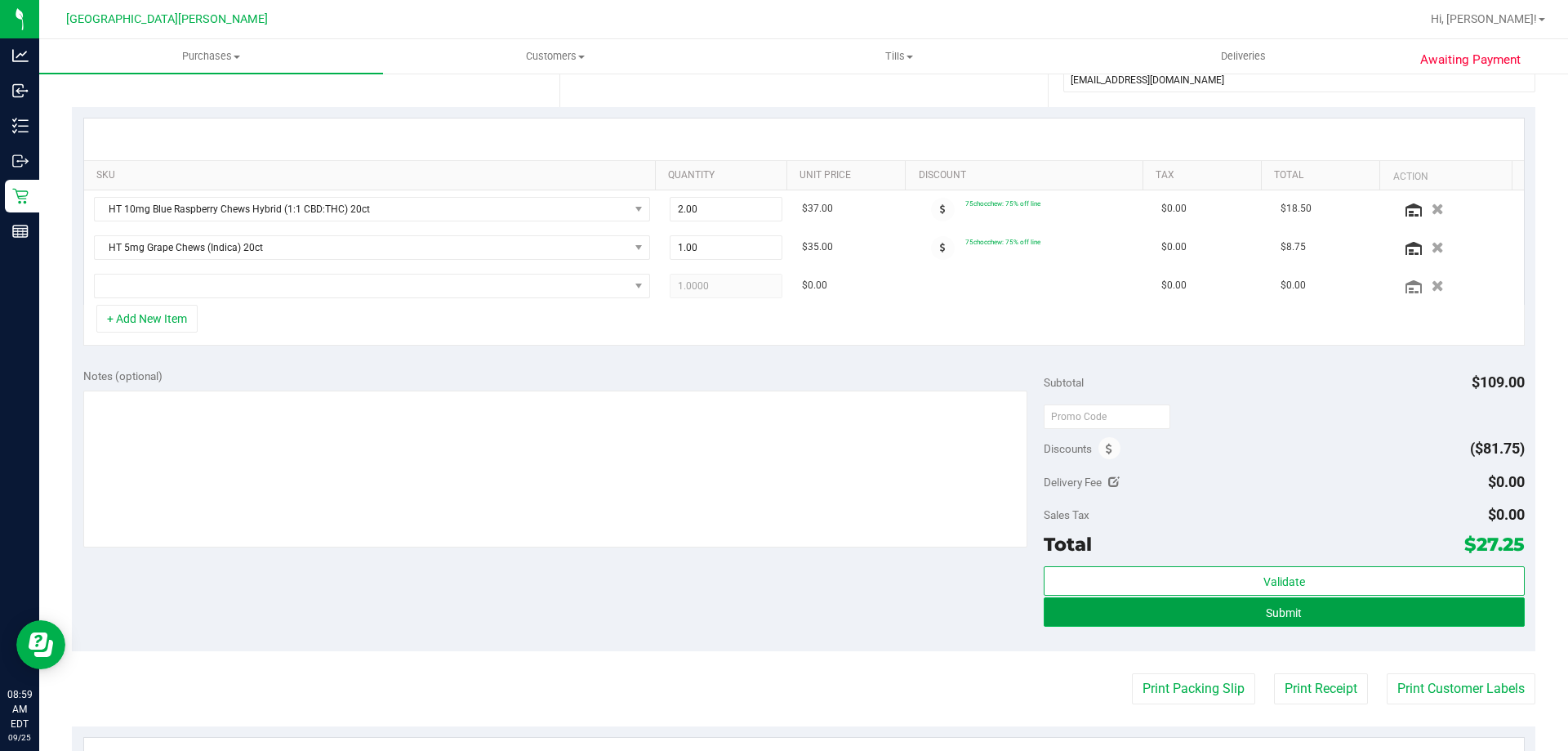
click at [1248, 608] on button "Submit" at bounding box center [1284, 611] width 481 height 30
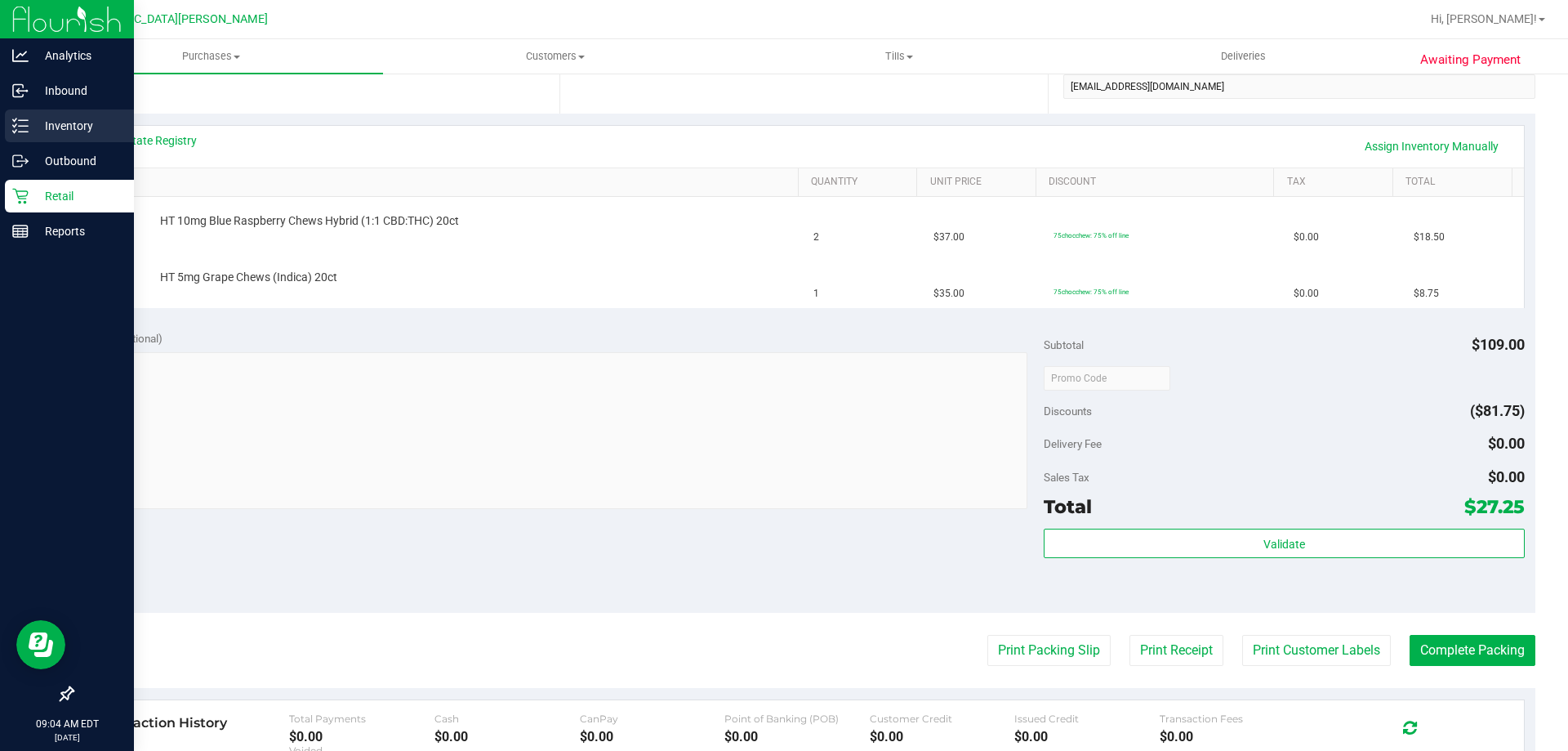
click at [0, 127] on link "Inventory" at bounding box center [67, 126] width 134 height 35
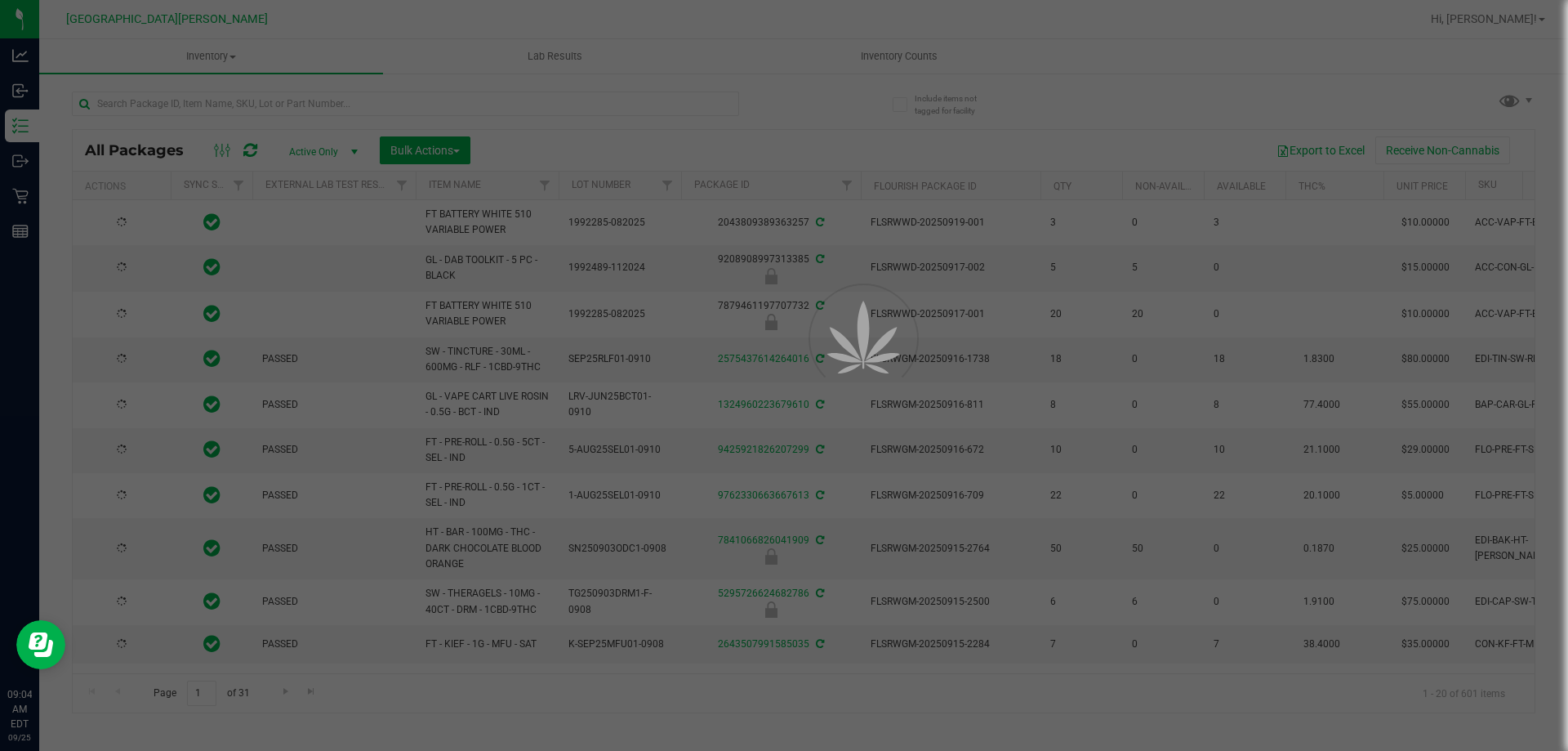
click at [162, 101] on div at bounding box center [784, 376] width 1568 height 751
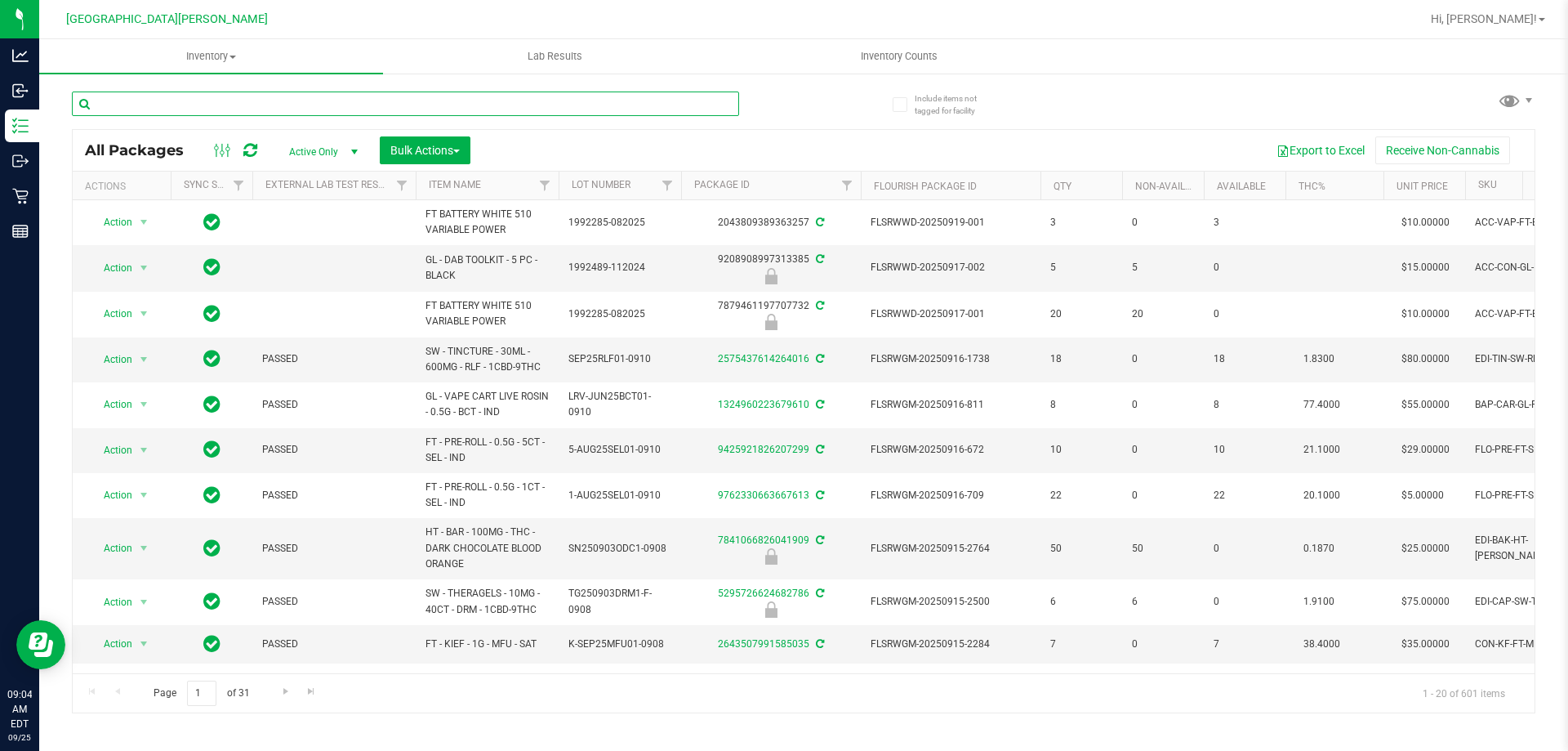
click at [162, 101] on input "text" at bounding box center [405, 103] width 667 height 25
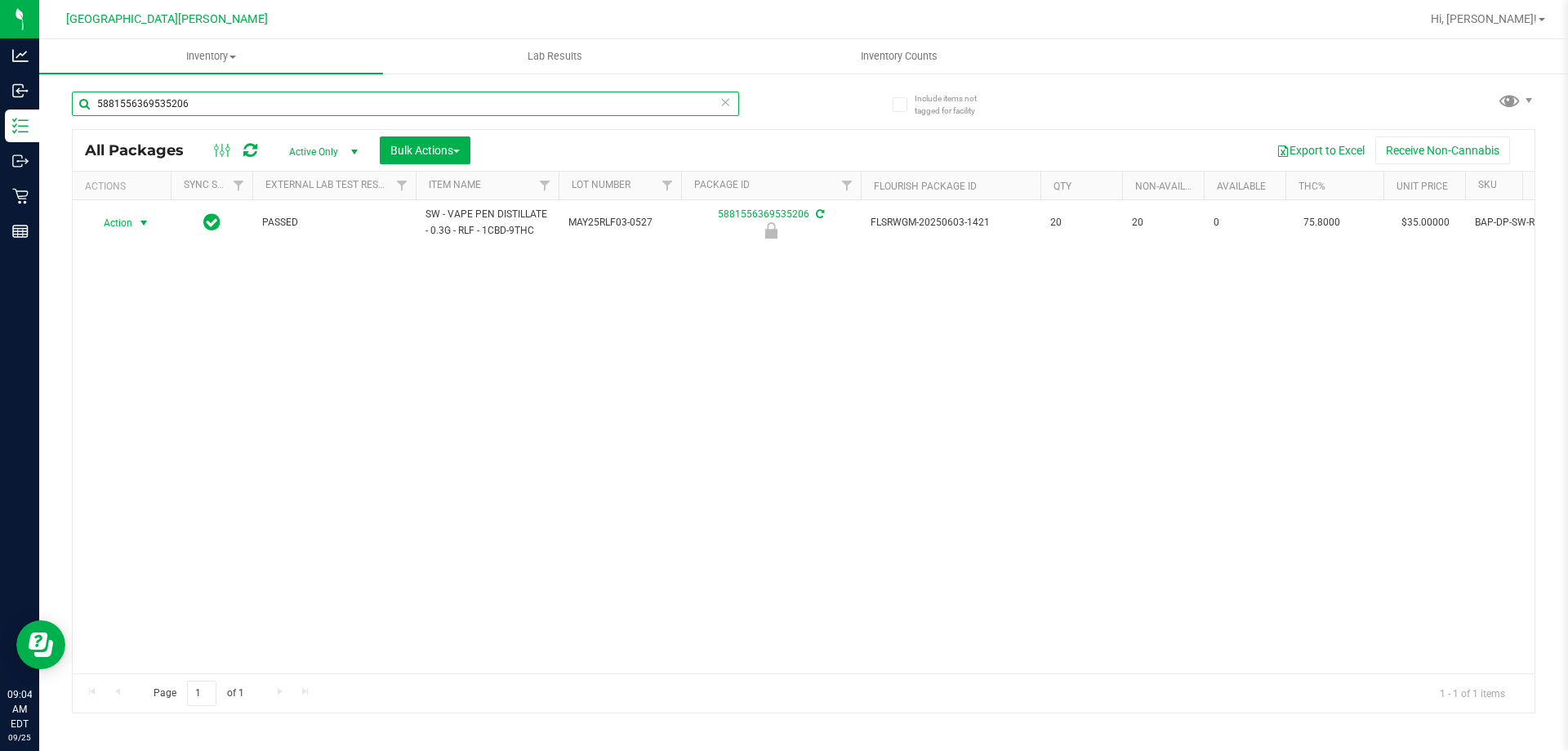
type input "5881556369535206"
click at [127, 220] on span "Action" at bounding box center [111, 223] width 44 height 23
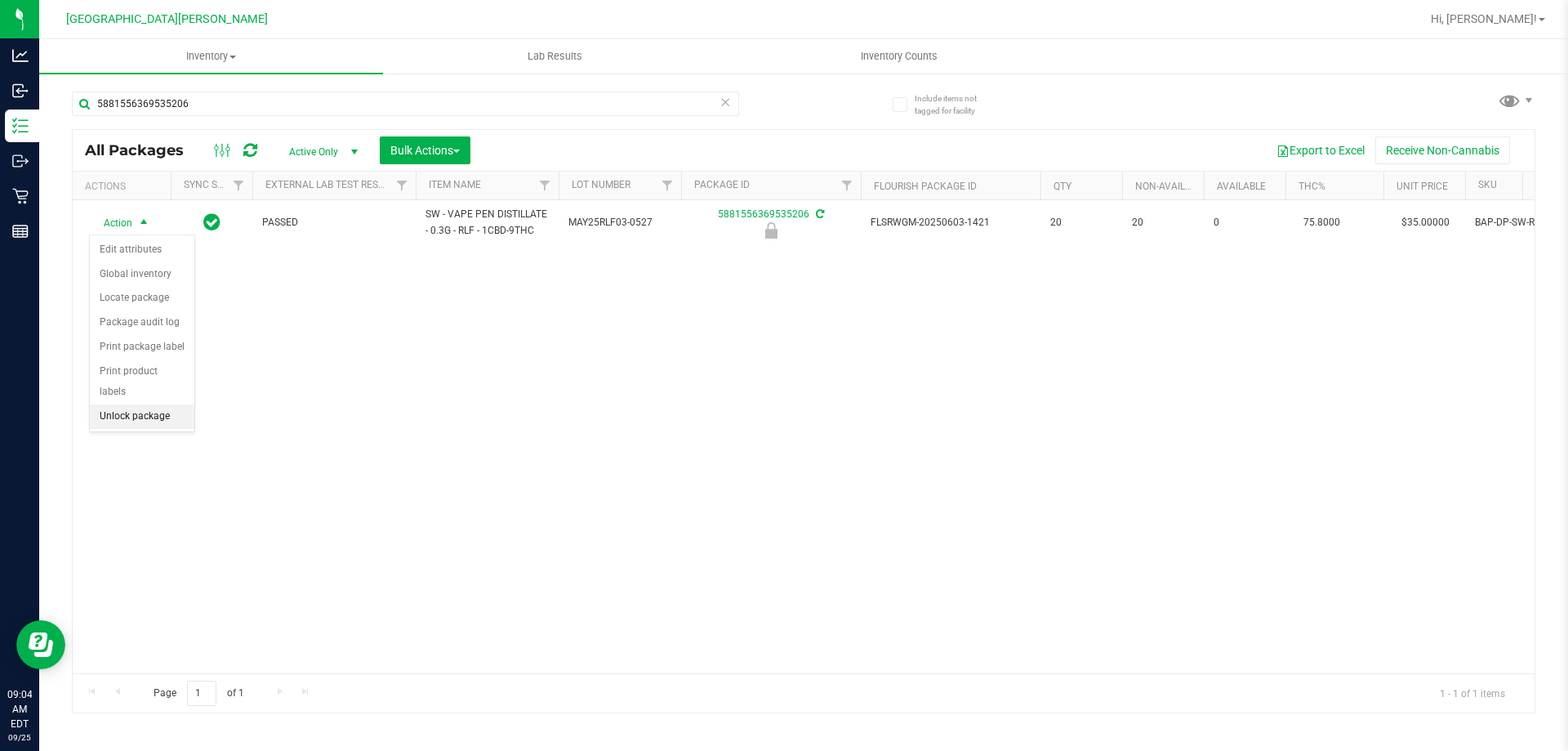
click at [134, 404] on li "Unlock package" at bounding box center [142, 416] width 104 height 25
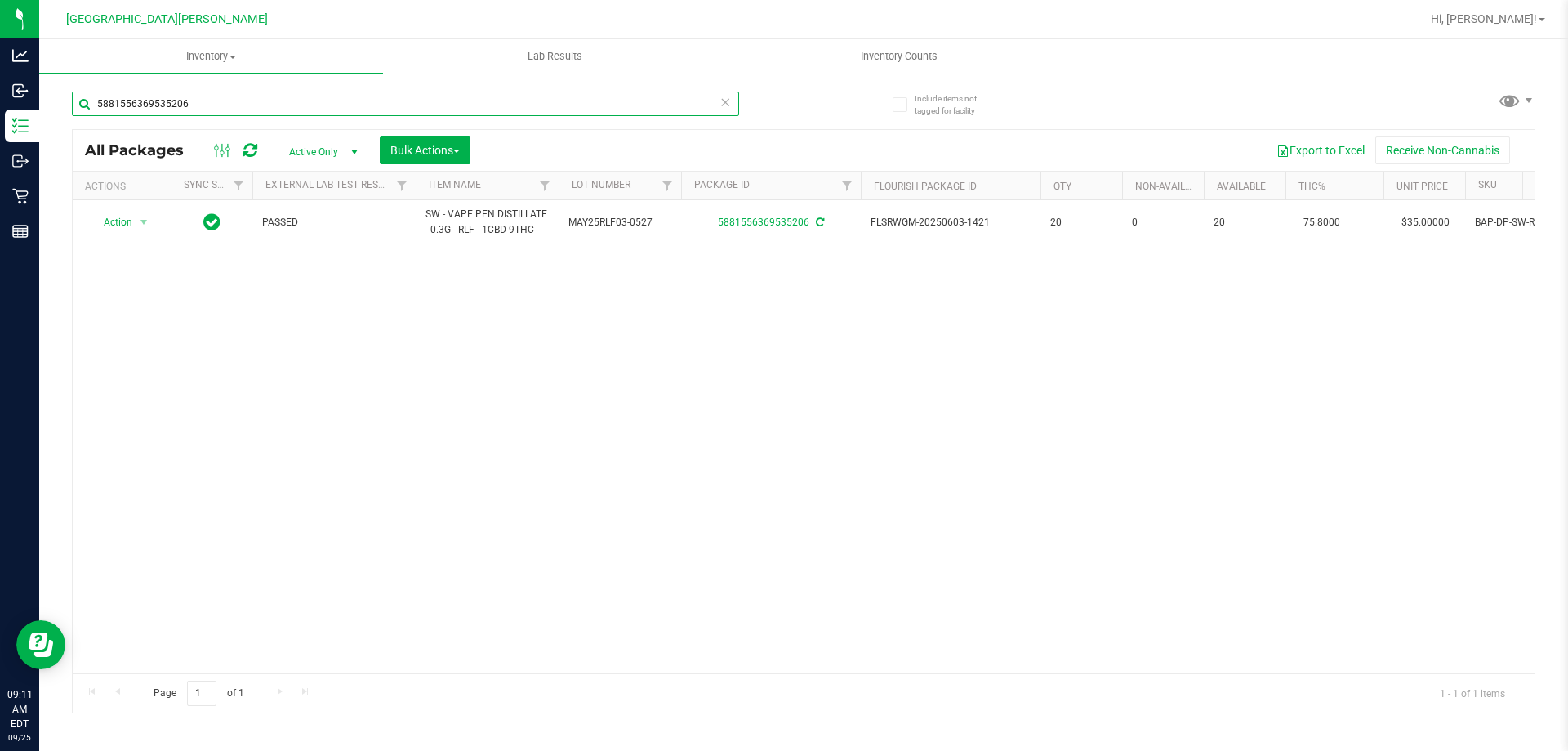
click at [280, 109] on input "5881556369535206" at bounding box center [405, 103] width 667 height 25
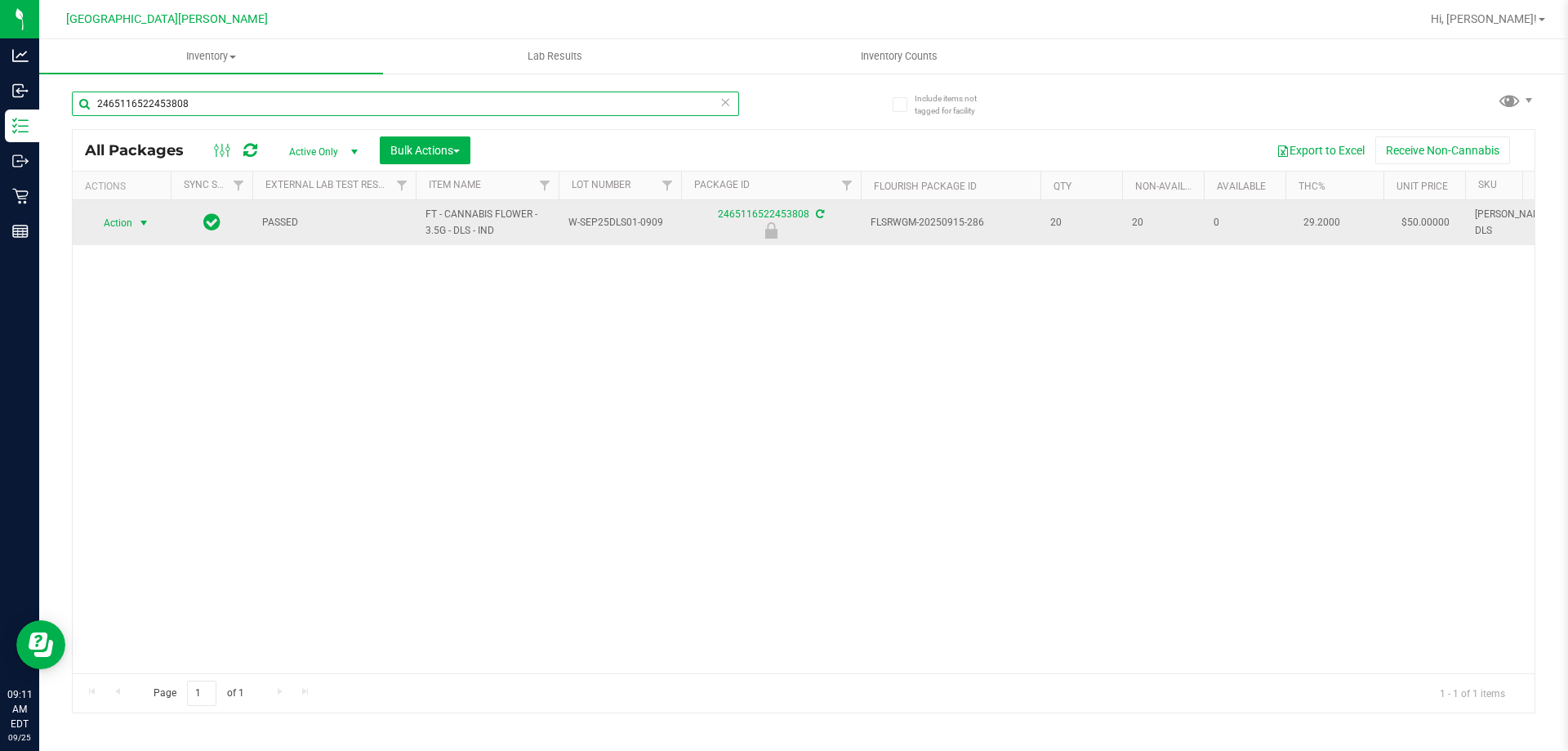
type input "2465116522453808"
click at [139, 222] on span "select" at bounding box center [143, 222] width 13 height 13
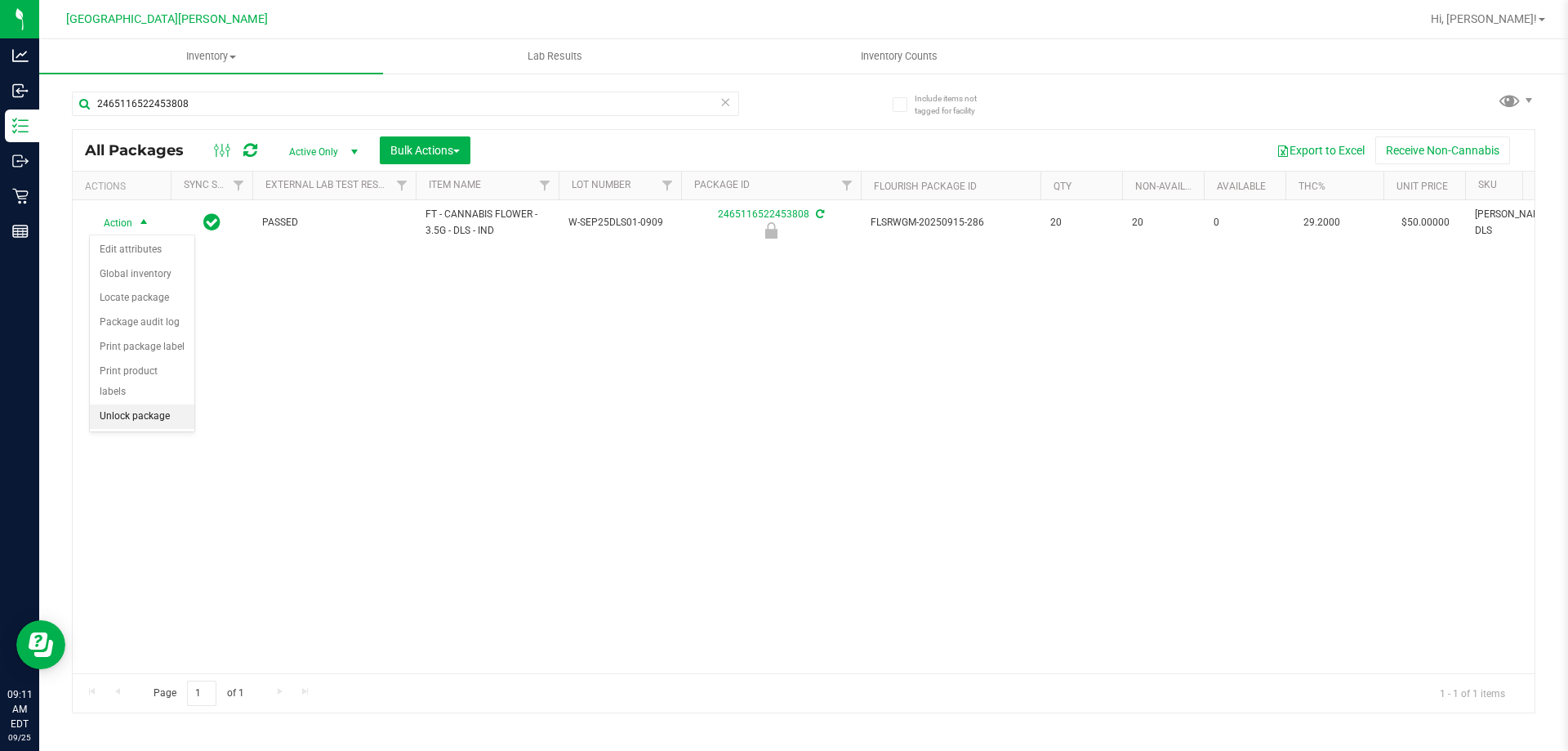
click at [125, 404] on li "Unlock package" at bounding box center [142, 416] width 104 height 25
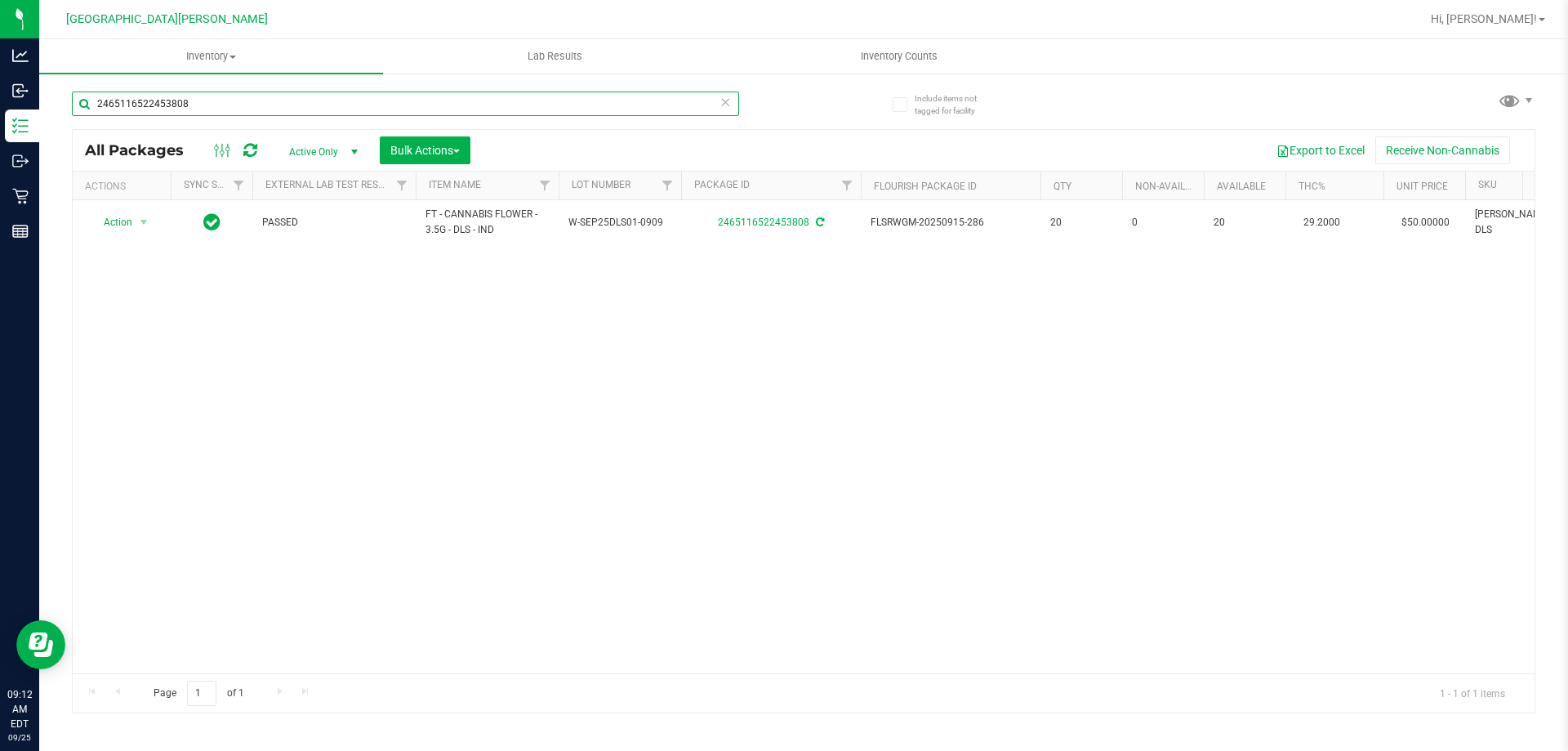
click at [277, 101] on input "2465116522453808" at bounding box center [405, 103] width 667 height 25
type input "7466031177511544"
click at [138, 227] on span "select" at bounding box center [143, 222] width 13 height 13
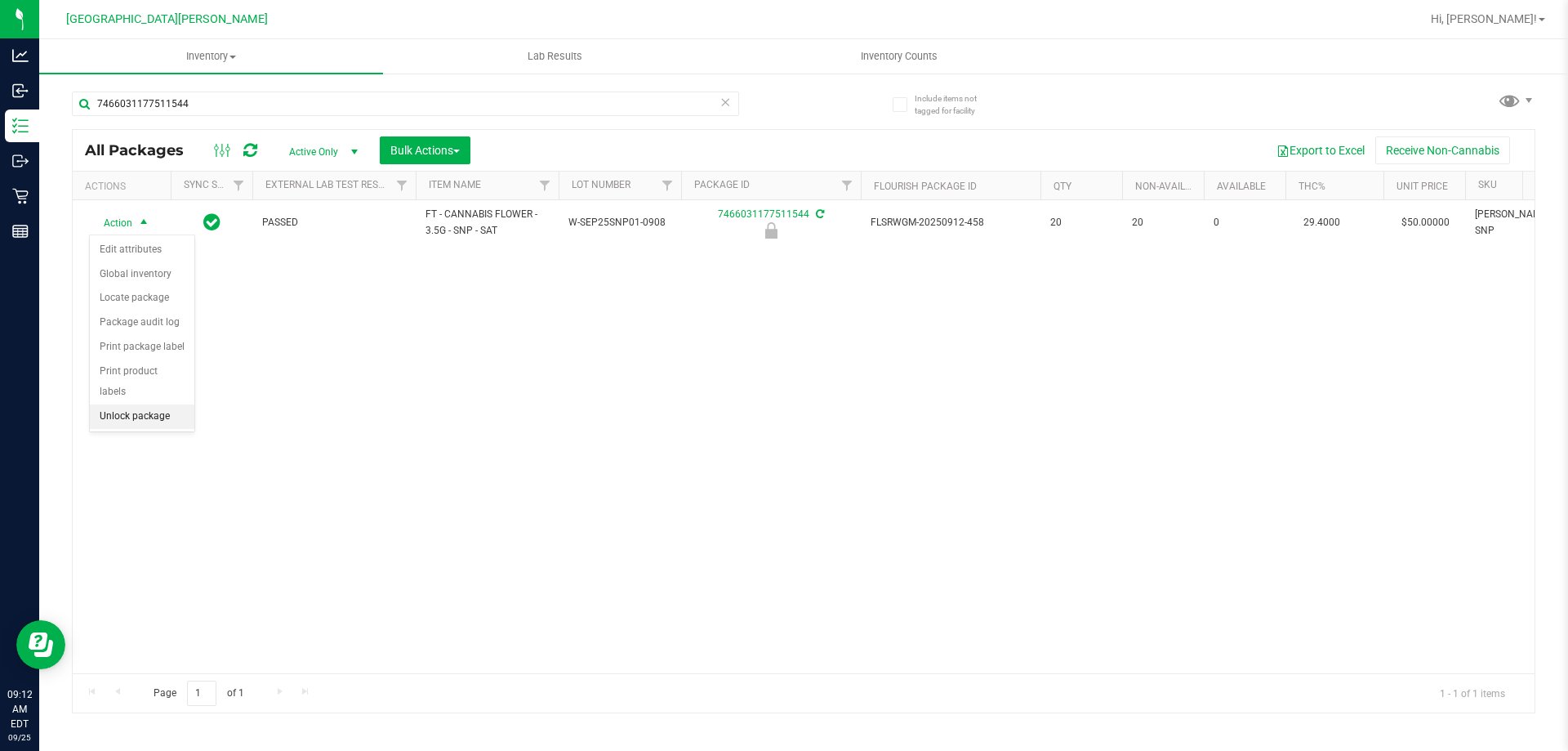
click at [137, 404] on li "Unlock package" at bounding box center [142, 416] width 104 height 25
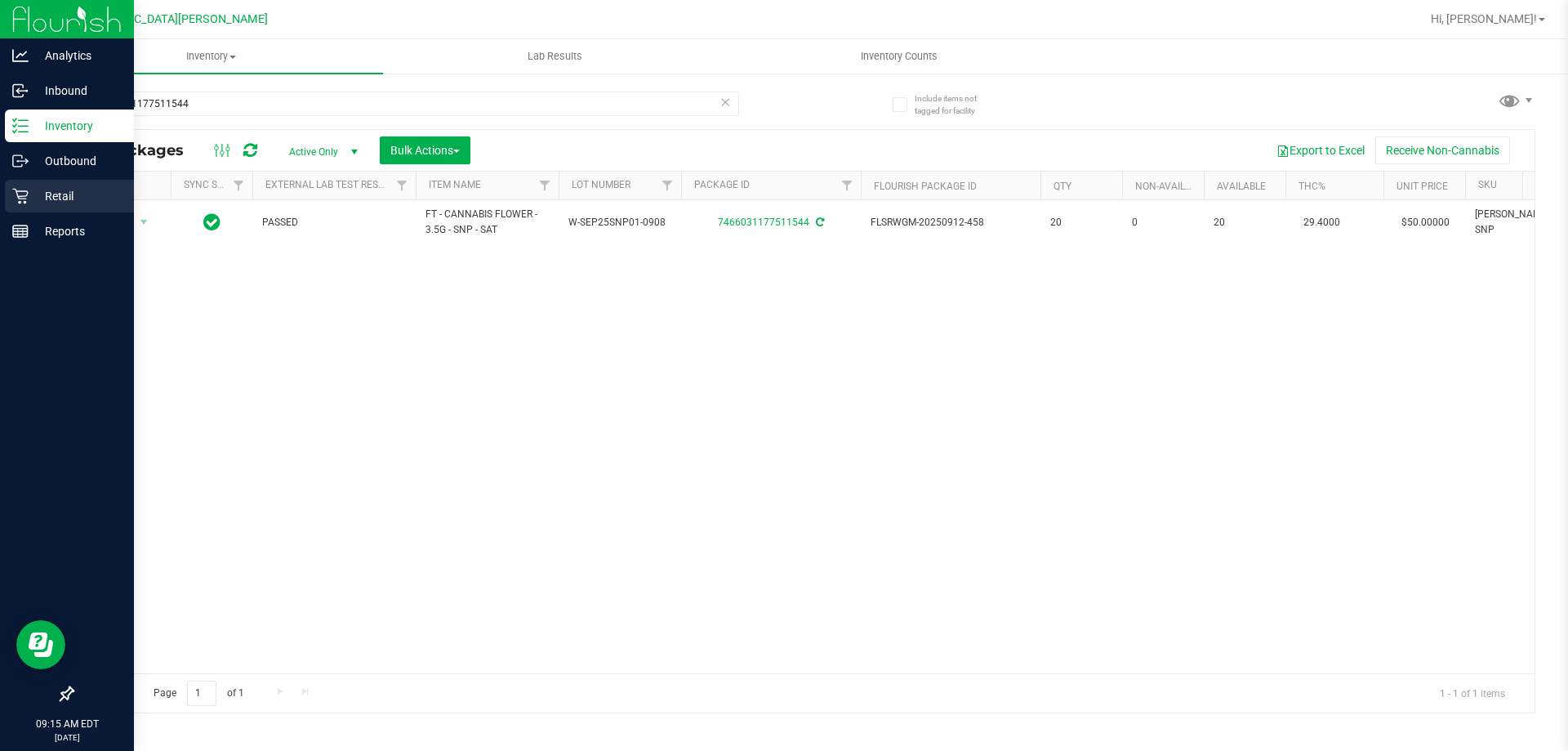
click at [49, 185] on div "Retail" at bounding box center [70, 196] width 129 height 33
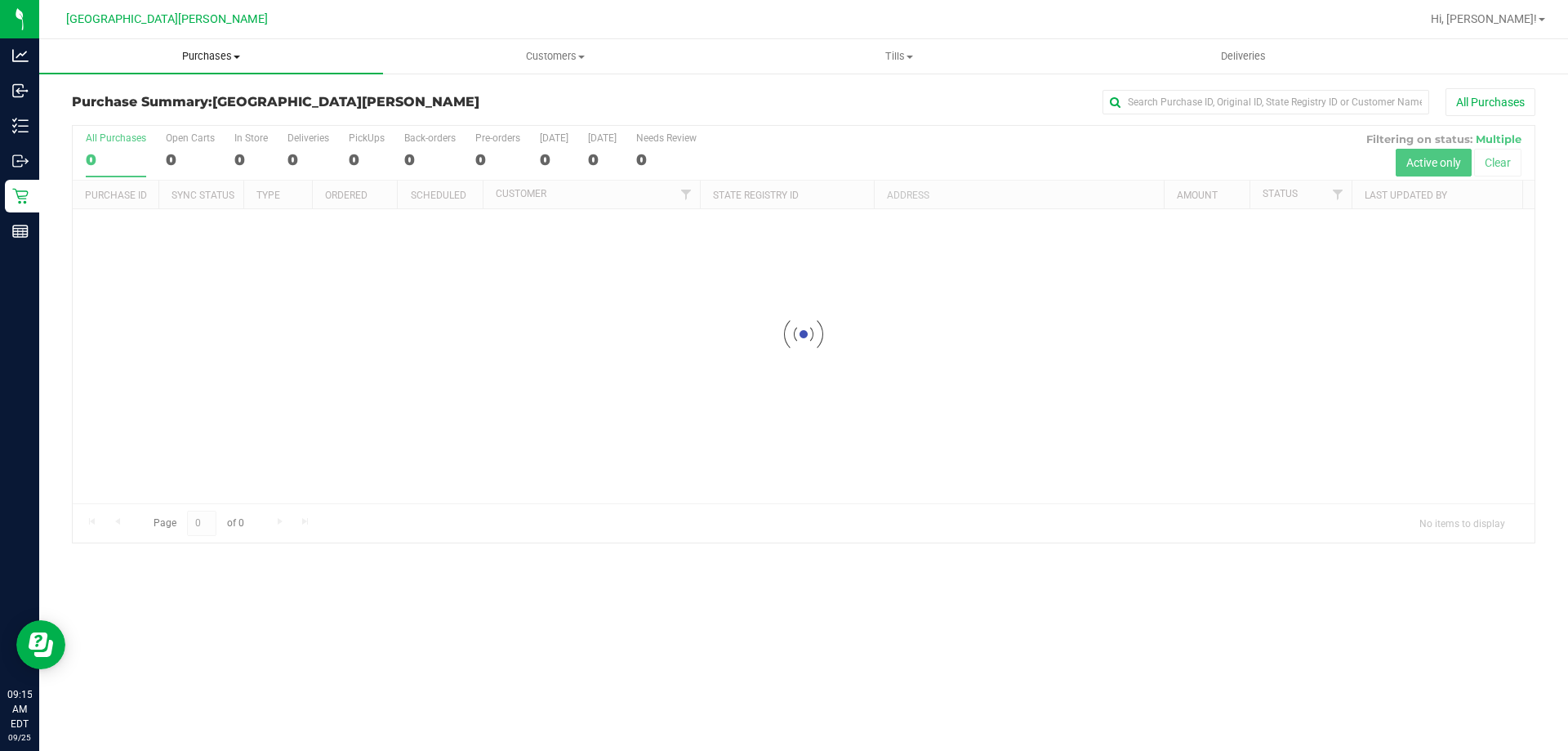
click at [209, 54] on span "Purchases" at bounding box center [211, 56] width 344 height 14
click at [78, 119] on span "Fulfillment" at bounding box center [89, 118] width 101 height 14
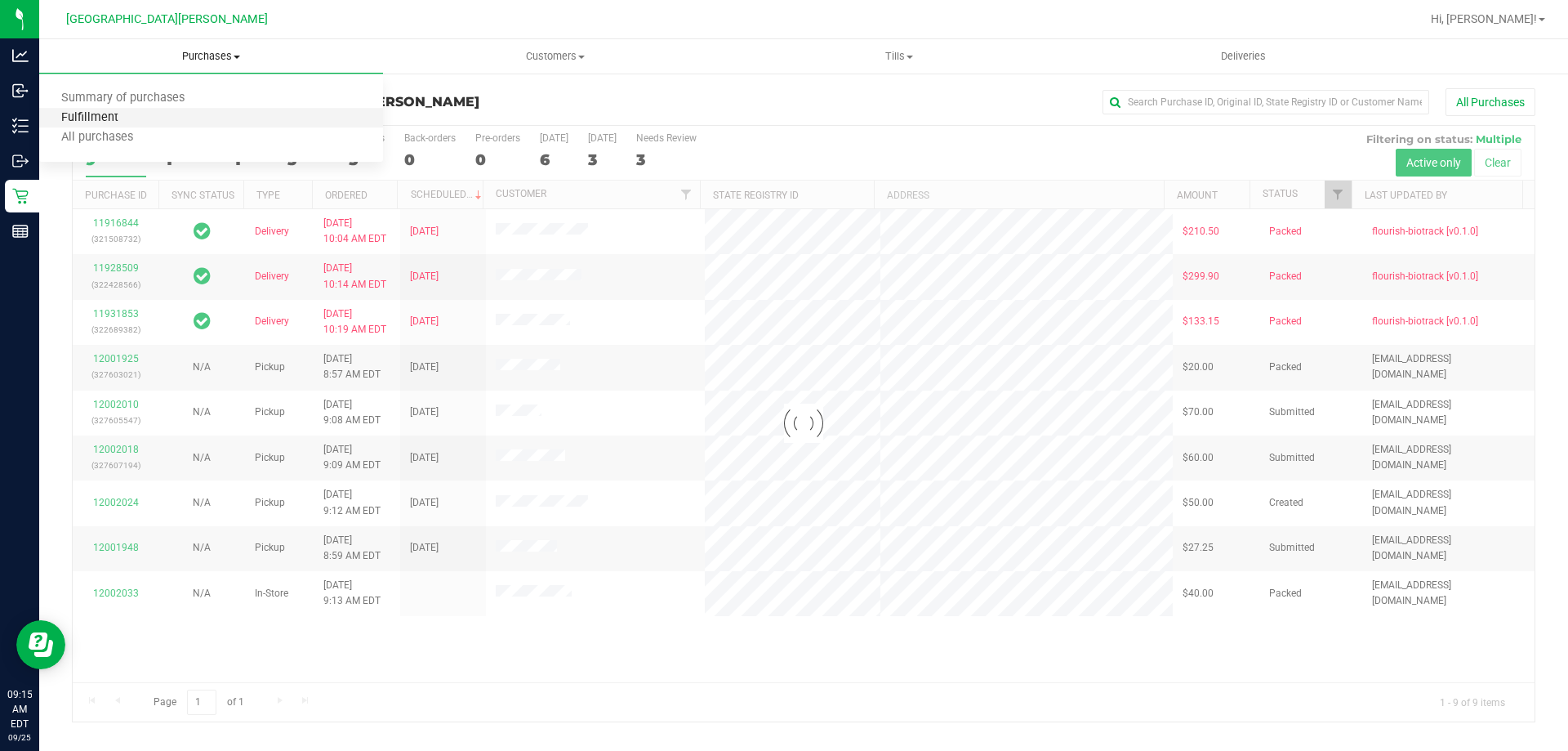
click at [78, 119] on span "Fulfillment" at bounding box center [89, 118] width 101 height 14
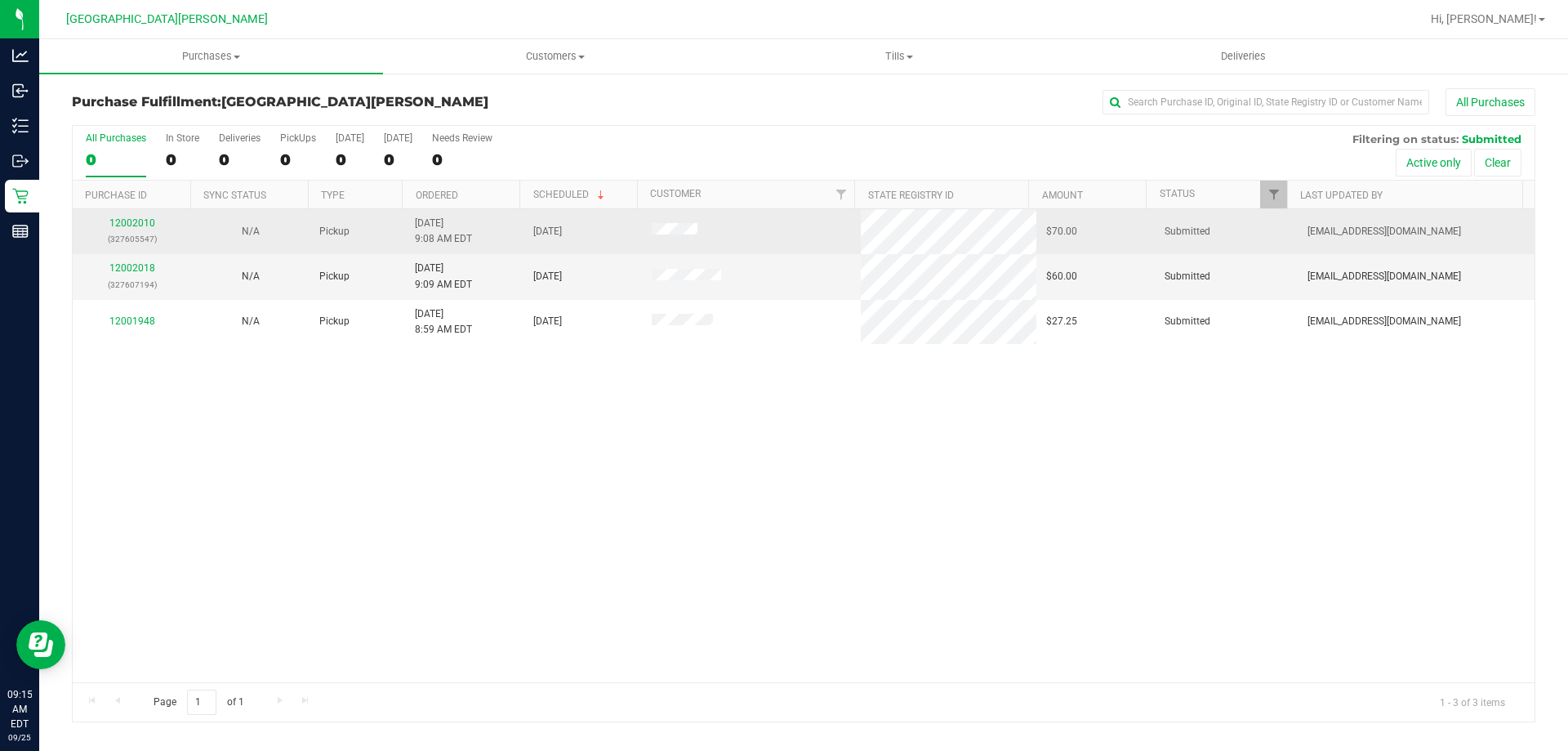
click at [131, 233] on p "(327605547)" at bounding box center [131, 239] width 99 height 15
click at [131, 230] on div "12002010 (327605547)" at bounding box center [131, 231] width 99 height 31
click at [132, 224] on link "12002010" at bounding box center [132, 222] width 46 height 11
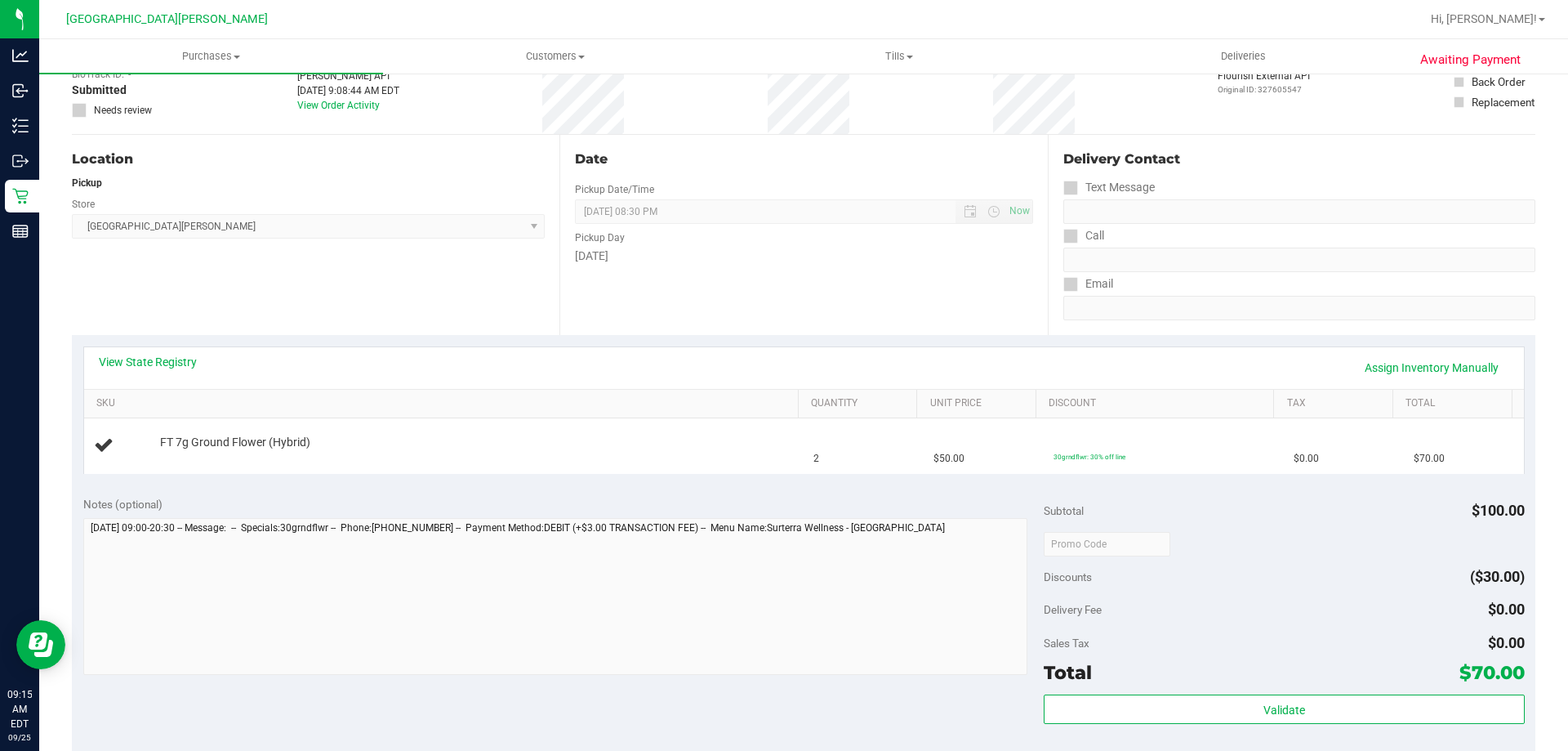
scroll to position [245, 0]
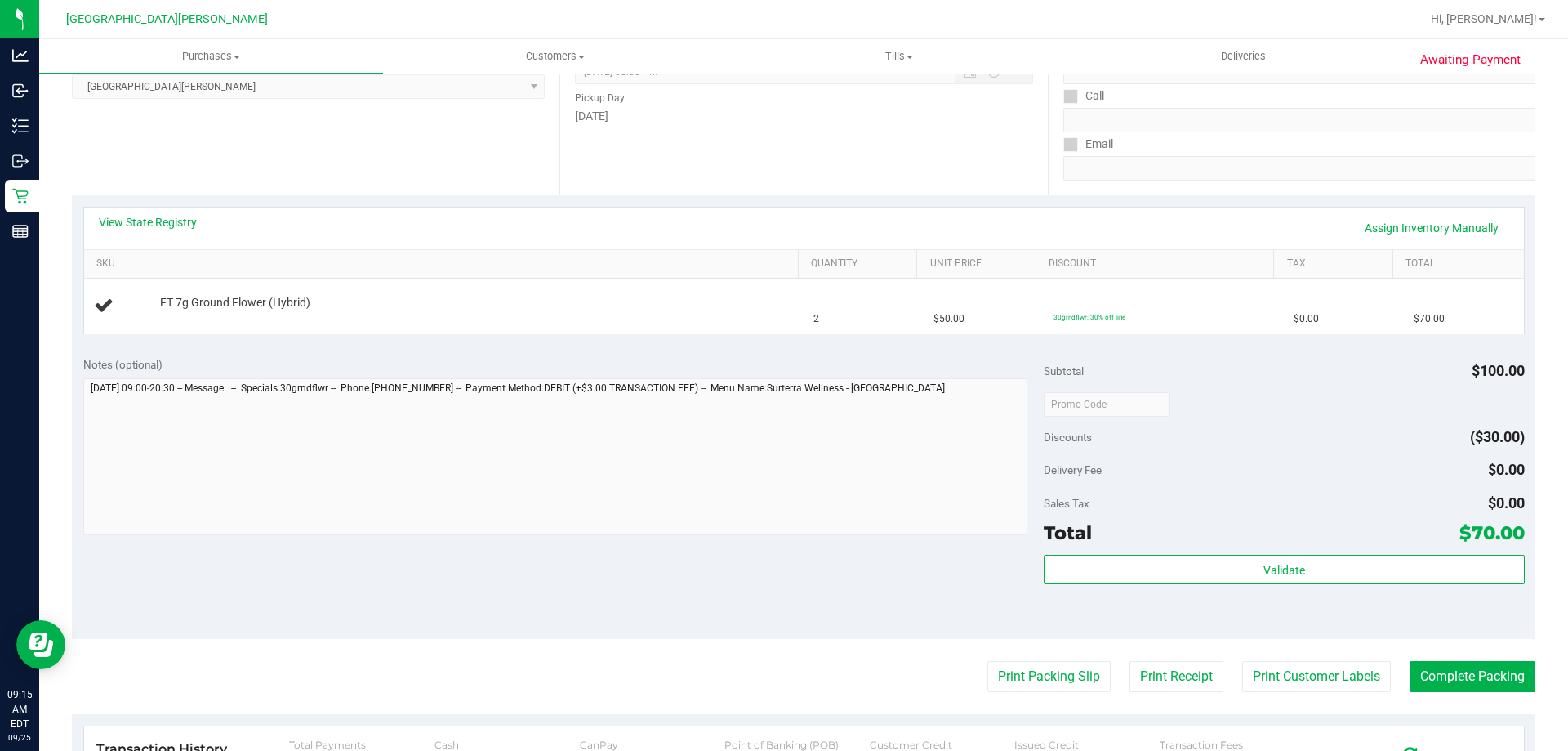
click at [173, 228] on link "View State Registry" at bounding box center [148, 221] width 98 height 16
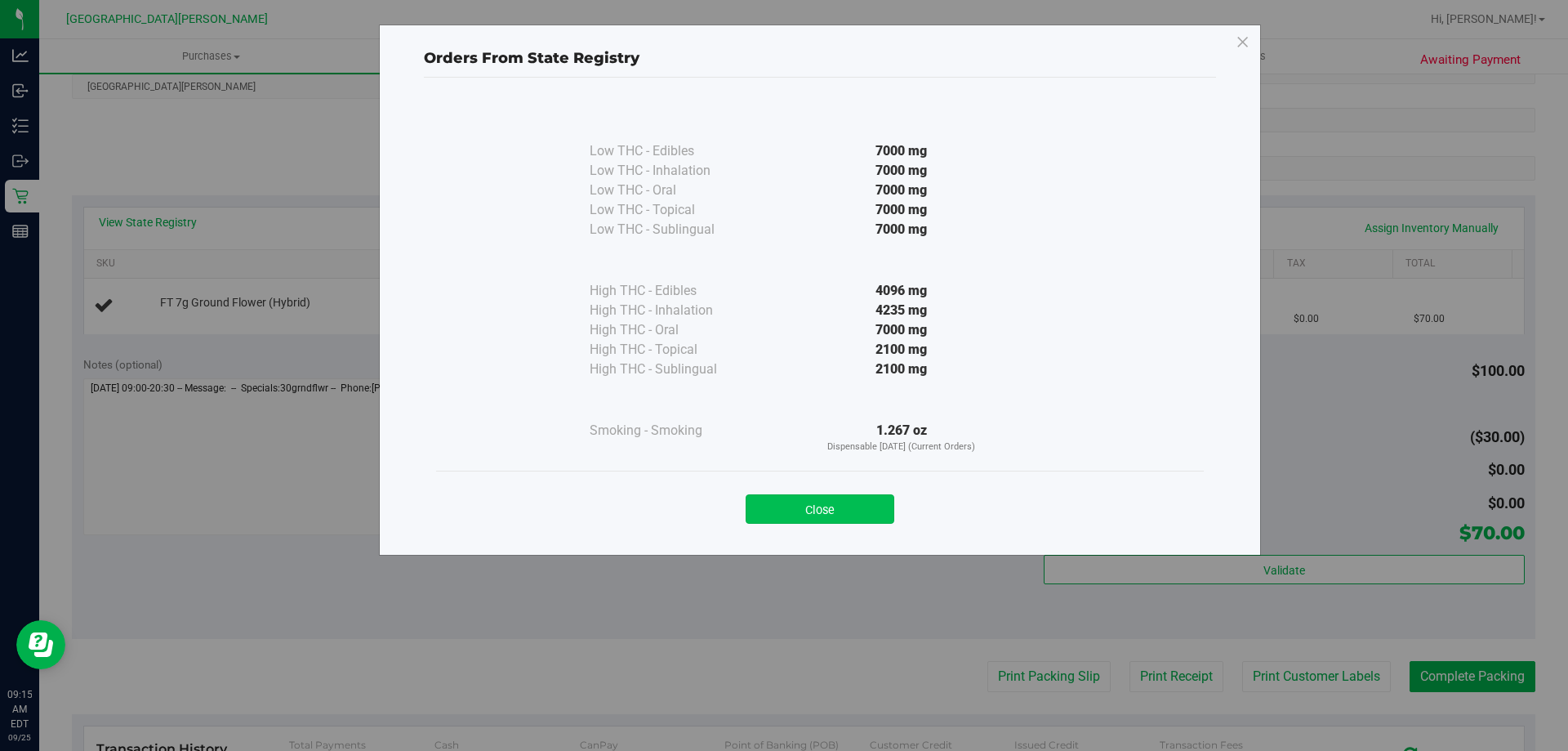
click at [859, 515] on button "Close" at bounding box center [820, 509] width 148 height 30
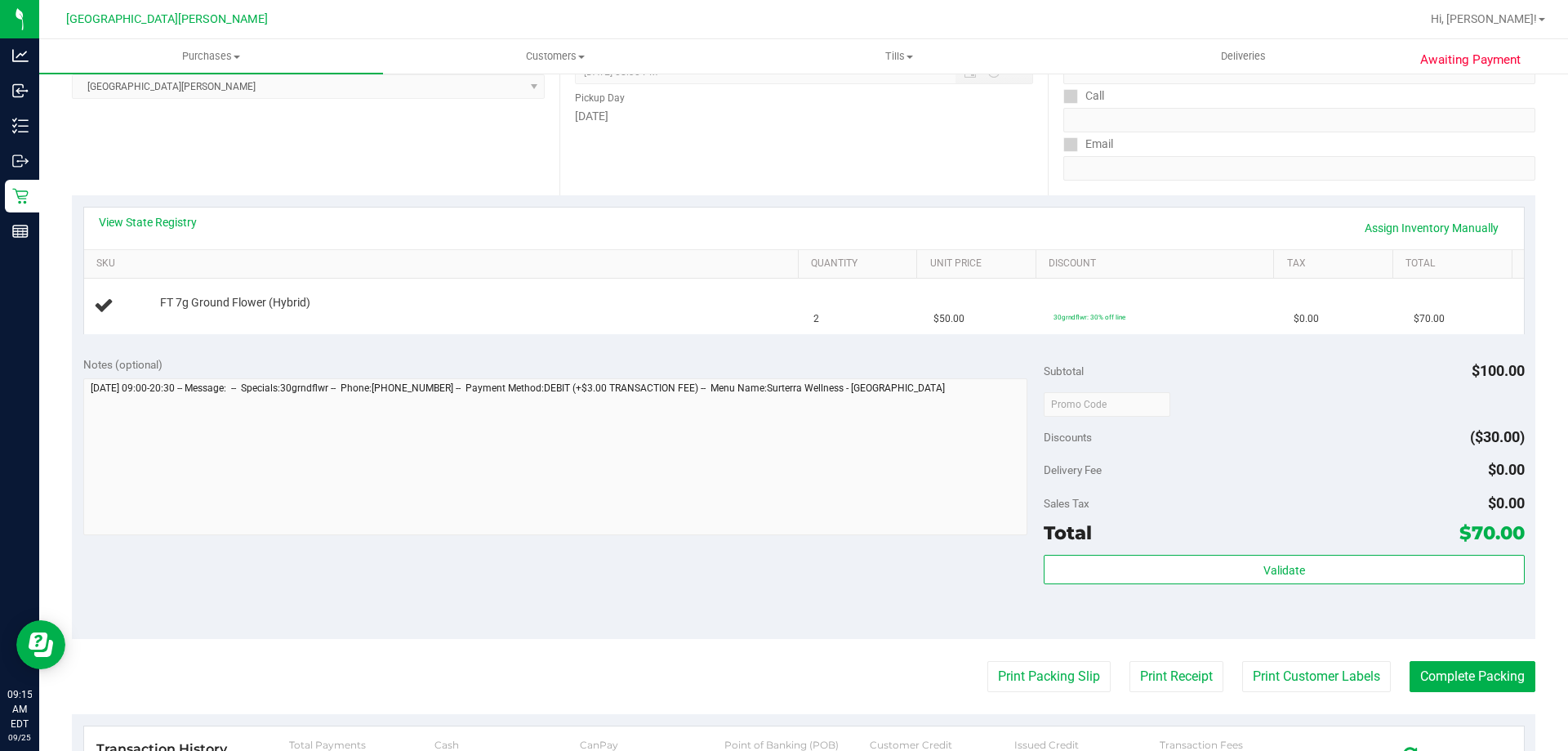
click at [740, 227] on div "View State Registry Assign Inventory Manually" at bounding box center [804, 227] width 1410 height 28
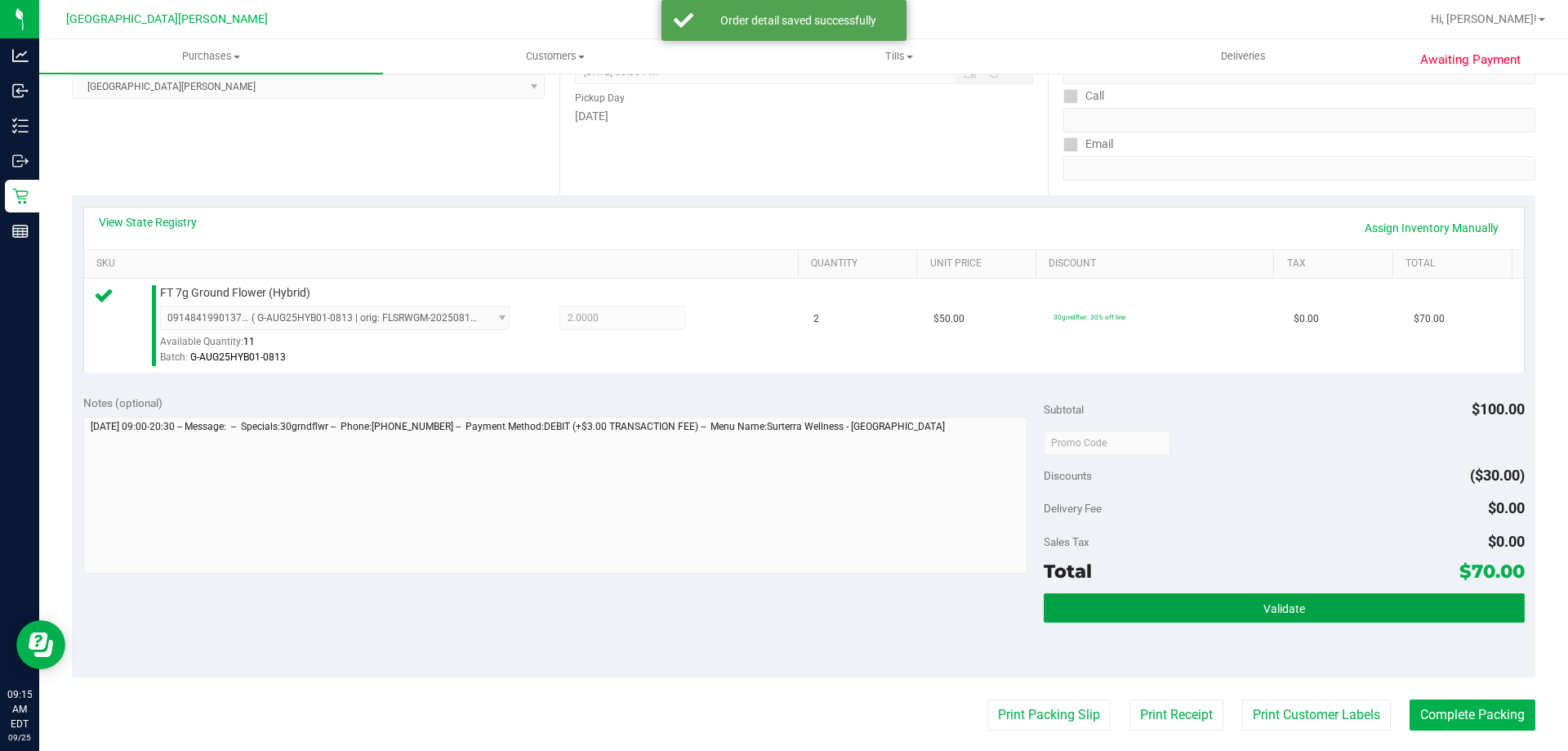
click at [1365, 595] on button "Validate" at bounding box center [1284, 608] width 481 height 30
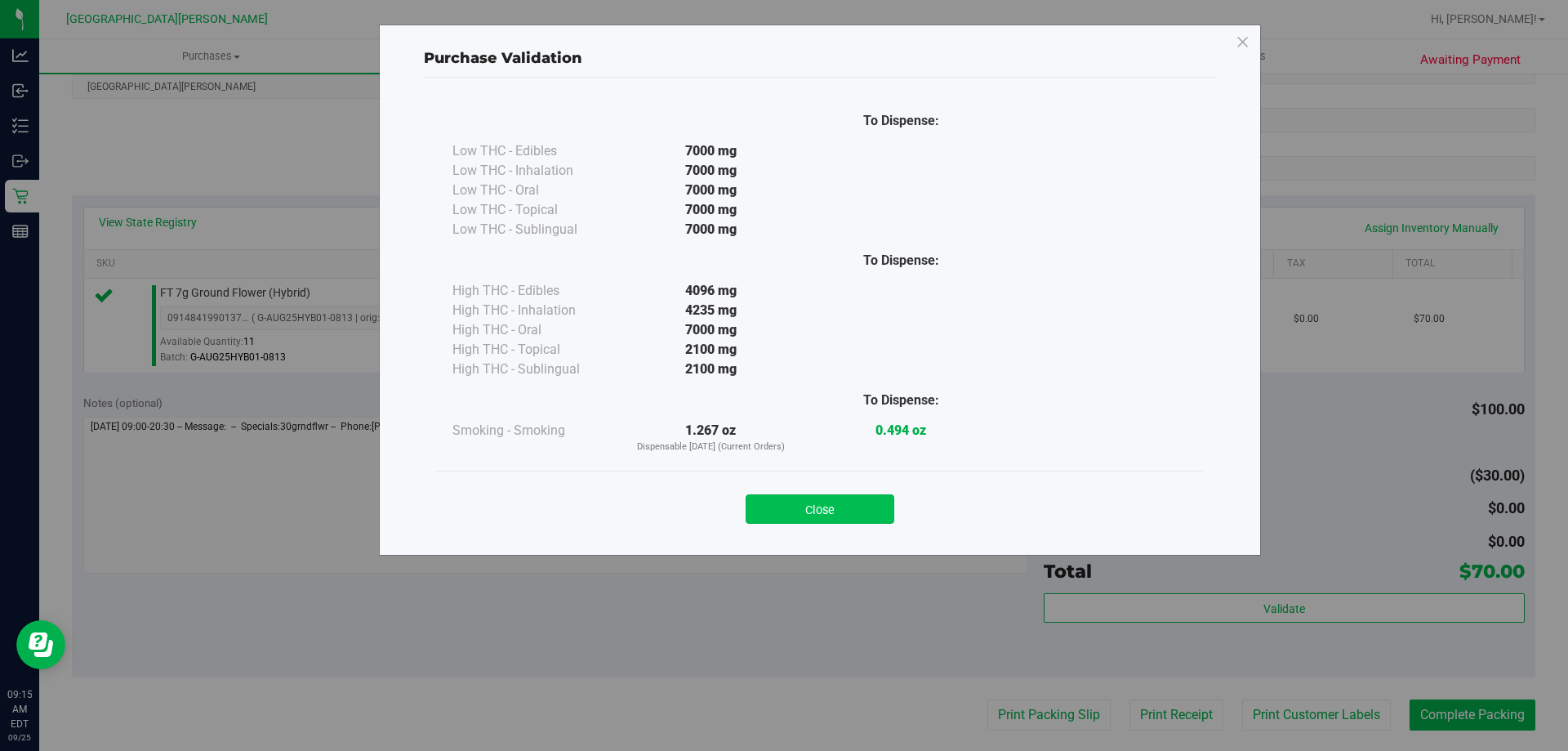
click at [844, 506] on button "Close" at bounding box center [820, 509] width 148 height 30
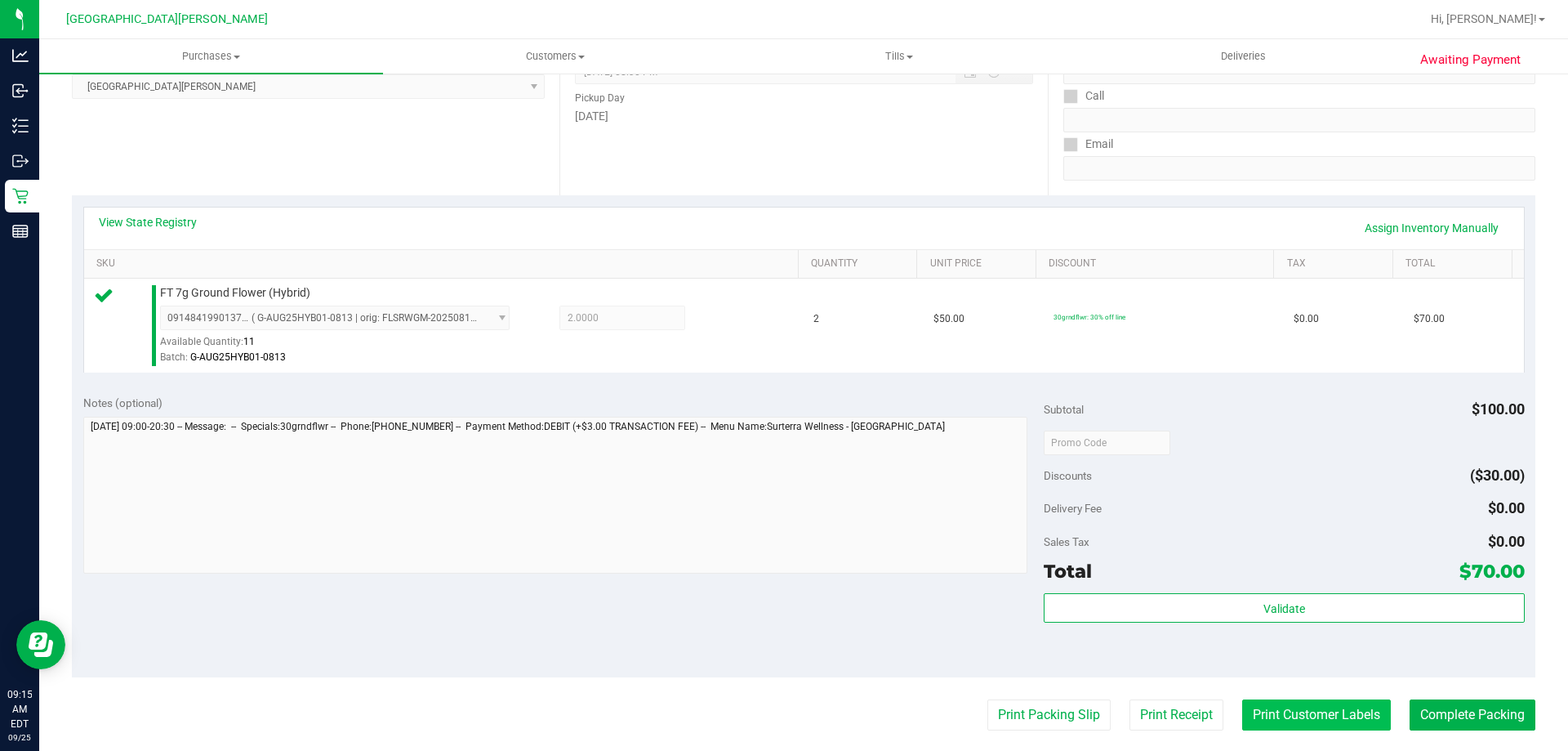
click at [1272, 711] on button "Print Customer Labels" at bounding box center [1316, 715] width 148 height 31
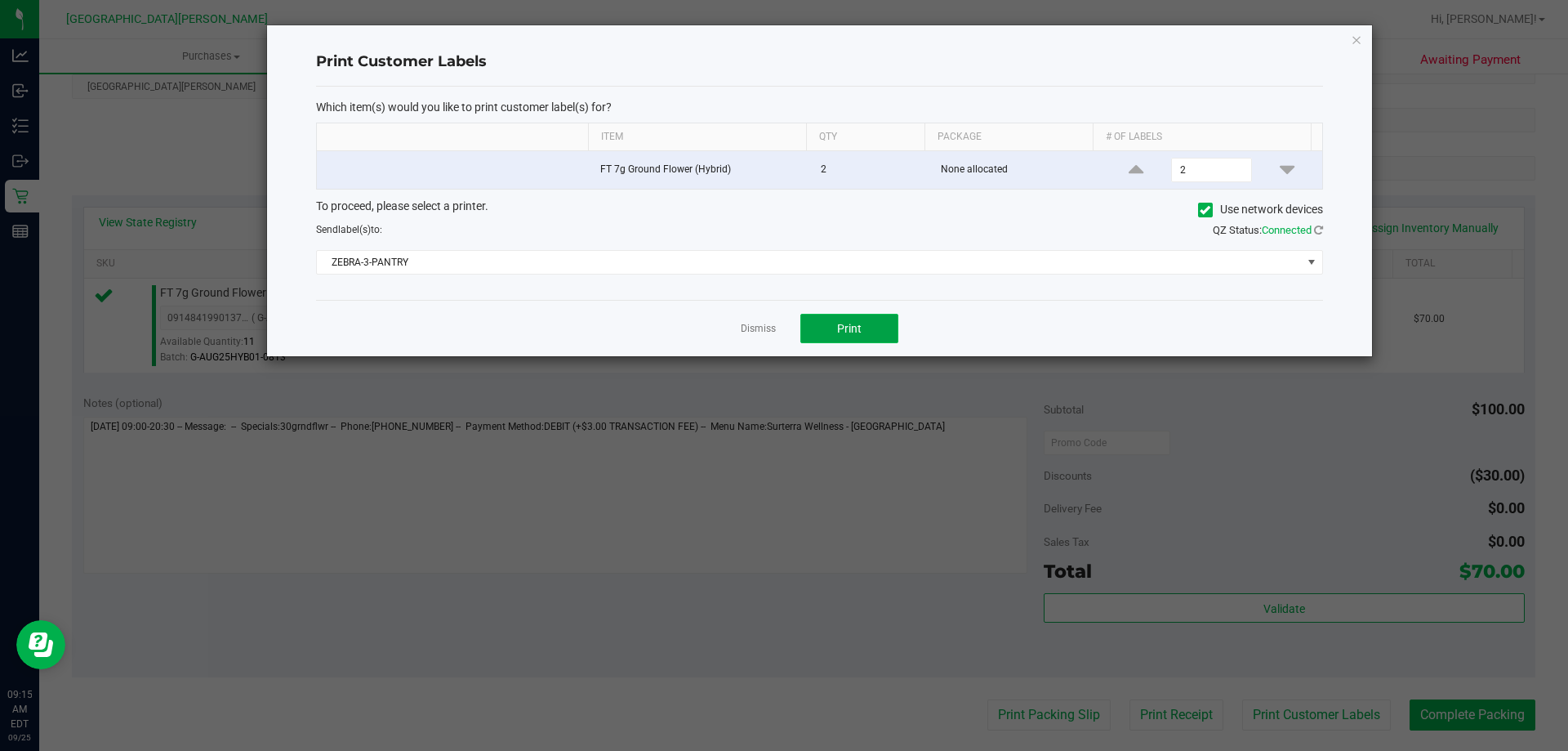
click at [879, 330] on button "Print" at bounding box center [849, 328] width 98 height 30
click at [770, 329] on link "Dismiss" at bounding box center [758, 329] width 35 height 14
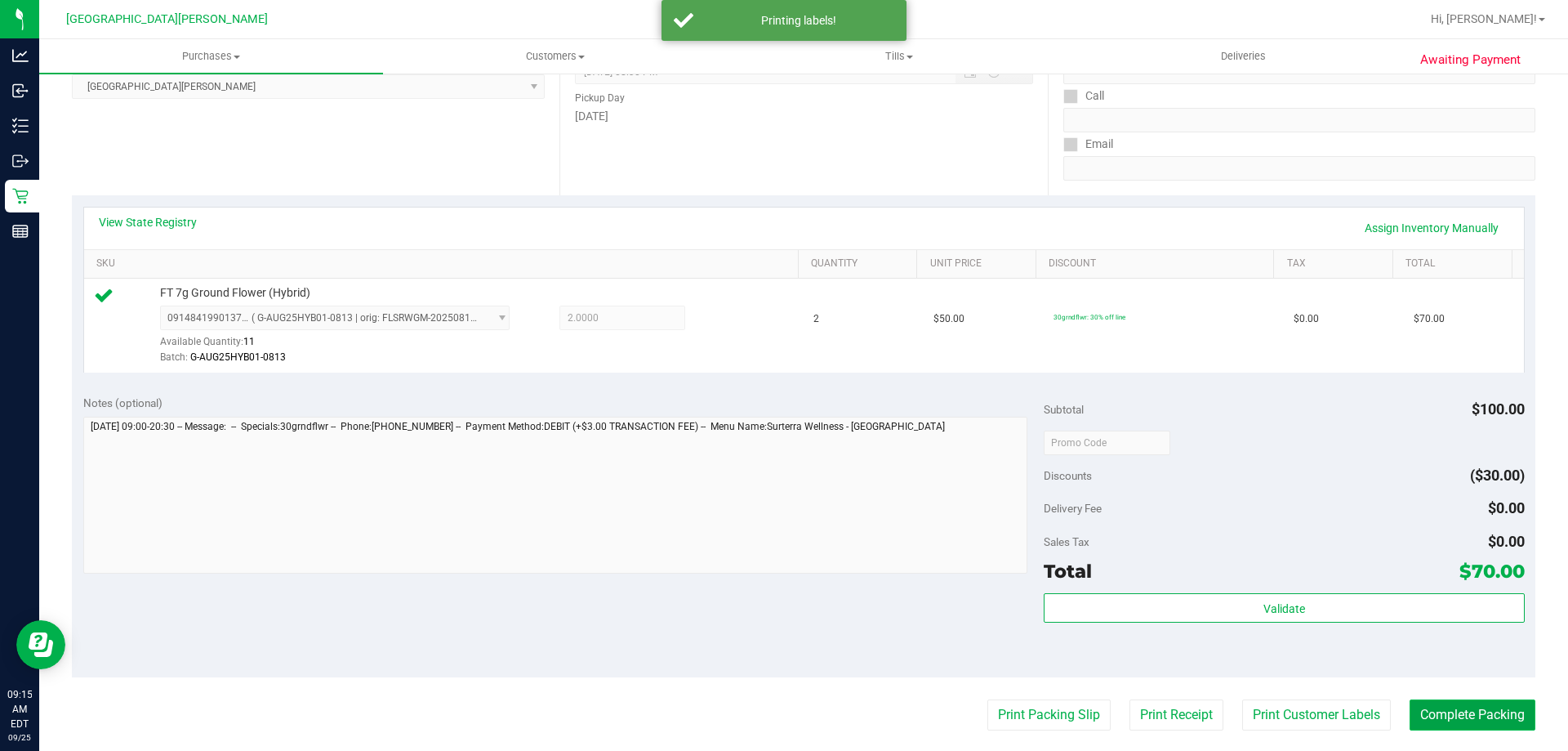
click at [1456, 706] on button "Complete Packing" at bounding box center [1472, 715] width 125 height 31
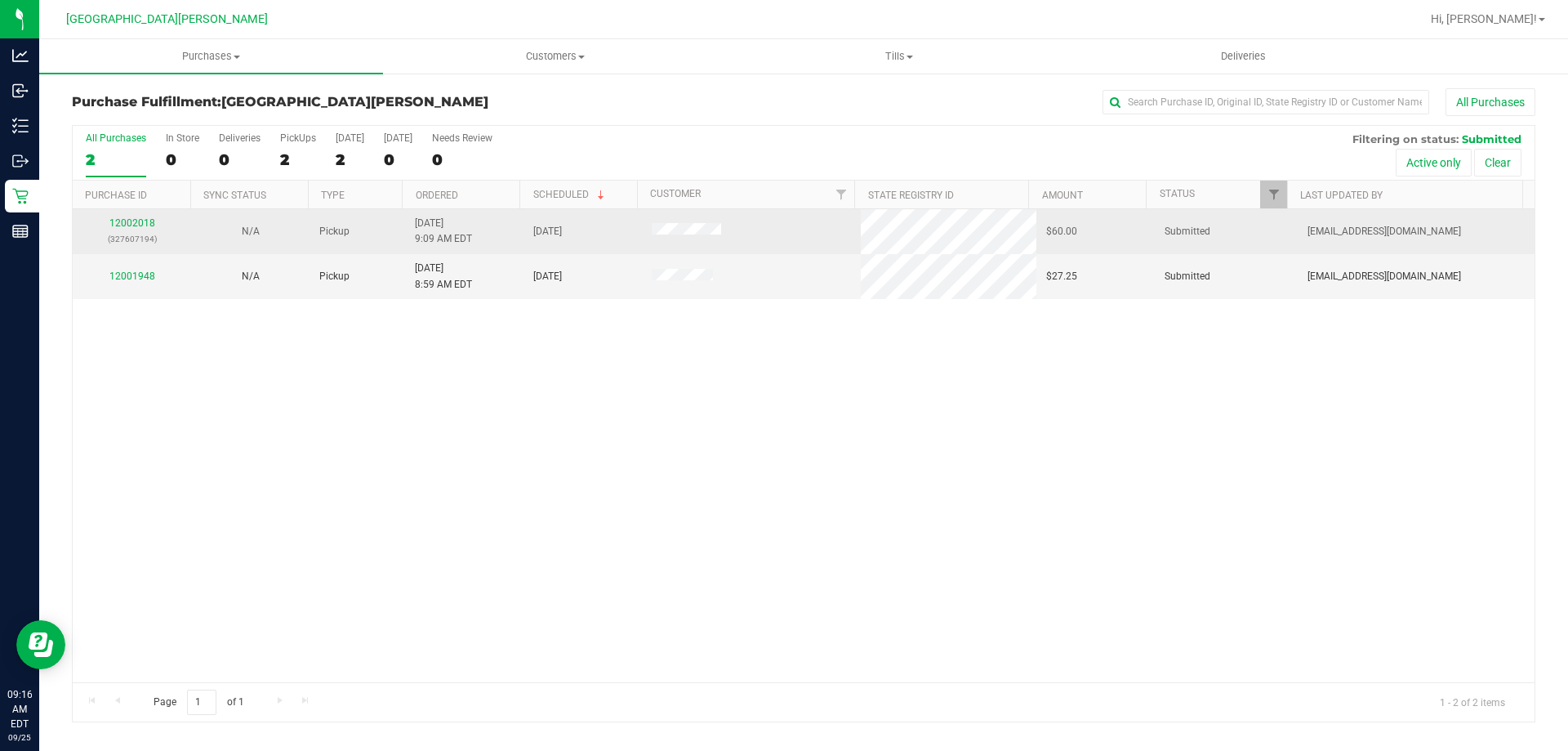
click at [142, 215] on div "12002018 (327607194)" at bounding box center [131, 231] width 99 height 31
click at [142, 223] on link "12002018" at bounding box center [132, 222] width 46 height 11
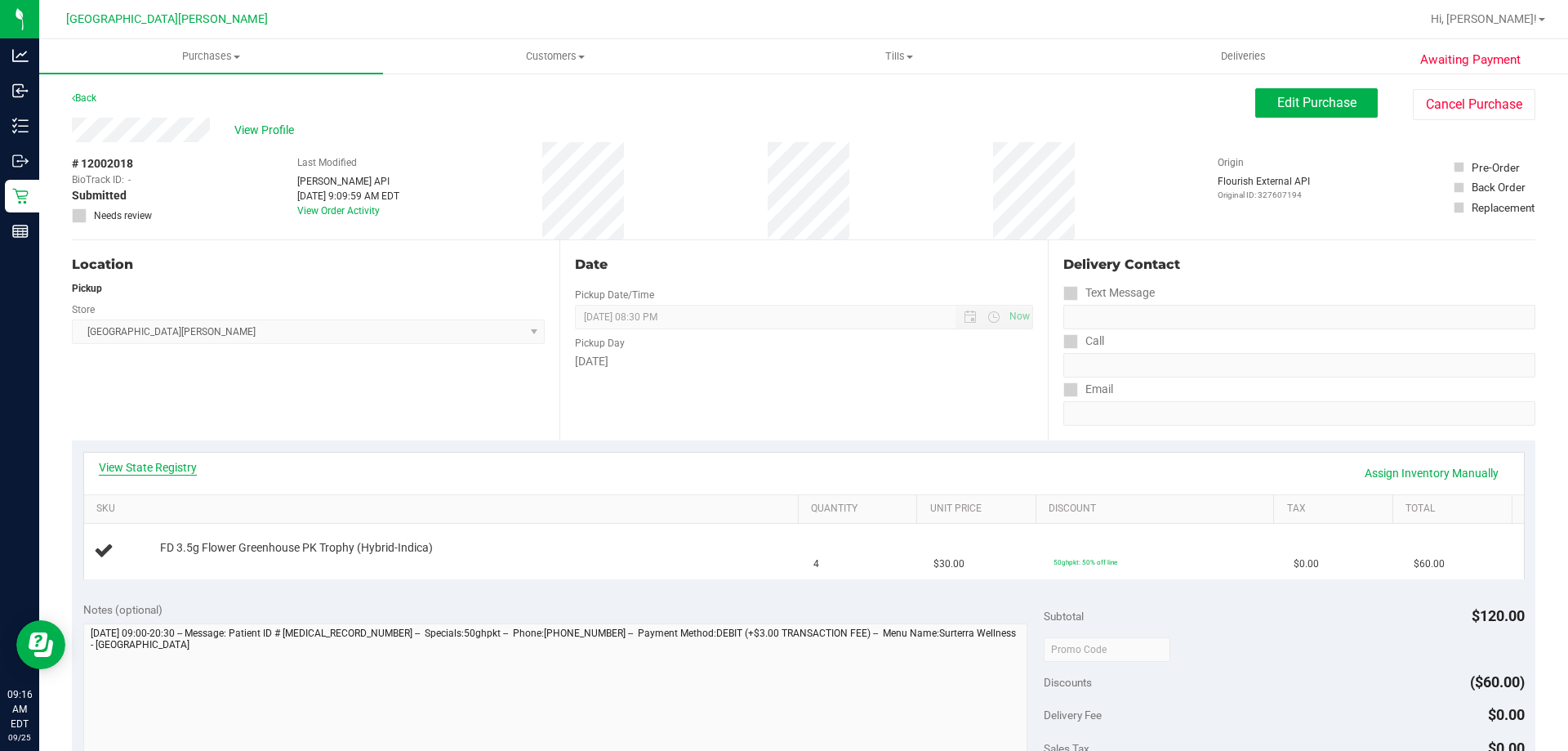
click at [163, 466] on link "View State Registry" at bounding box center [148, 467] width 98 height 16
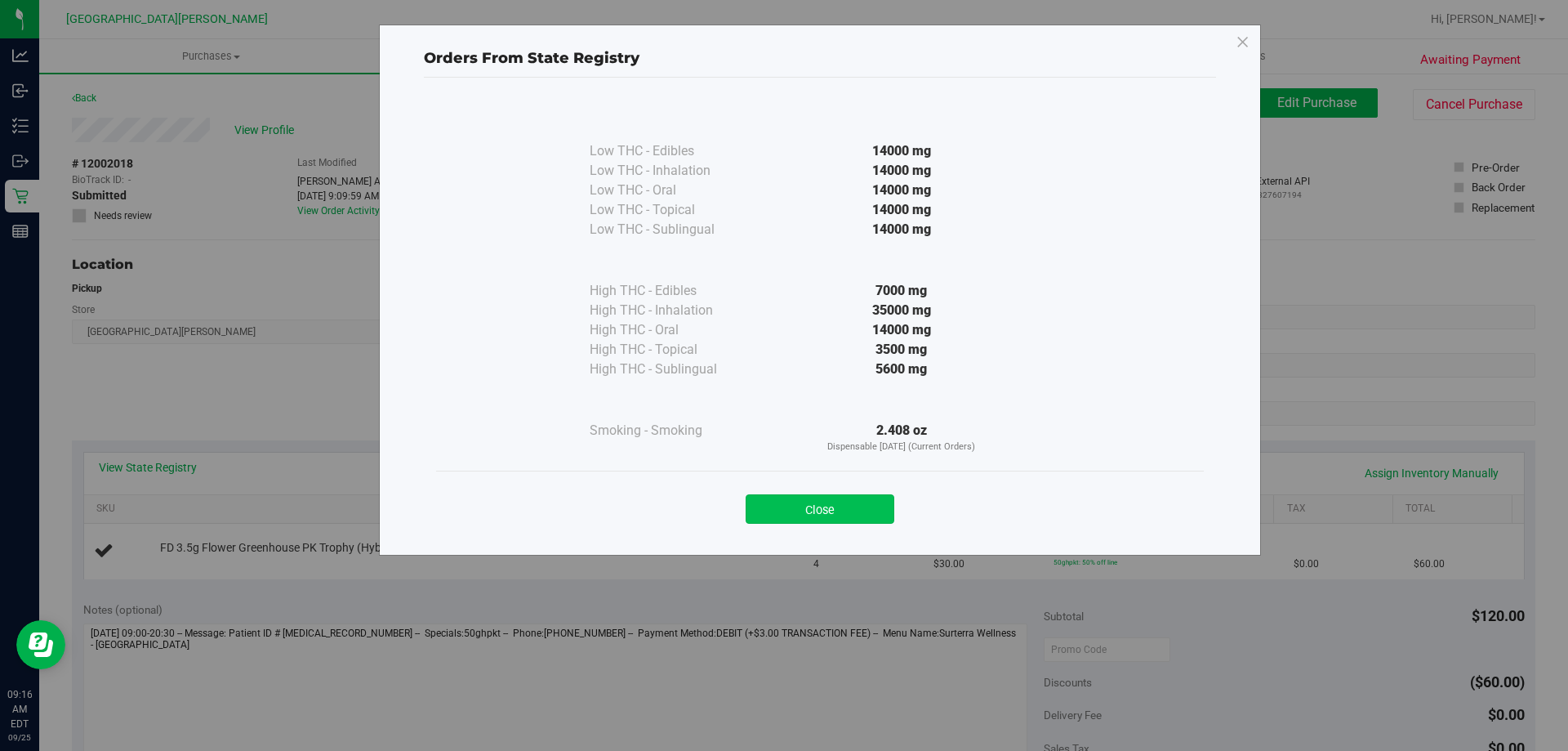
click at [794, 515] on button "Close" at bounding box center [820, 509] width 148 height 30
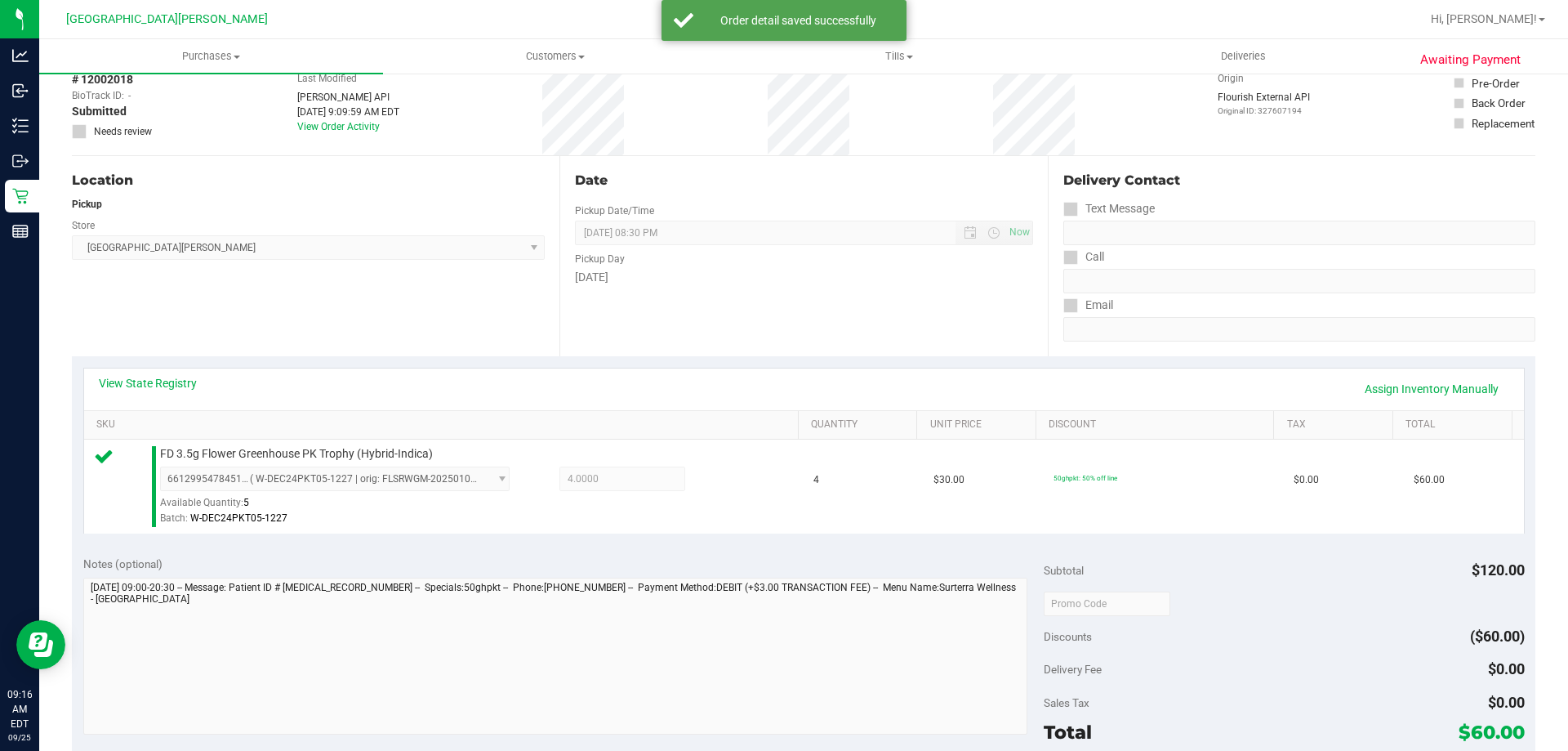
scroll to position [164, 0]
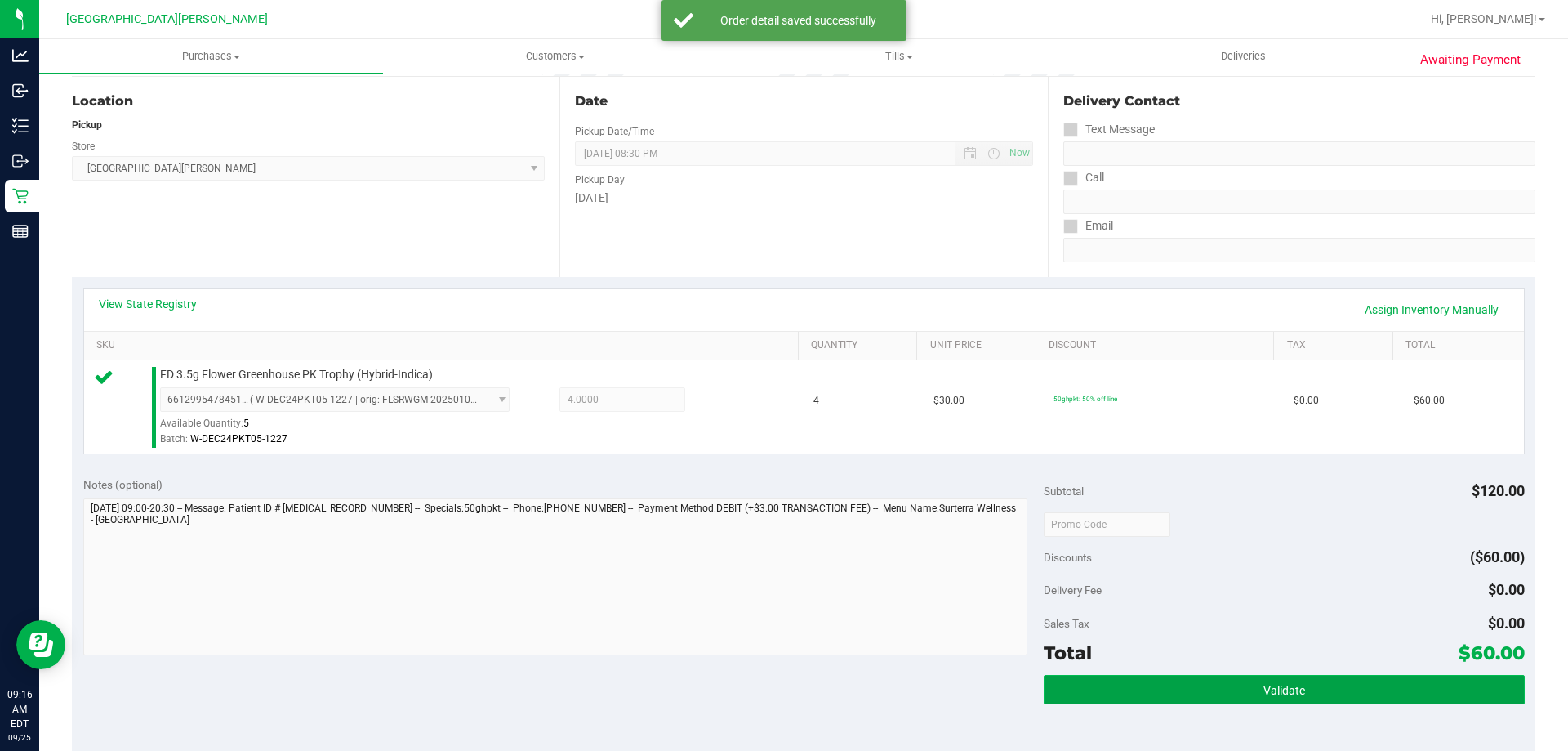
click at [1235, 696] on button "Validate" at bounding box center [1284, 689] width 481 height 30
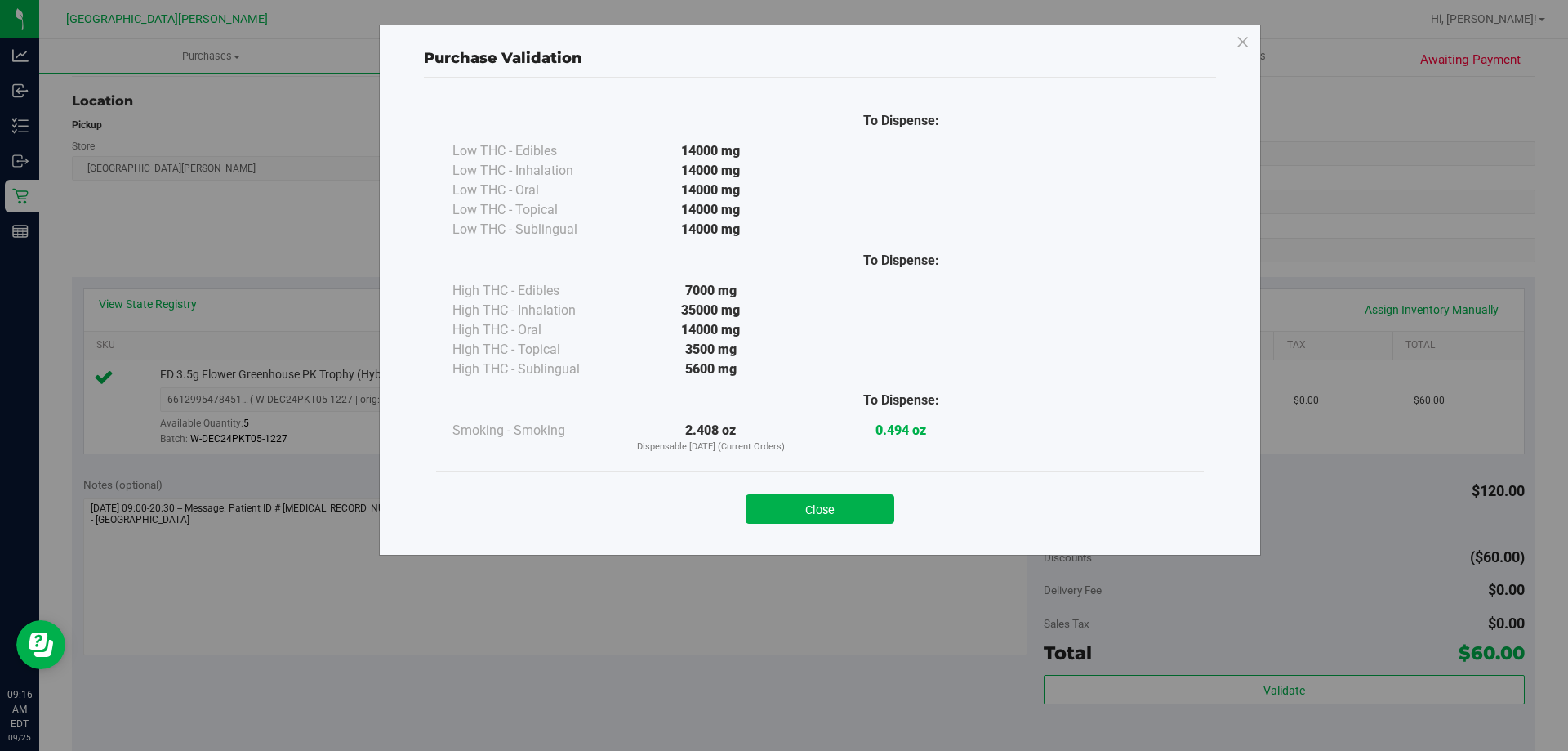
click at [806, 478] on div "Close" at bounding box center [820, 503] width 768 height 66
click at [820, 520] on button "Close" at bounding box center [820, 509] width 148 height 30
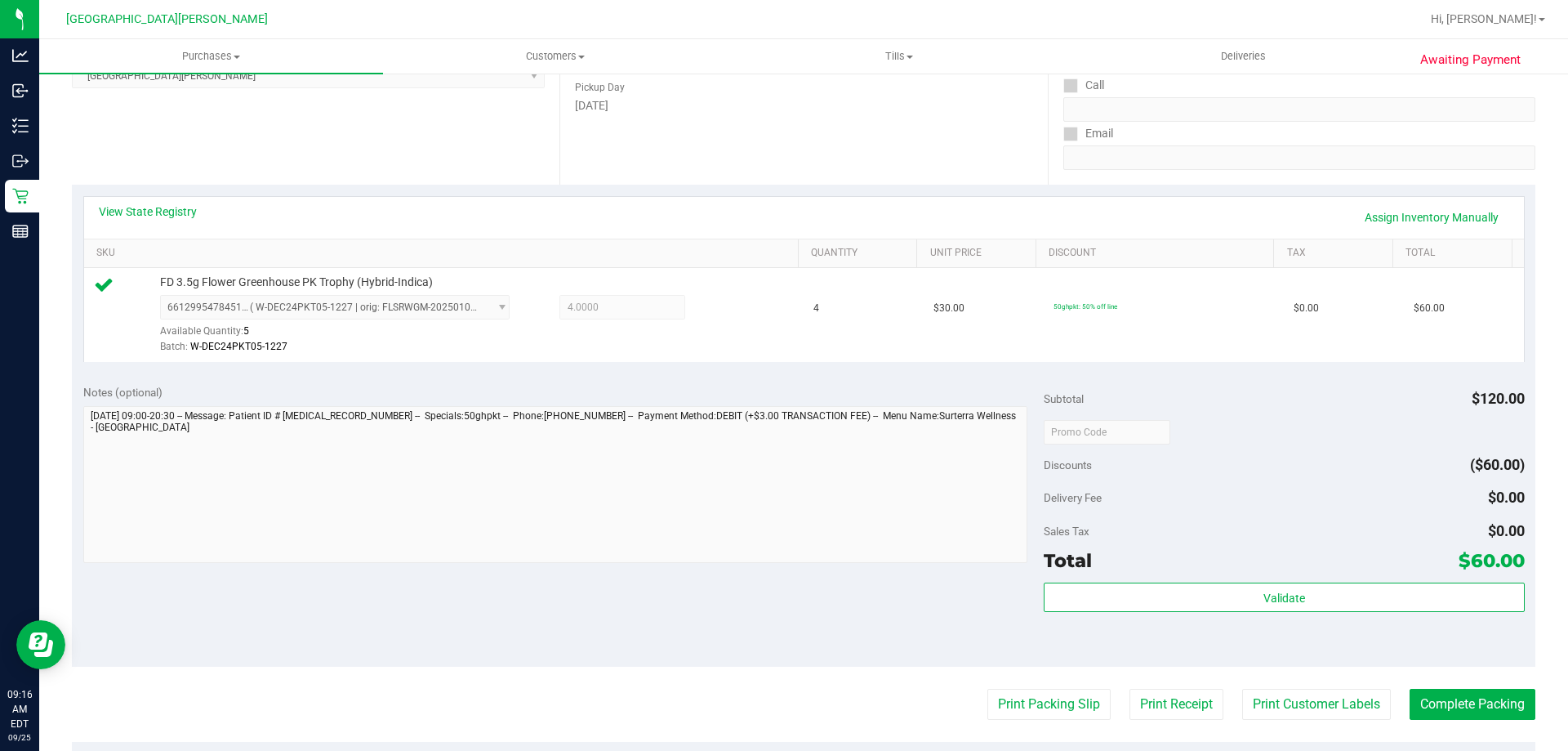
scroll to position [409, 0]
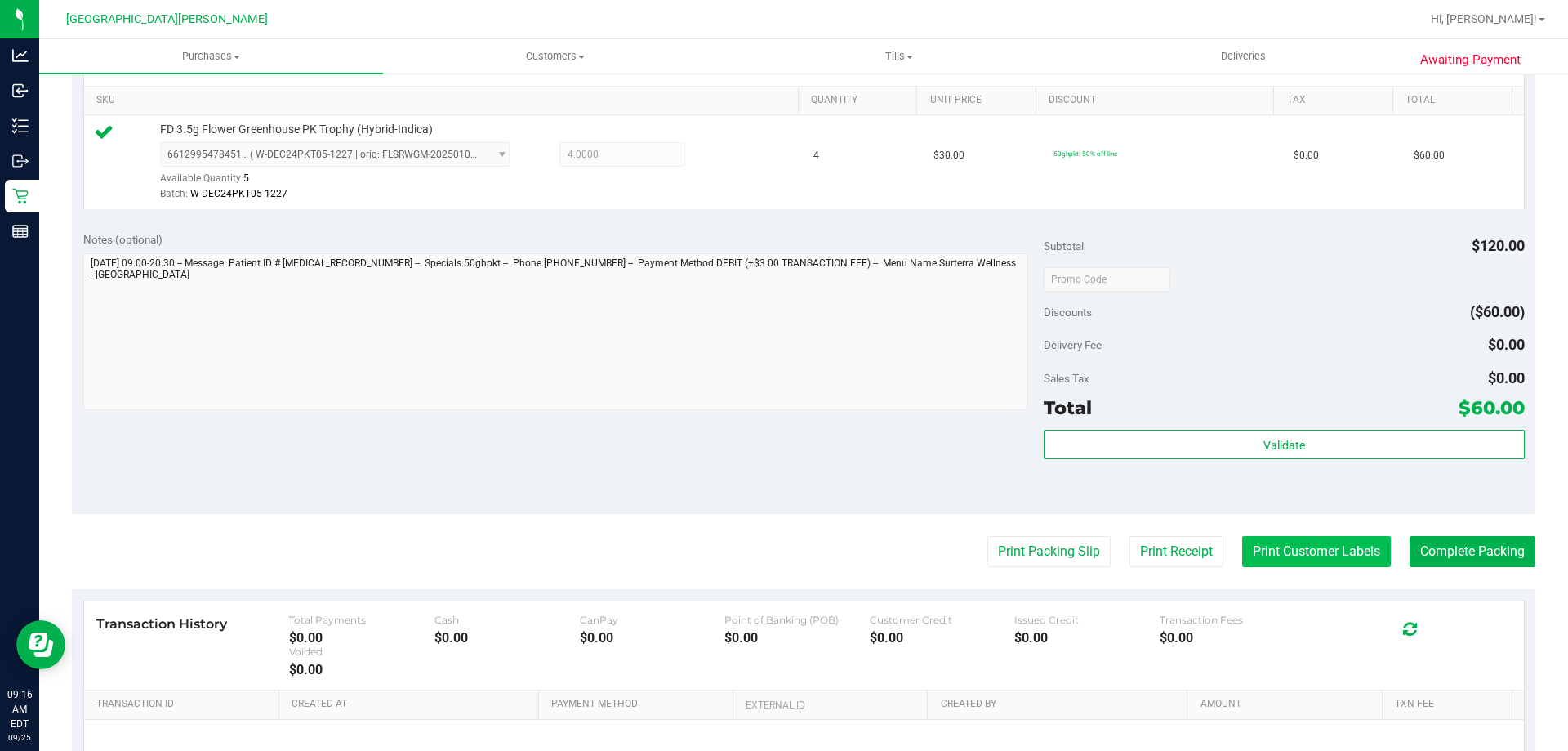
click at [1243, 554] on button "Print Customer Labels" at bounding box center [1316, 551] width 148 height 31
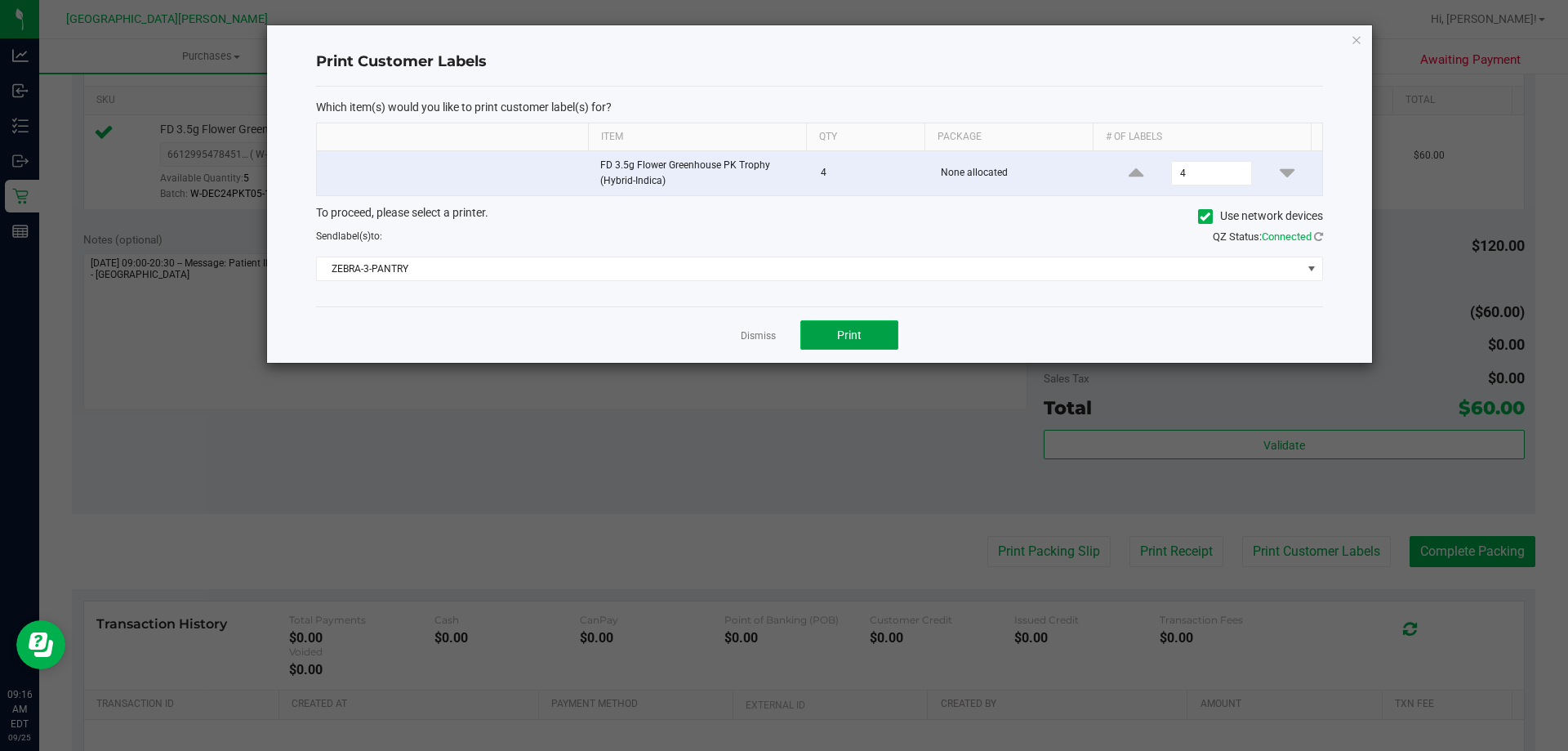
click at [850, 337] on span "Print" at bounding box center [849, 334] width 25 height 13
click at [753, 336] on link "Dismiss" at bounding box center [758, 336] width 35 height 14
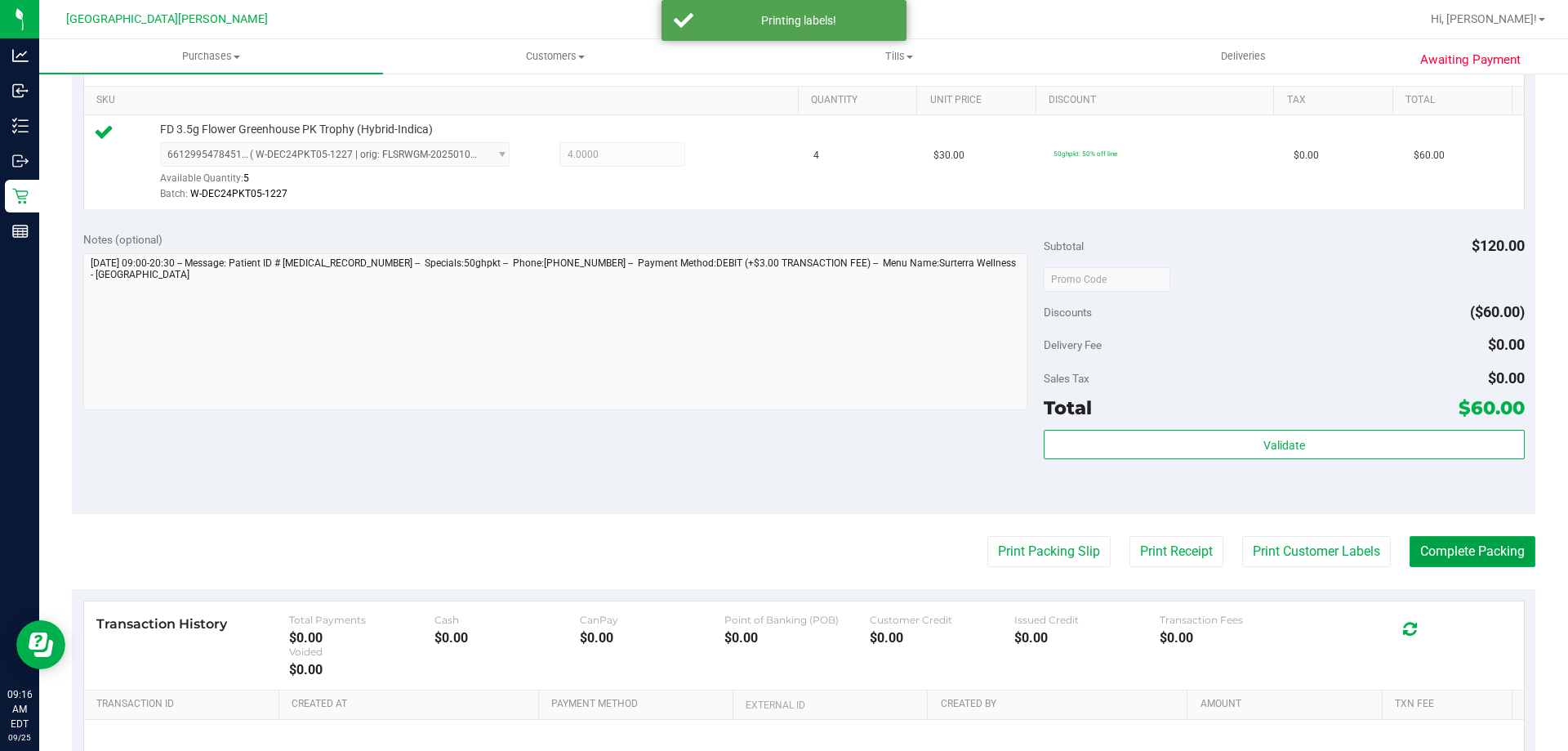
click at [1462, 549] on button "Complete Packing" at bounding box center [1472, 551] width 125 height 31
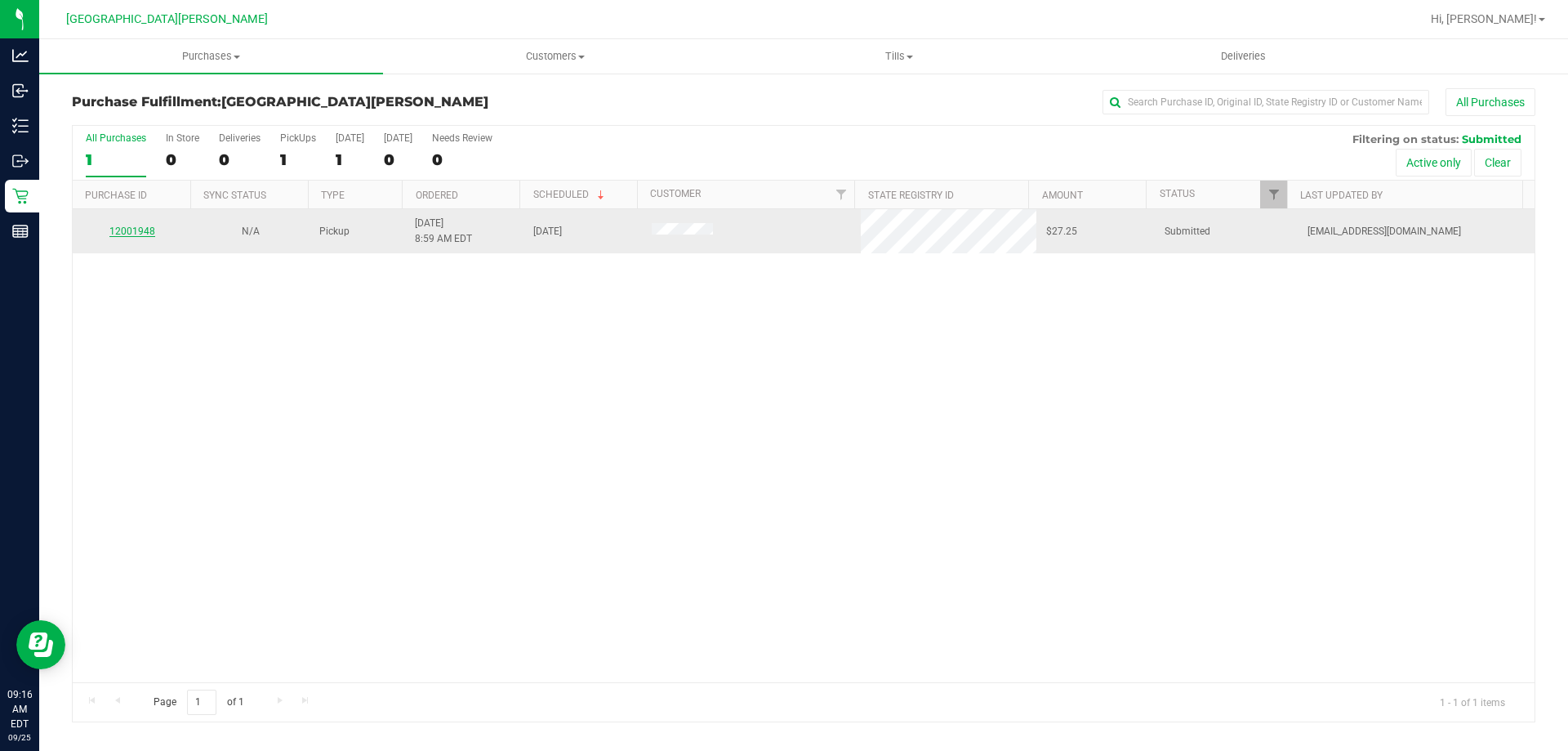
click at [124, 236] on link "12001948" at bounding box center [132, 231] width 46 height 11
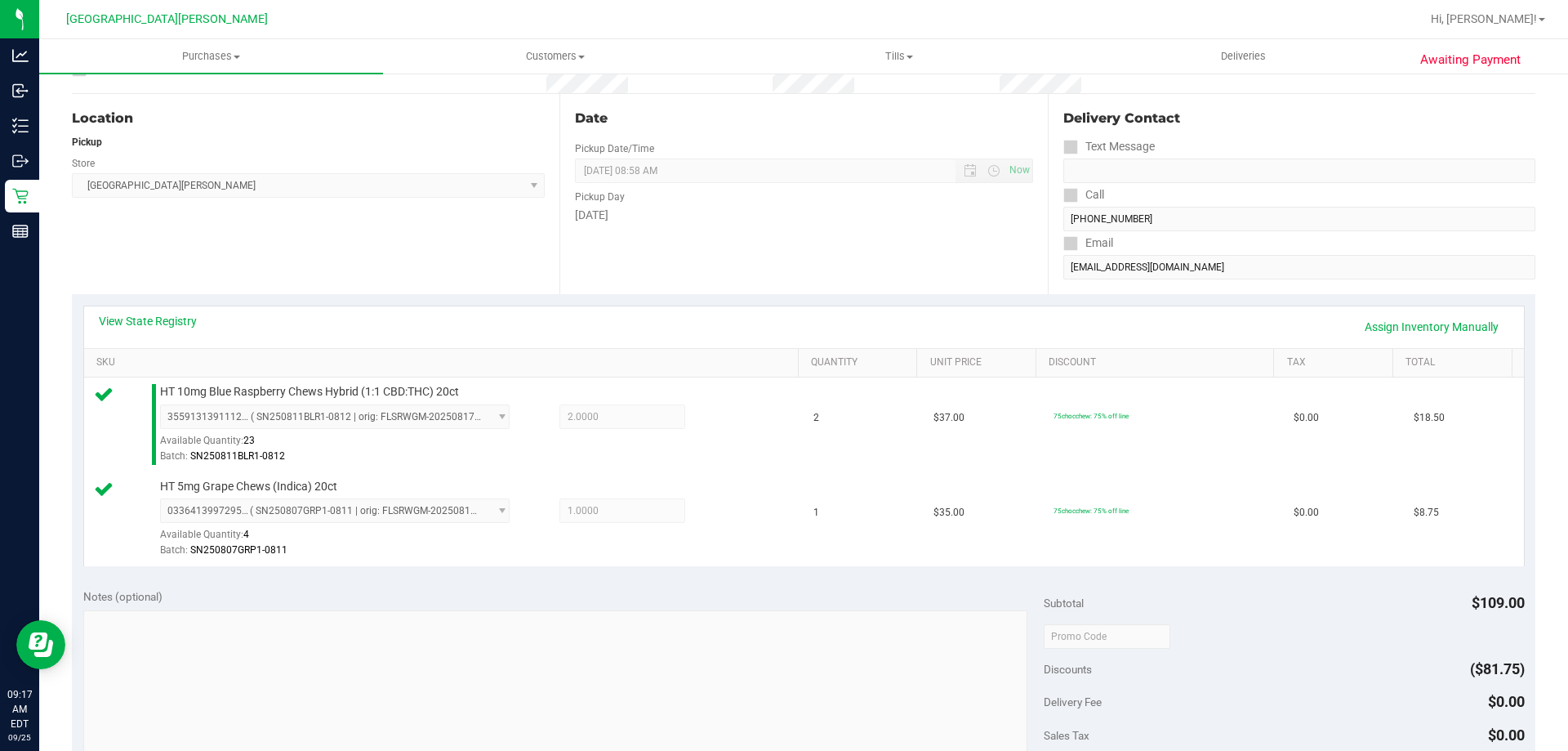
scroll to position [409, 0]
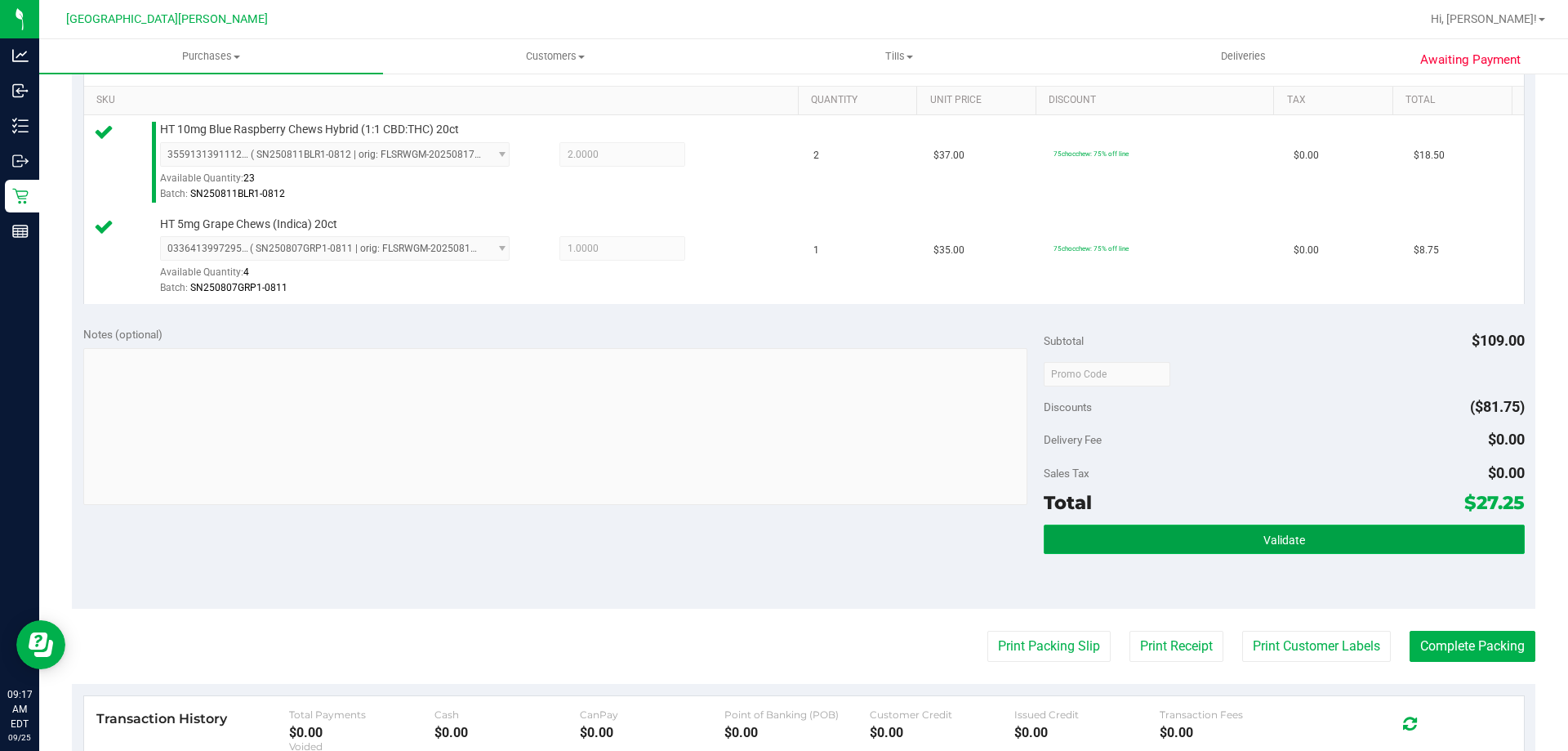
click at [1264, 546] on span "Validate" at bounding box center [1284, 539] width 42 height 13
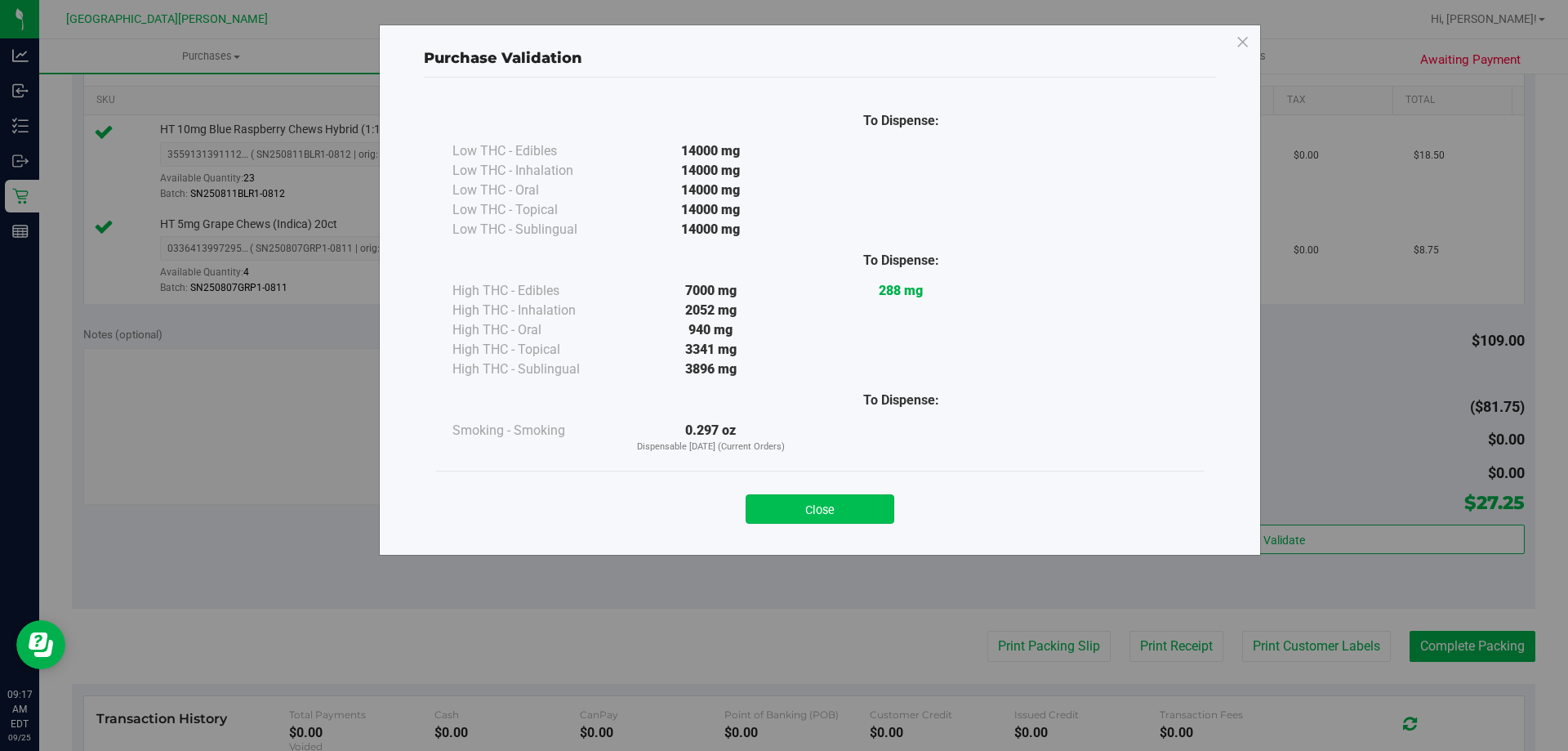
click at [891, 509] on button "Close" at bounding box center [820, 509] width 148 height 30
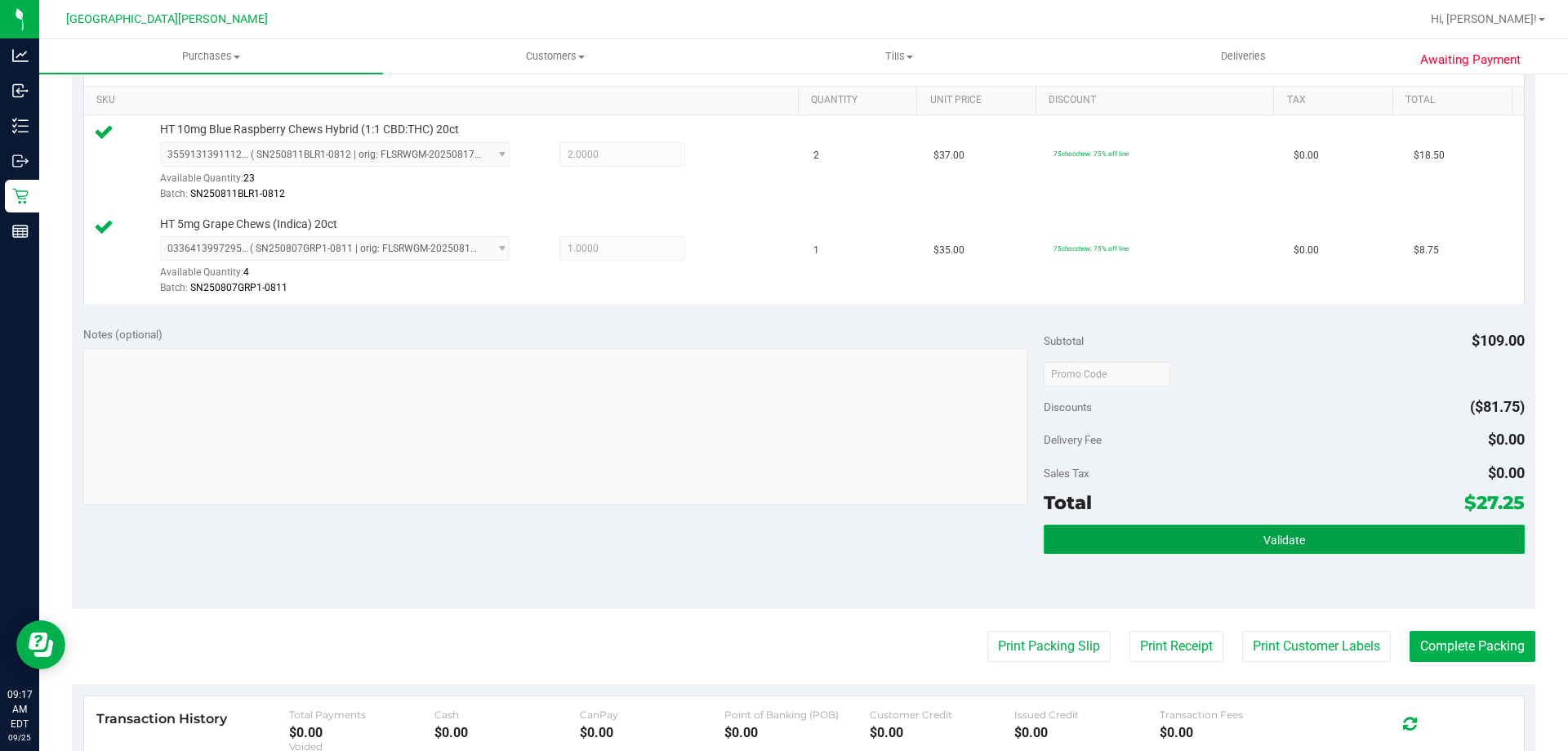
click at [1264, 548] on button "Validate" at bounding box center [1284, 539] width 481 height 30
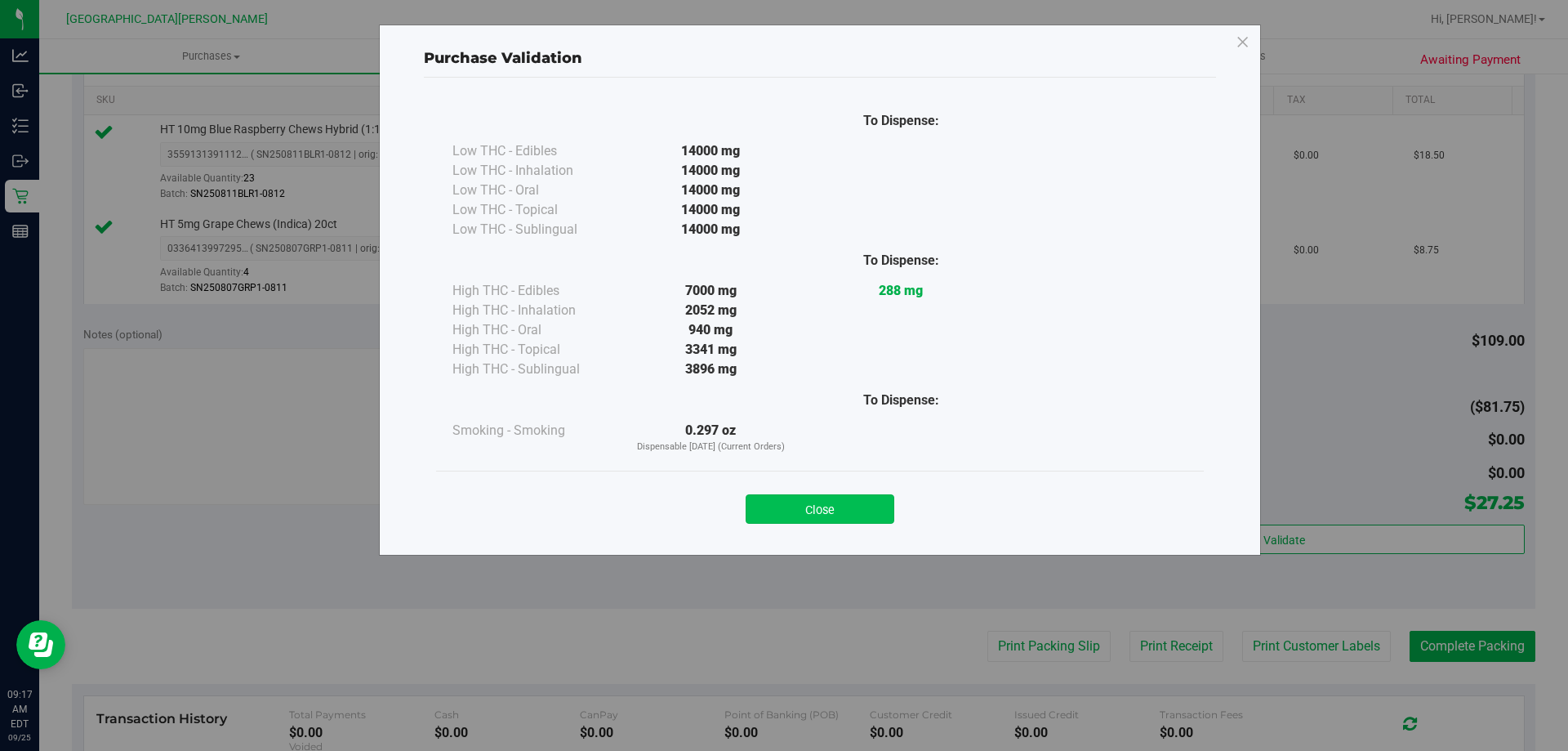
click at [846, 510] on button "Close" at bounding box center [820, 509] width 148 height 30
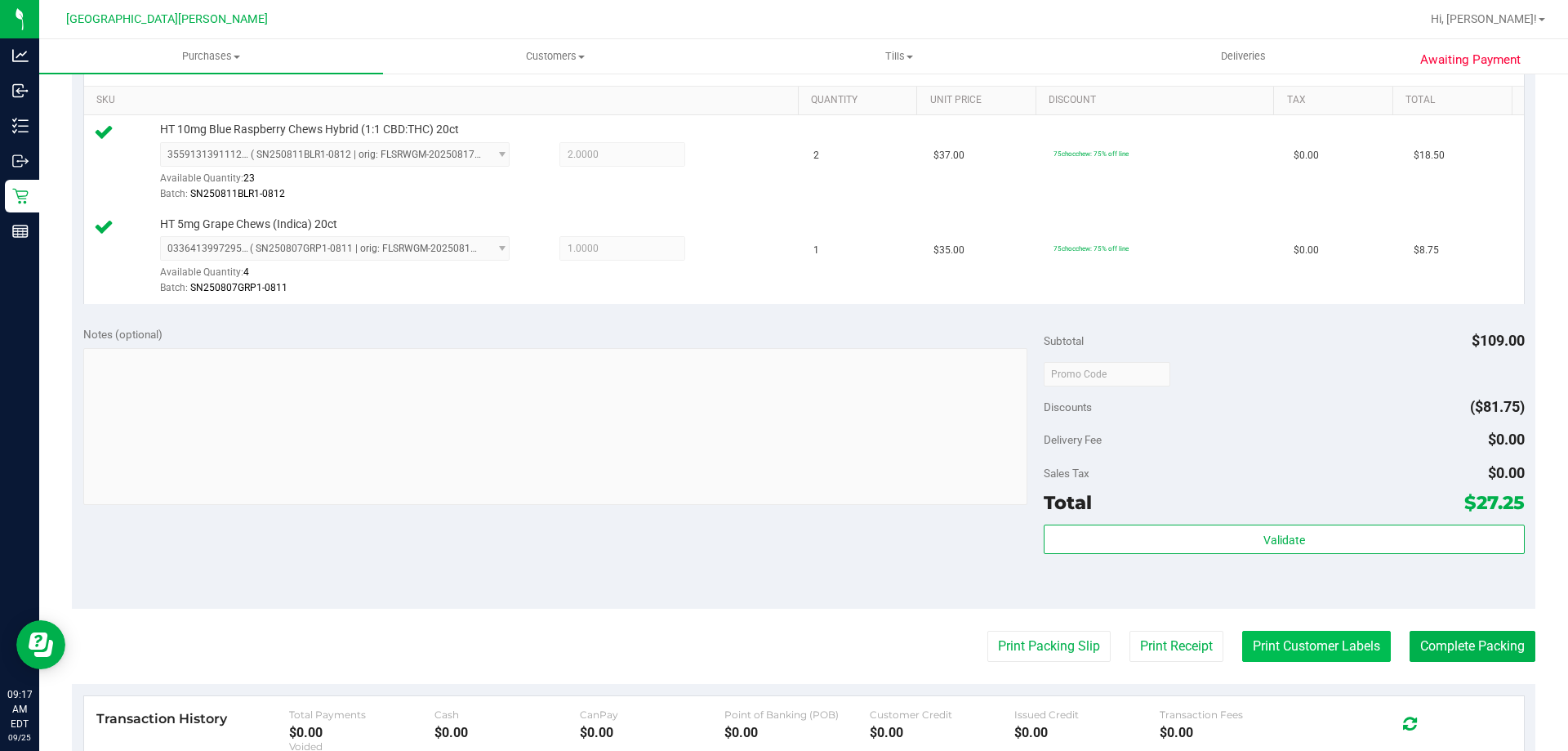
click at [1357, 659] on button "Print Customer Labels" at bounding box center [1316, 646] width 148 height 31
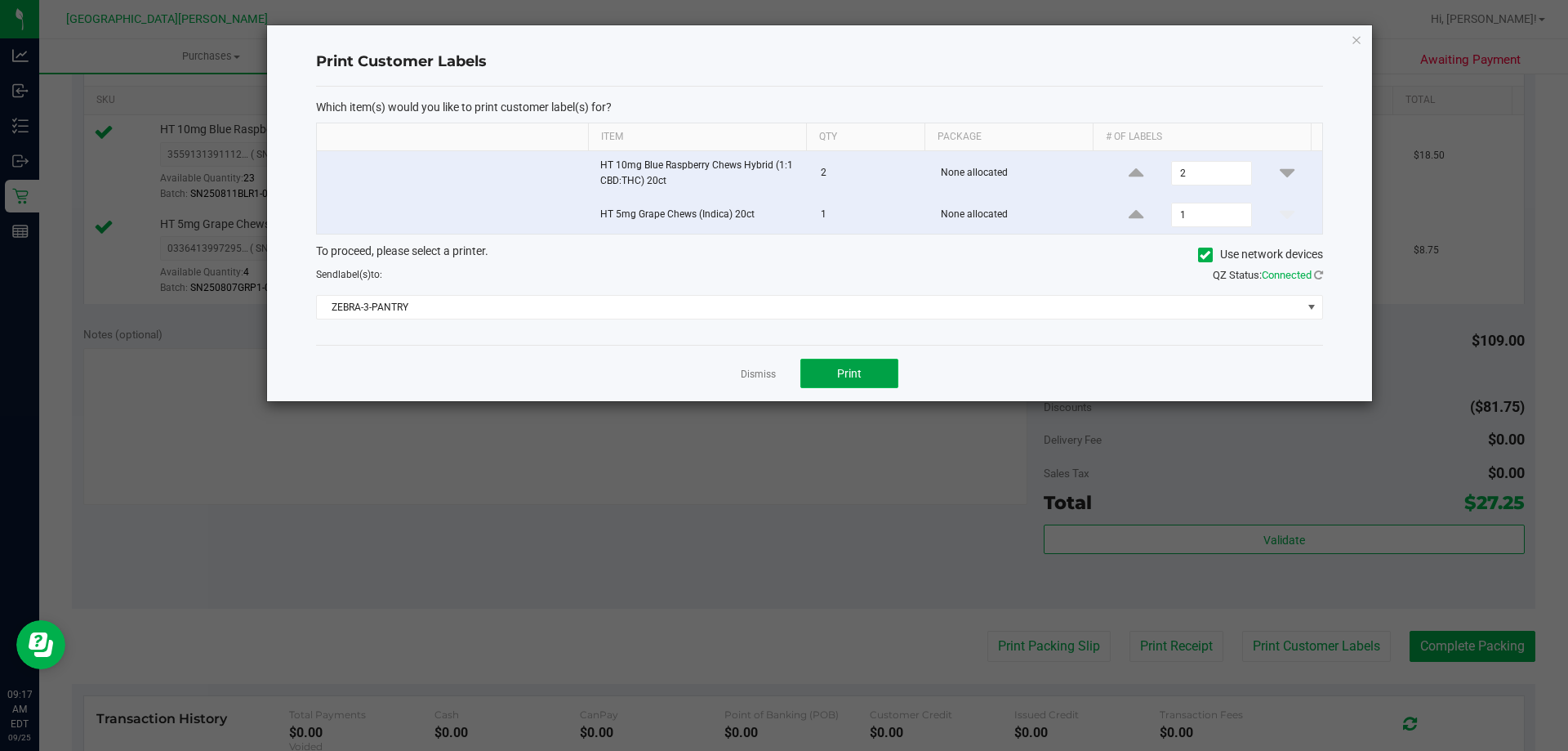
click at [844, 382] on button "Print" at bounding box center [849, 373] width 98 height 30
click at [749, 372] on link "Dismiss" at bounding box center [758, 375] width 35 height 14
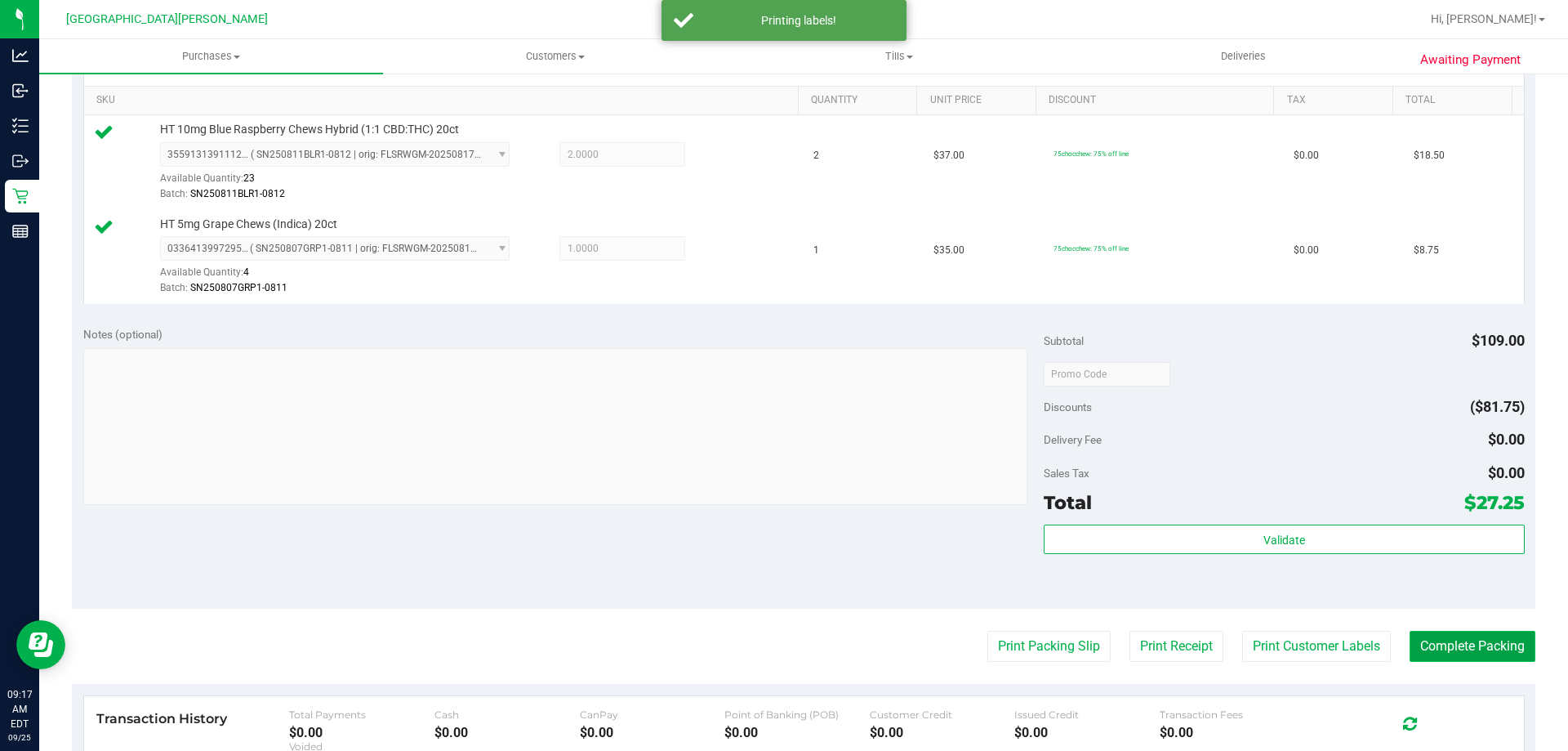
click at [1426, 643] on button "Complete Packing" at bounding box center [1472, 646] width 125 height 31
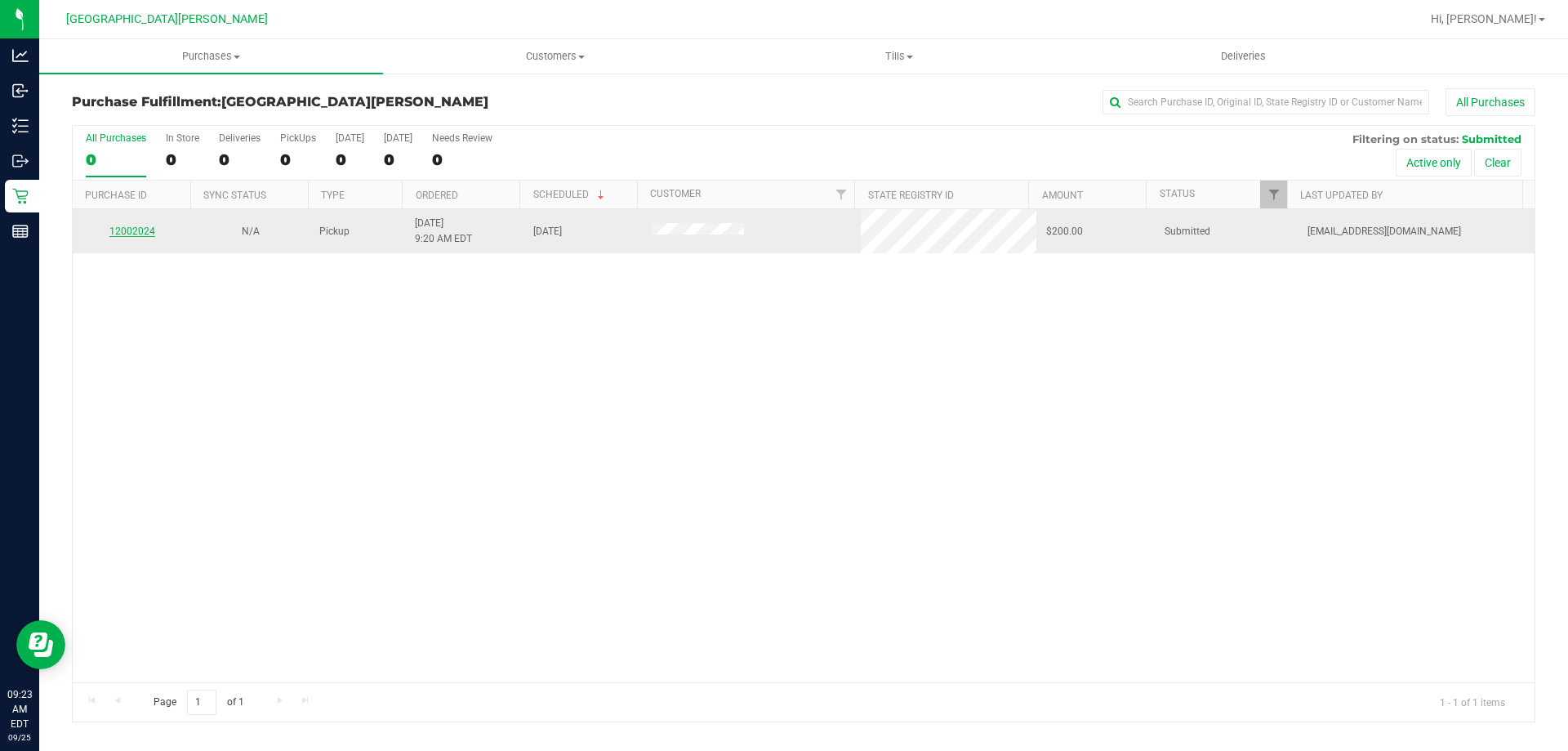
click at [115, 231] on link "12002024" at bounding box center [132, 231] width 46 height 11
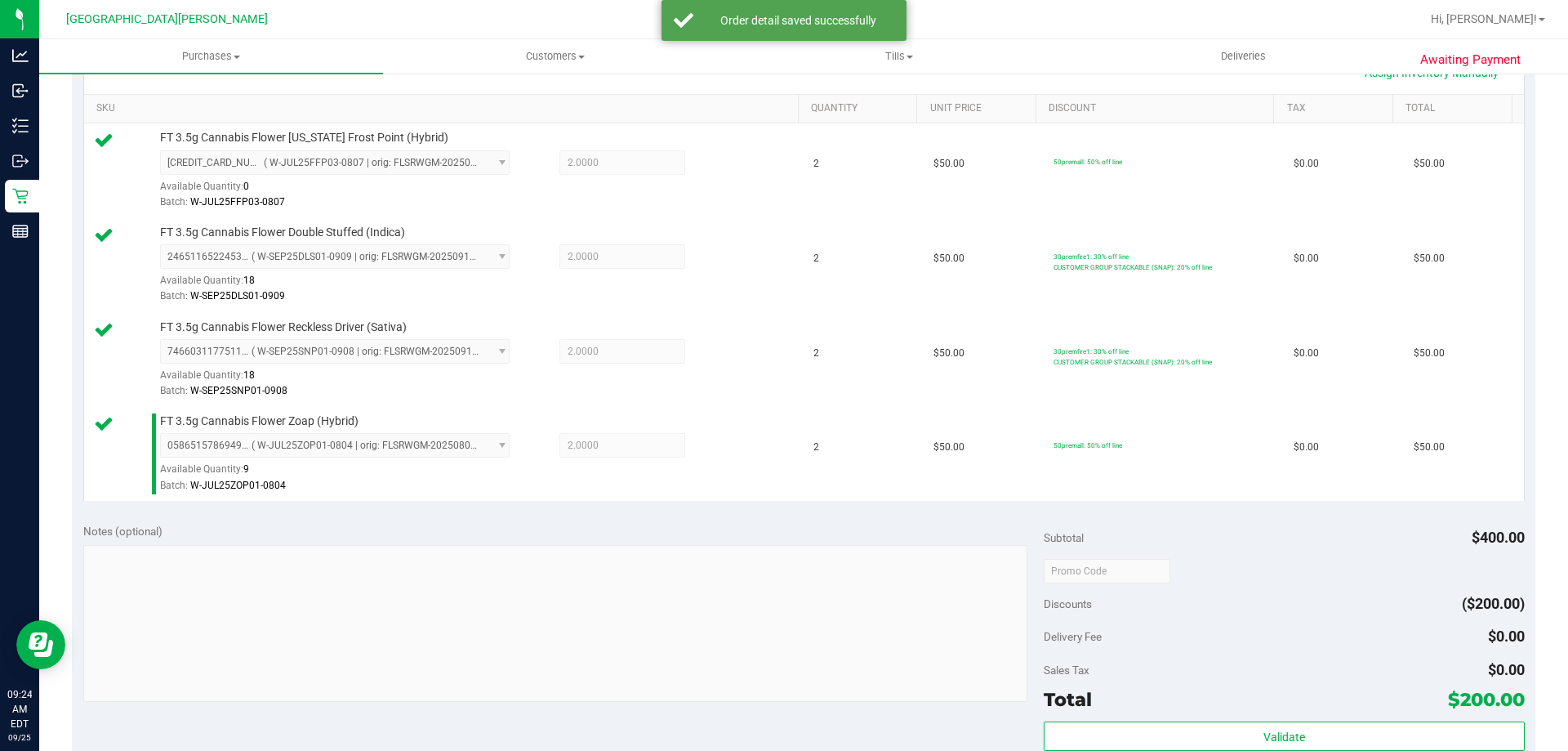
scroll to position [572, 0]
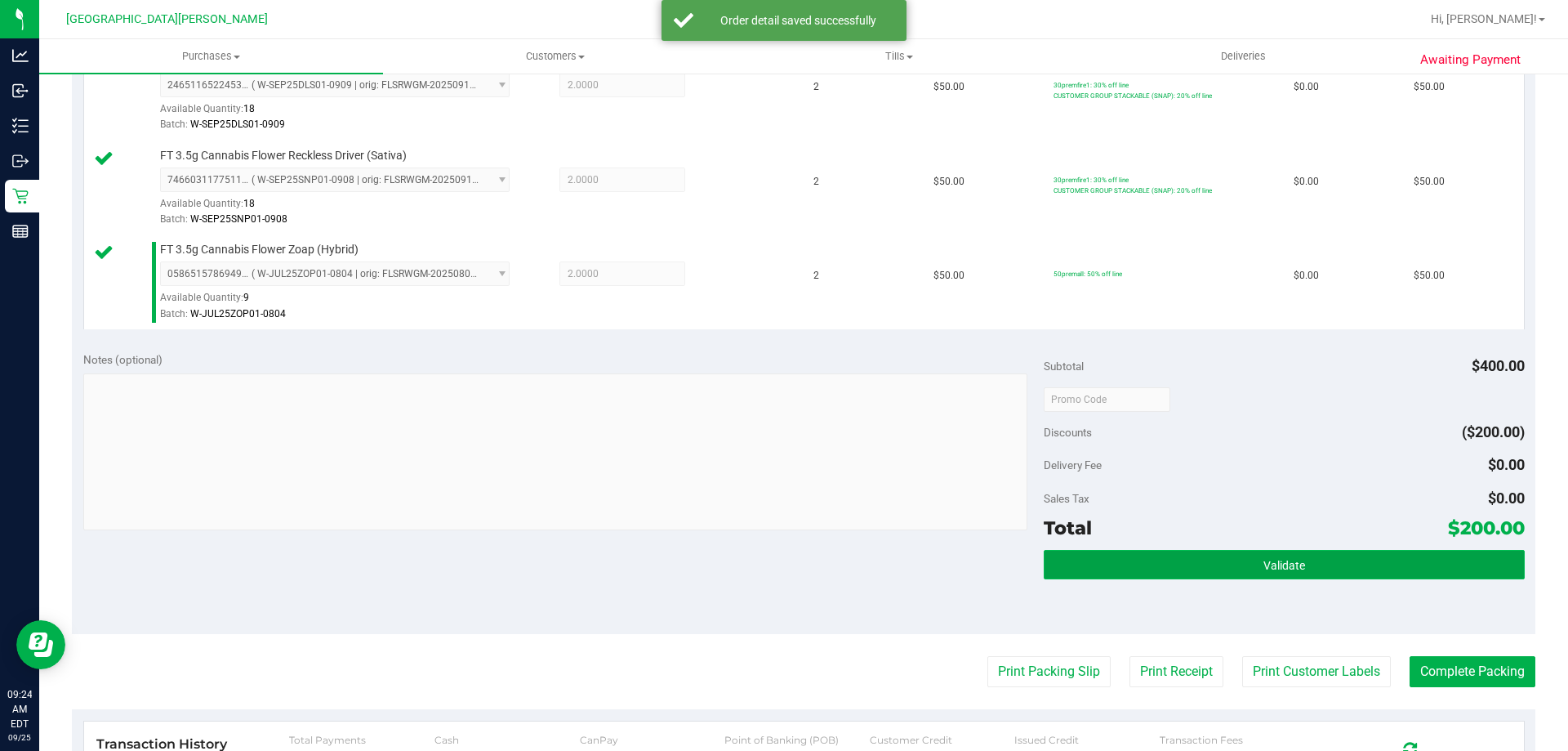
click at [1190, 554] on button "Validate" at bounding box center [1284, 565] width 481 height 30
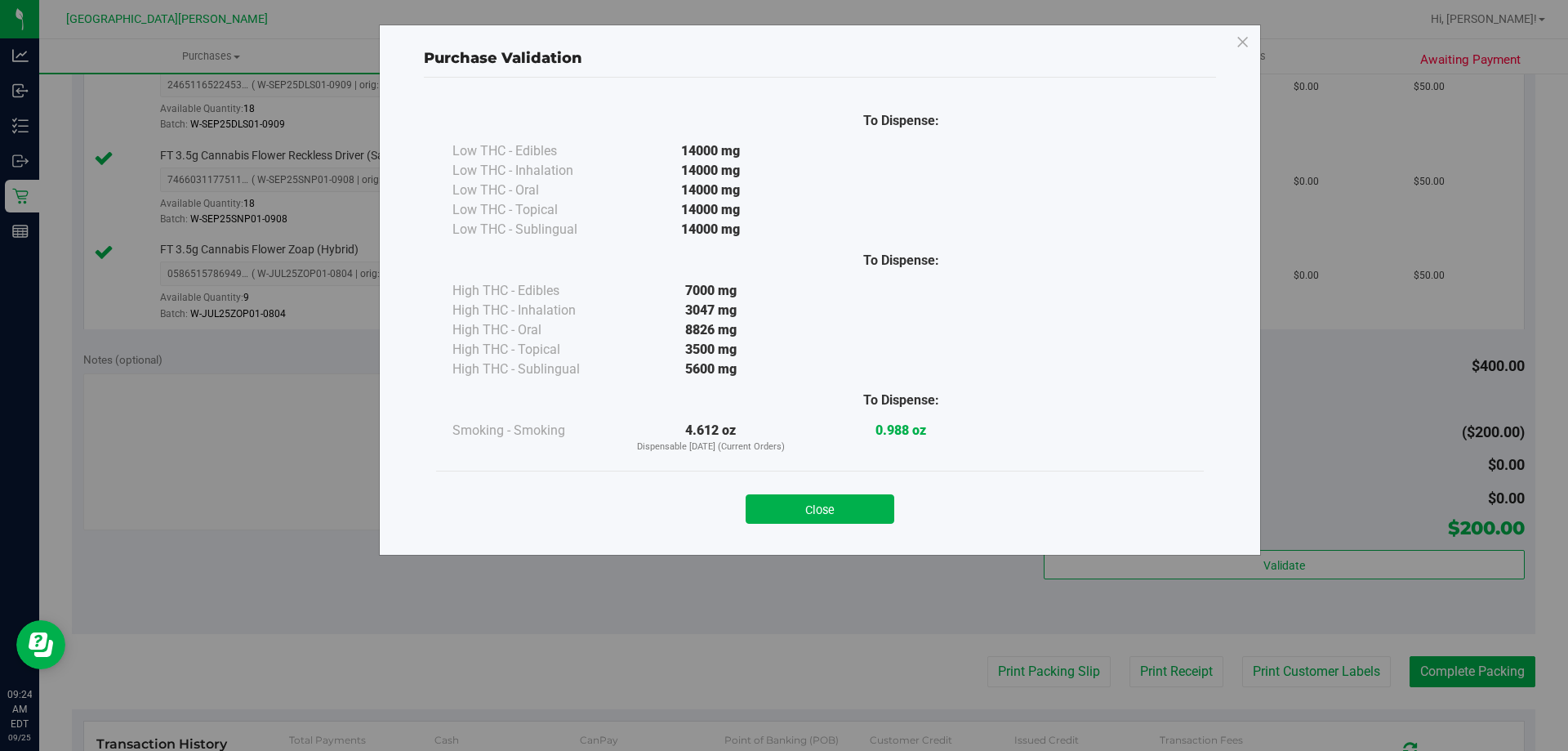
click at [835, 506] on button "Close" at bounding box center [820, 509] width 148 height 30
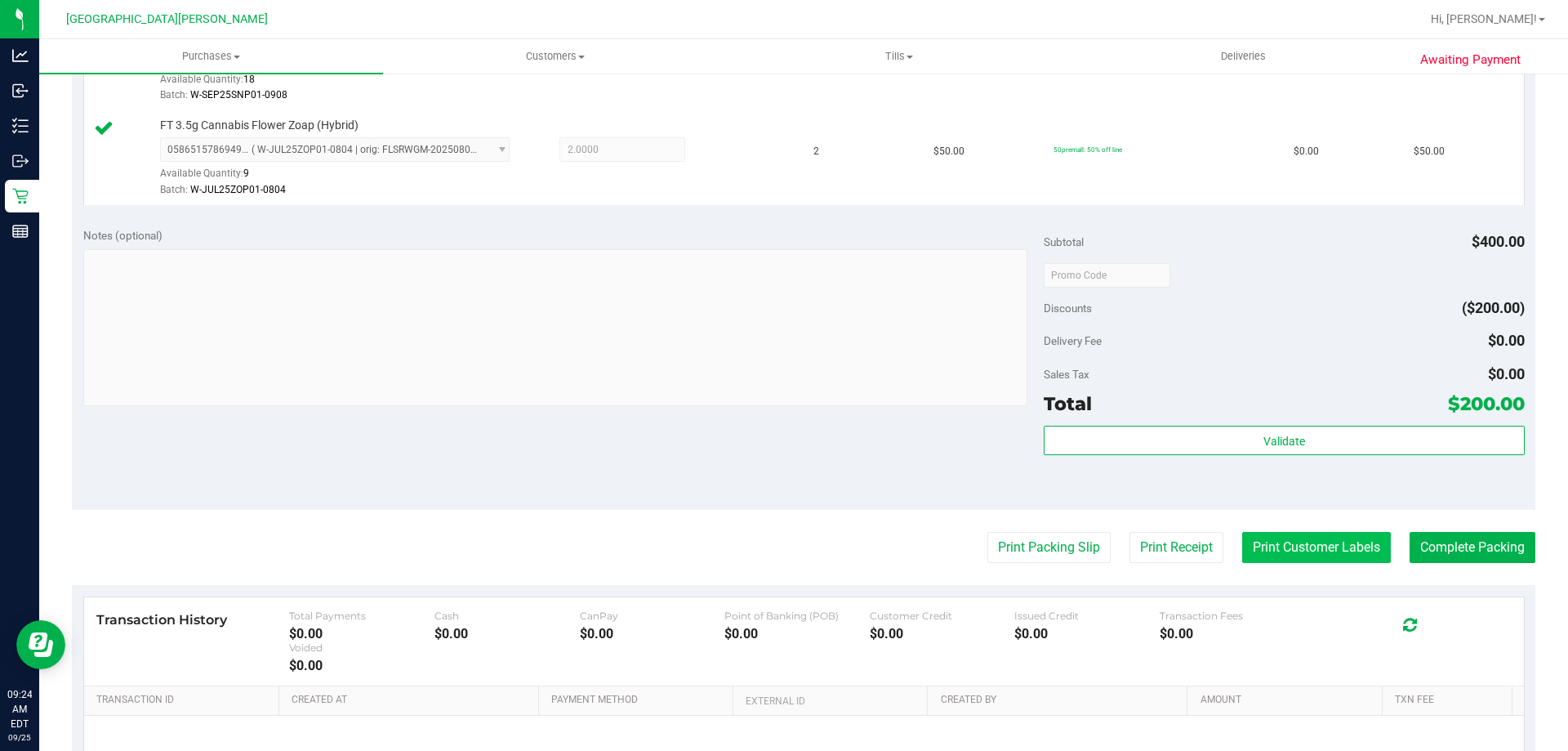
scroll to position [868, 0]
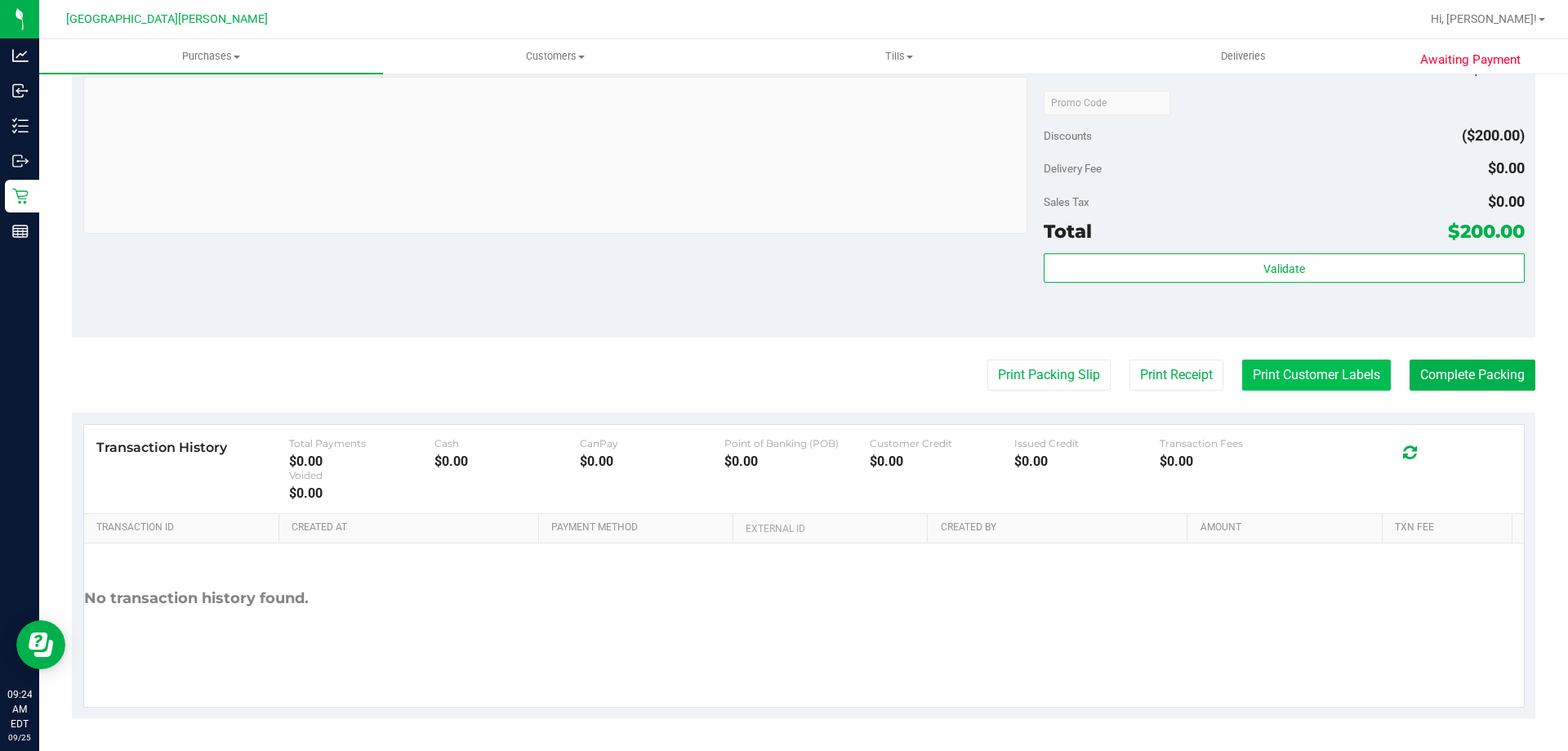
click at [1302, 376] on button "Print Customer Labels" at bounding box center [1316, 375] width 148 height 31
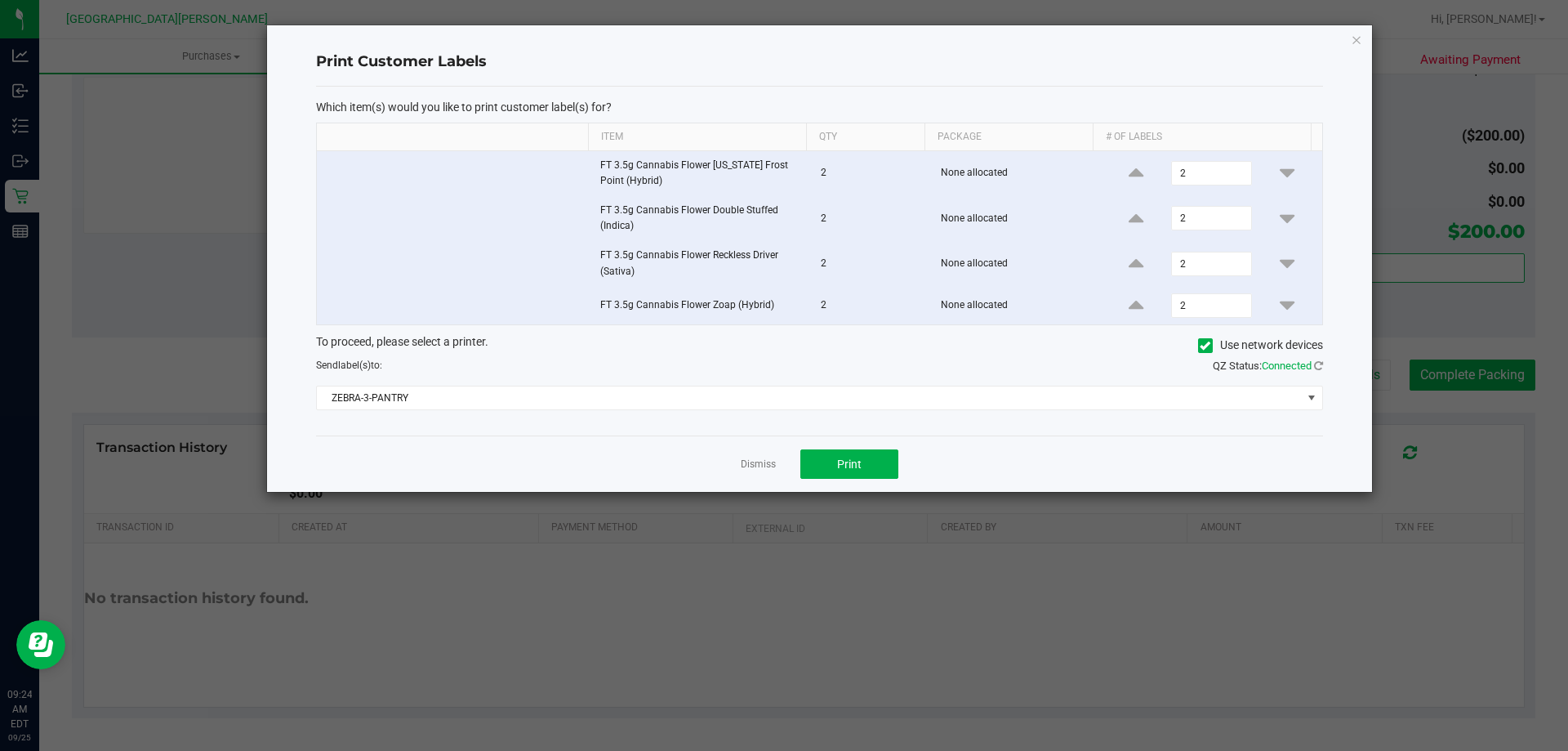
click at [873, 483] on div "Dismiss Print" at bounding box center [820, 464] width 1007 height 56
click at [872, 475] on button "Print" at bounding box center [849, 464] width 98 height 30
click at [770, 462] on link "Dismiss" at bounding box center [758, 465] width 35 height 14
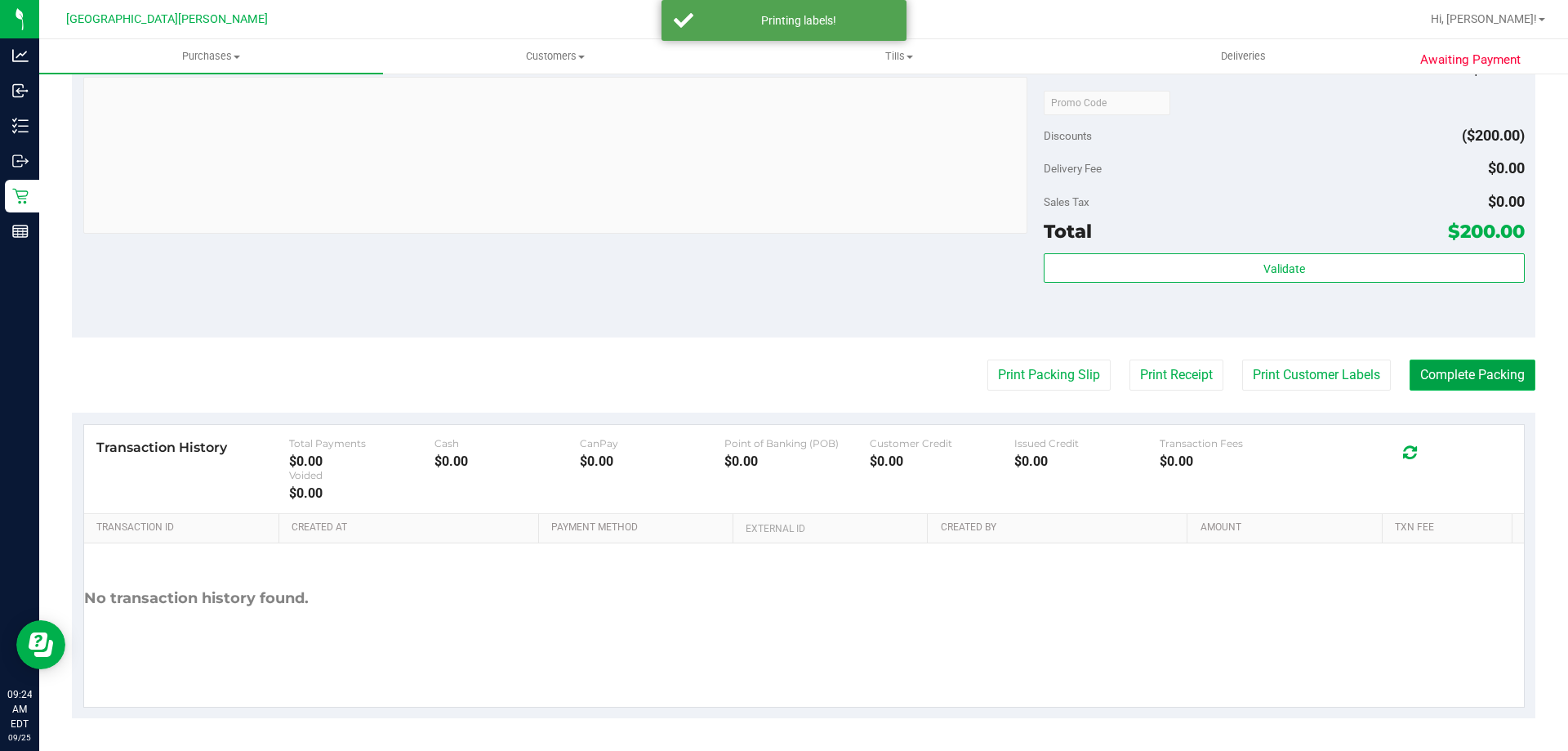
click at [1410, 379] on button "Complete Packing" at bounding box center [1472, 375] width 125 height 31
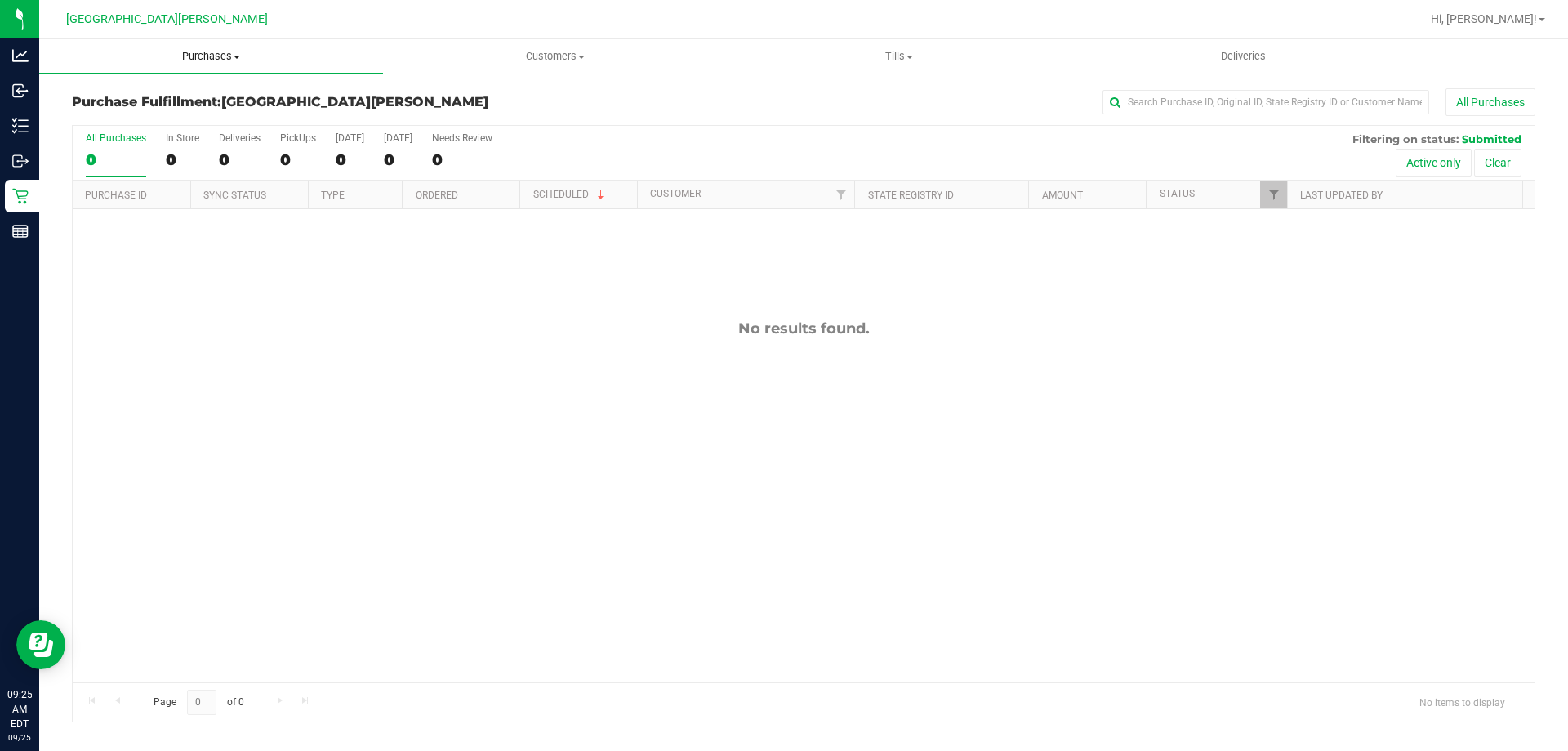
click at [190, 64] on uib-tab-heading "Purchases Summary of purchases Fulfillment All purchases" at bounding box center [211, 56] width 344 height 34
click at [199, 124] on li "Fulfillment" at bounding box center [211, 118] width 344 height 19
